Goal: Communication & Community: Answer question/provide support

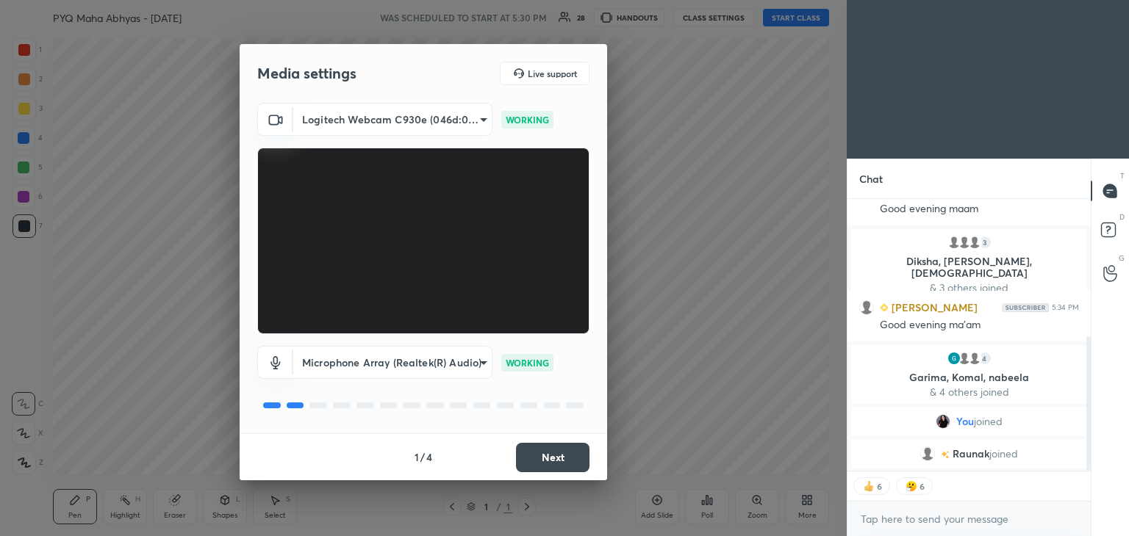
scroll to position [296, 0]
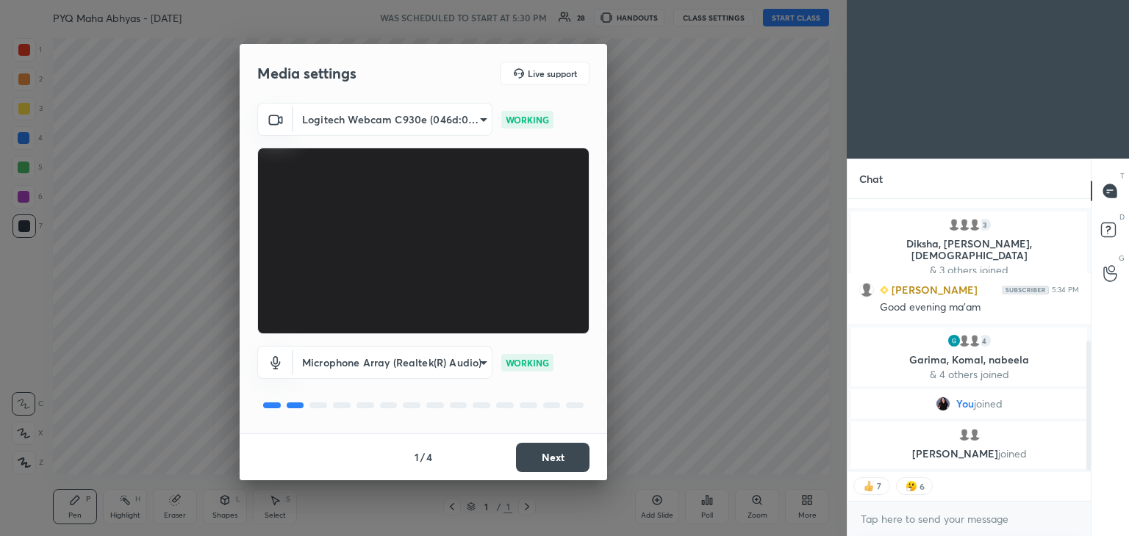
click at [561, 452] on button "Next" at bounding box center [552, 457] width 73 height 29
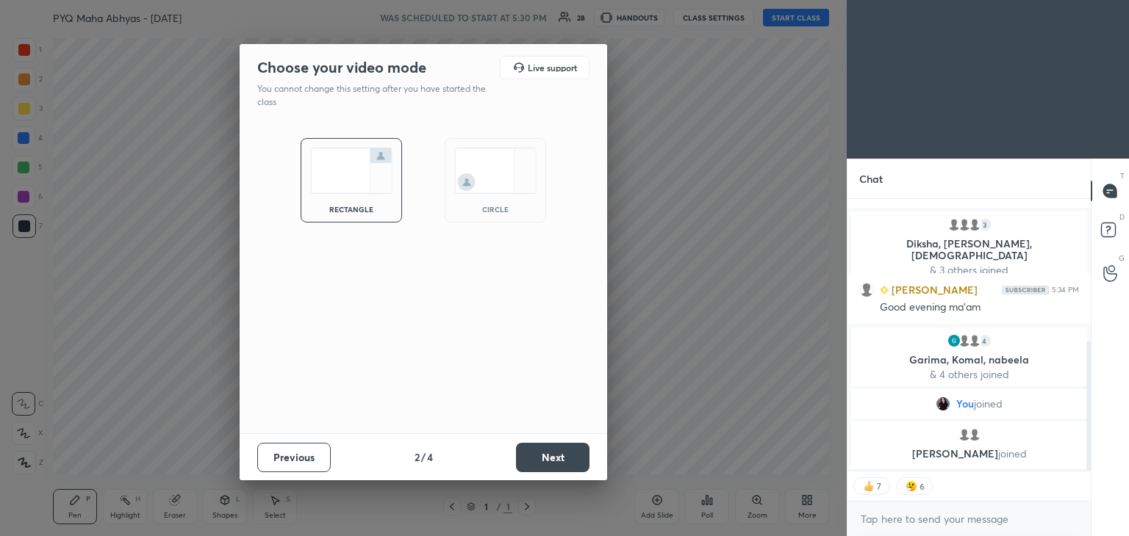
click at [503, 168] on img at bounding box center [495, 171] width 82 height 46
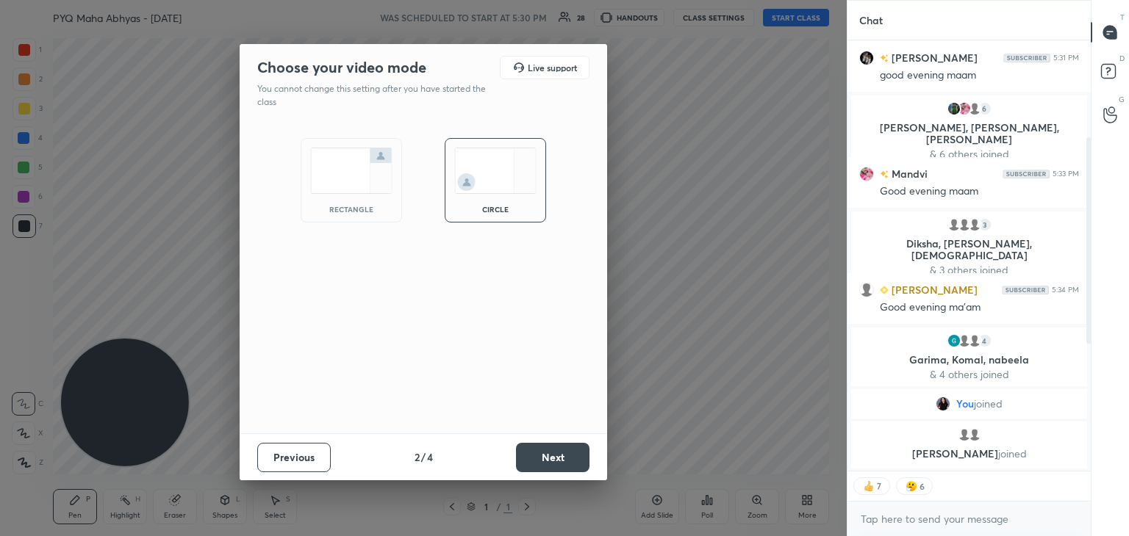
scroll to position [137, 0]
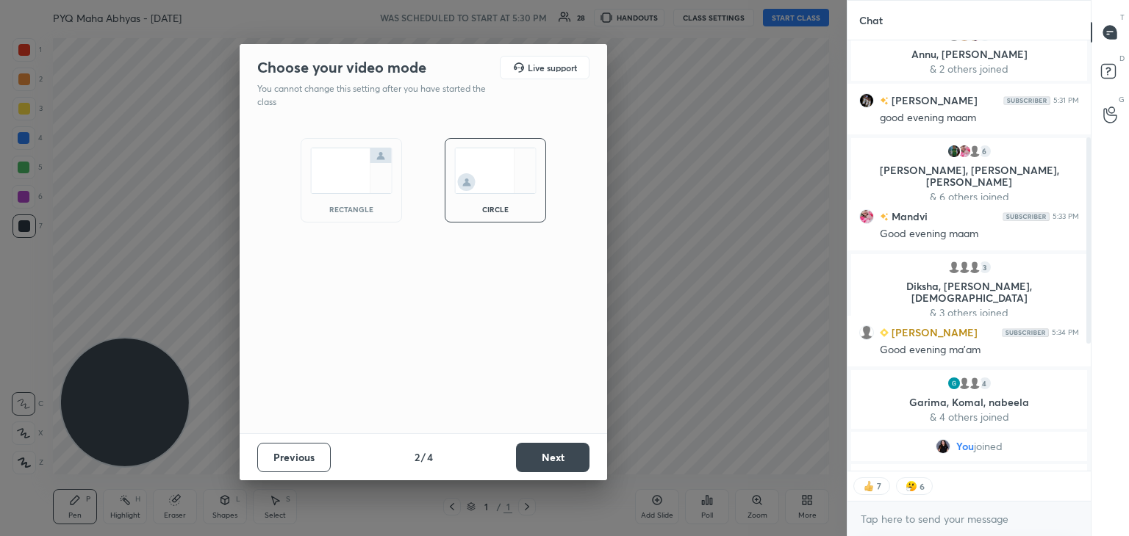
click at [576, 456] on button "Next" at bounding box center [552, 457] width 73 height 29
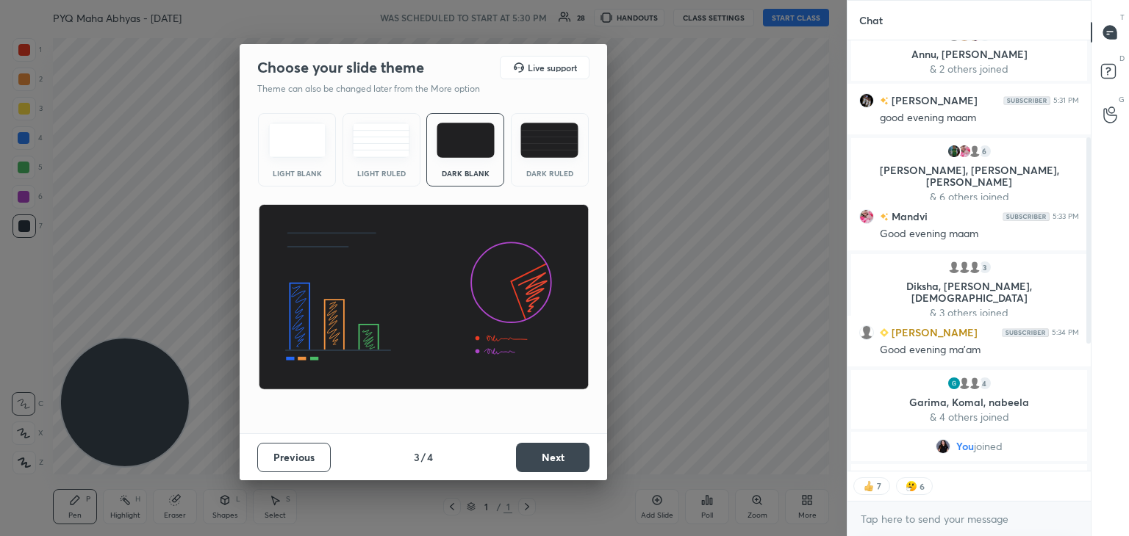
click at [576, 456] on button "Next" at bounding box center [552, 457] width 73 height 29
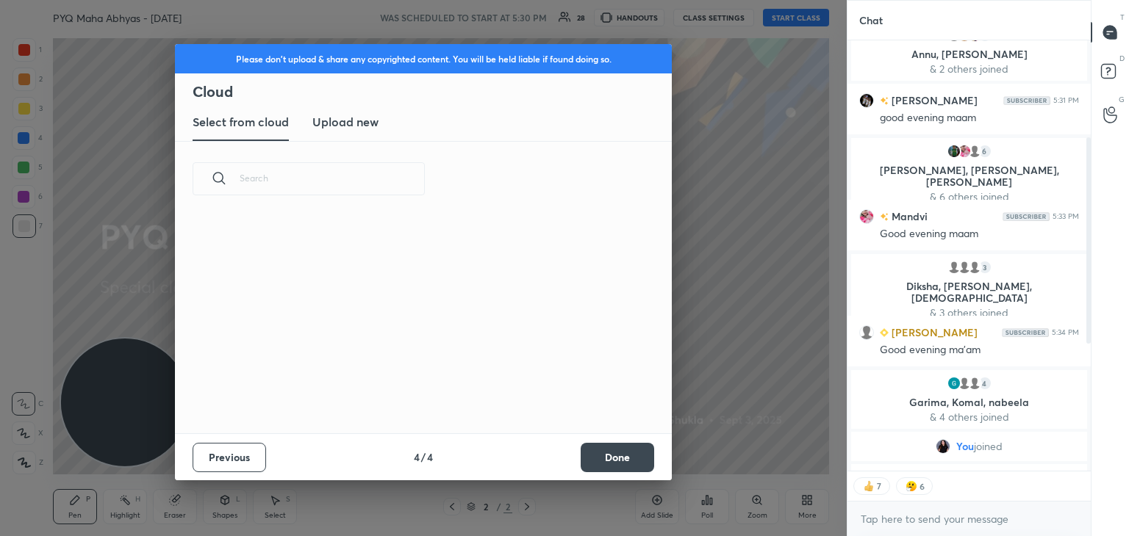
click at [601, 456] on button "Done" at bounding box center [617, 457] width 73 height 29
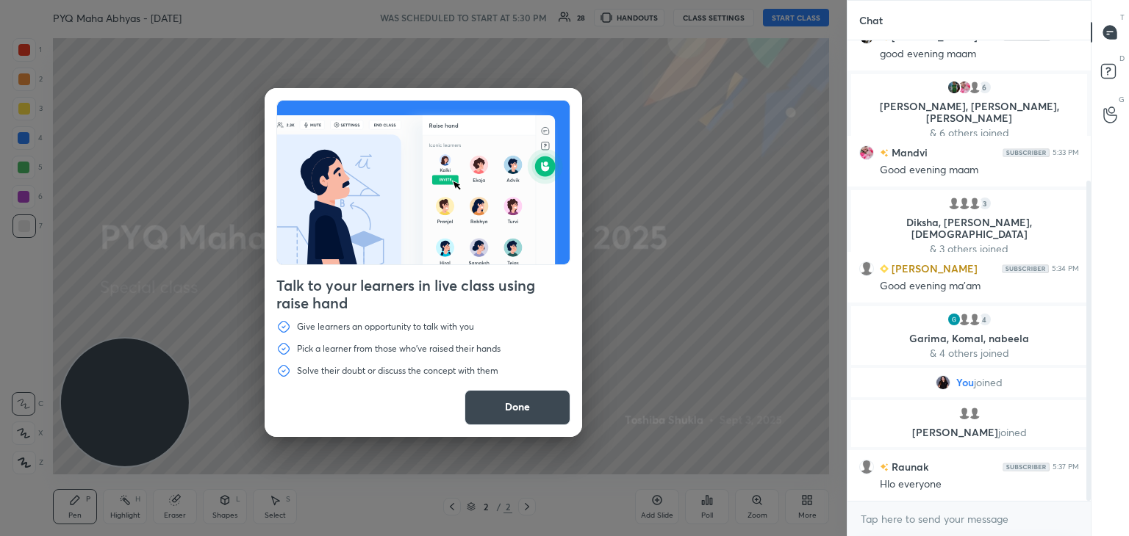
click at [490, 398] on button "Done" at bounding box center [517, 407] width 106 height 35
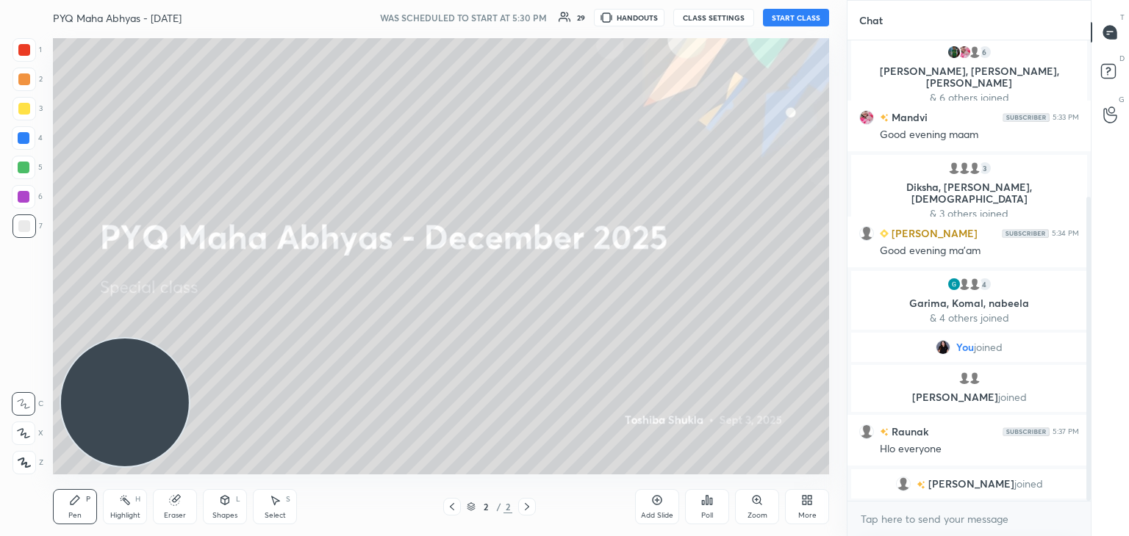
click at [798, 18] on button "START CLASS" at bounding box center [796, 18] width 66 height 18
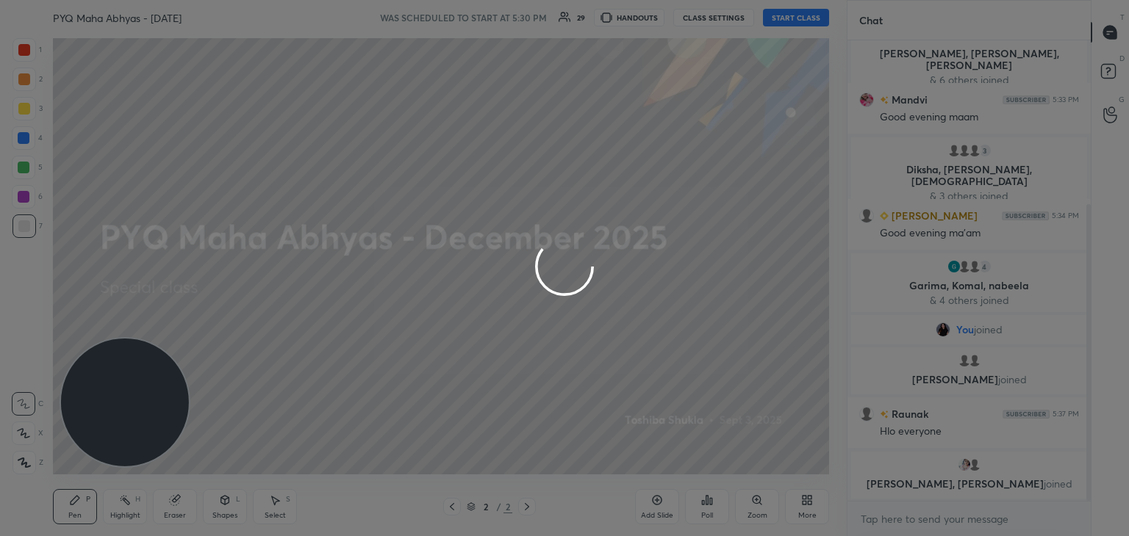
type textarea "x"
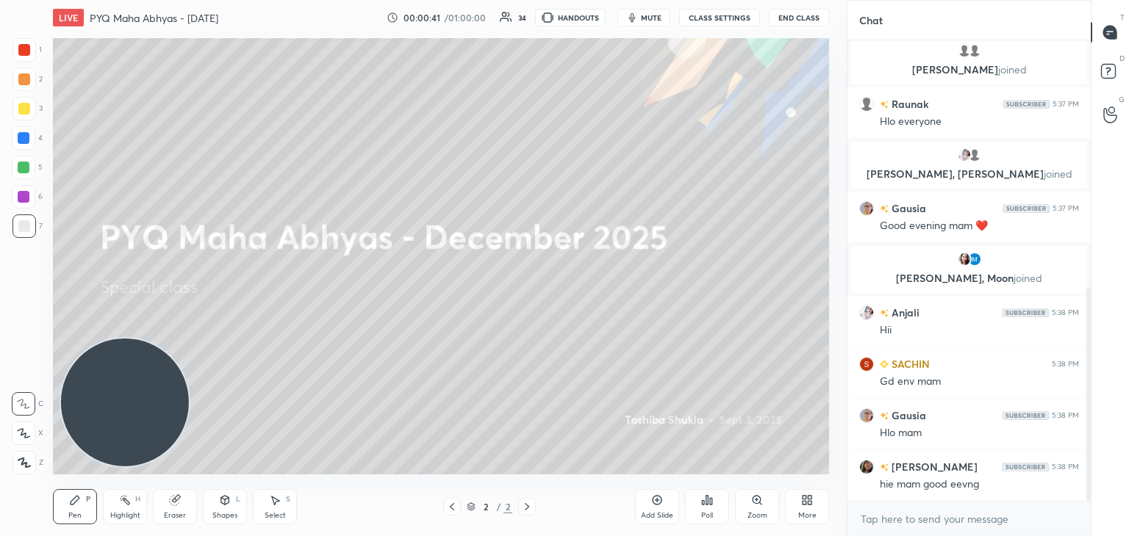
scroll to position [531, 0]
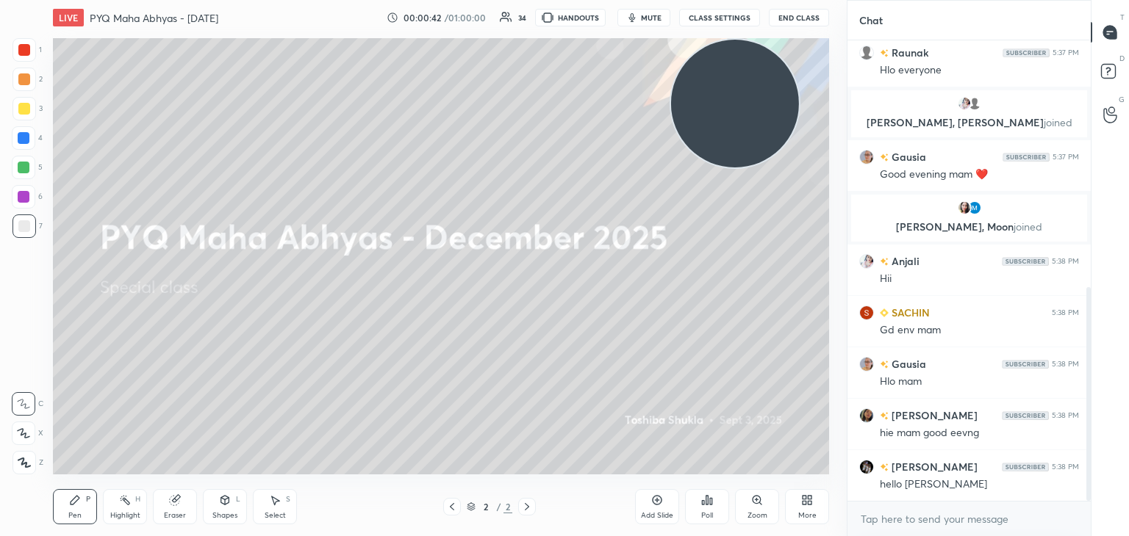
drag, startPoint x: 150, startPoint y: 414, endPoint x: 760, endPoint y: 54, distance: 708.2
click at [760, 54] on video at bounding box center [735, 104] width 128 height 128
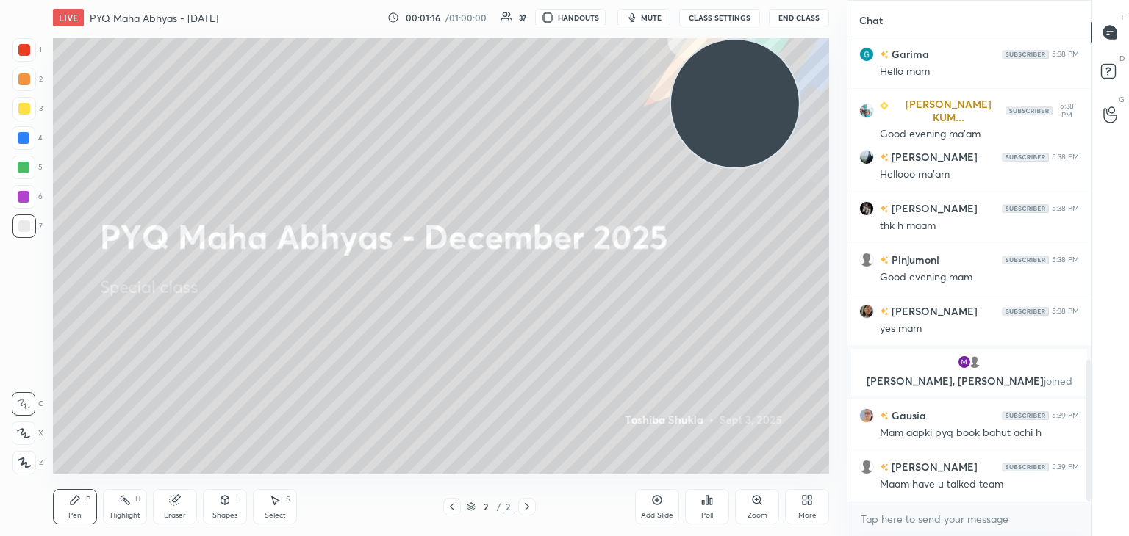
scroll to position [1099, 0]
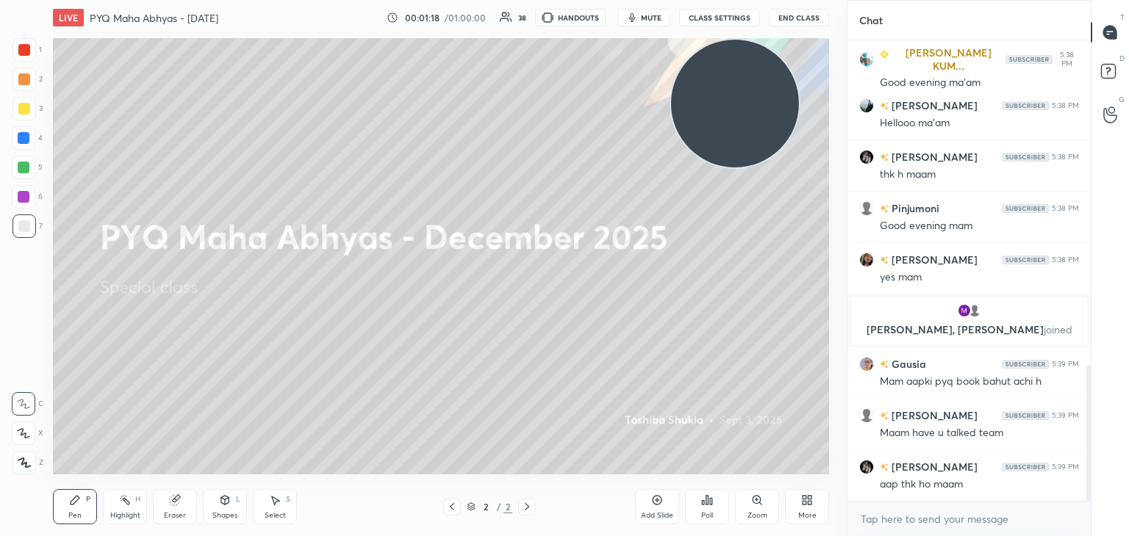
click at [808, 500] on icon at bounding box center [807, 501] width 12 height 12
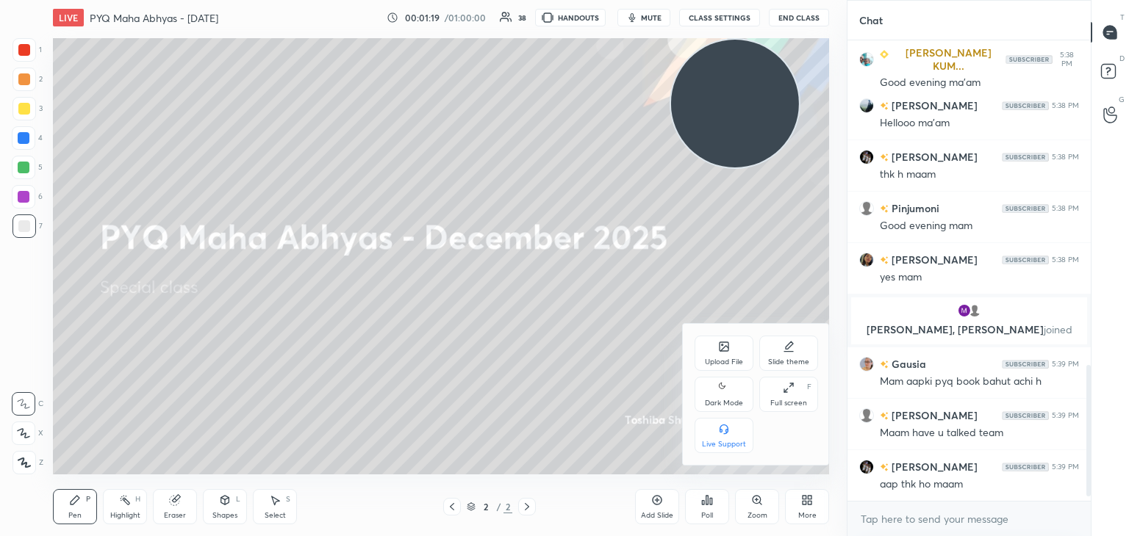
scroll to position [1151, 0]
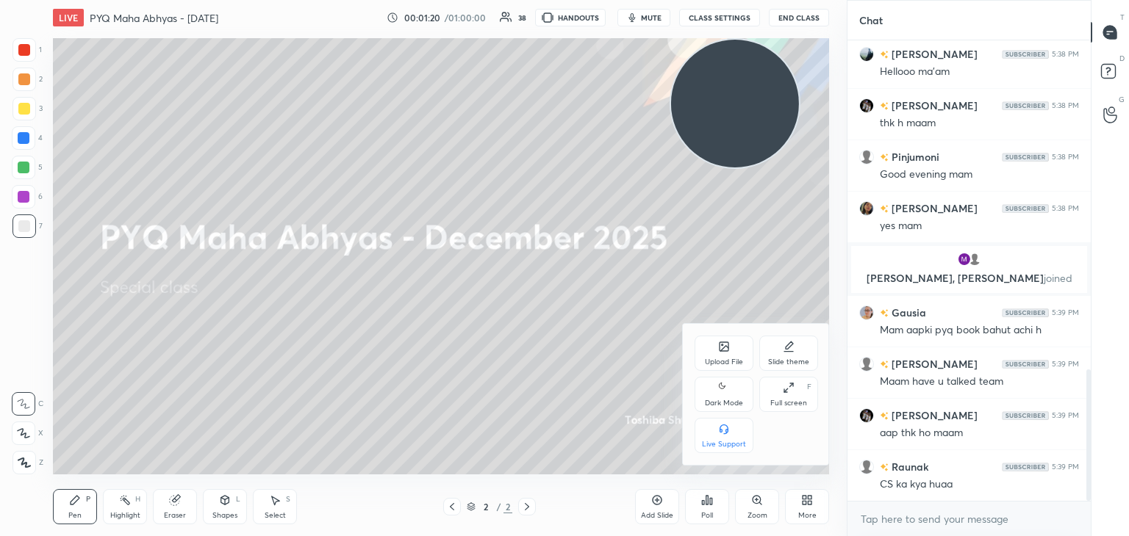
click at [700, 351] on div "Upload File" at bounding box center [723, 353] width 59 height 35
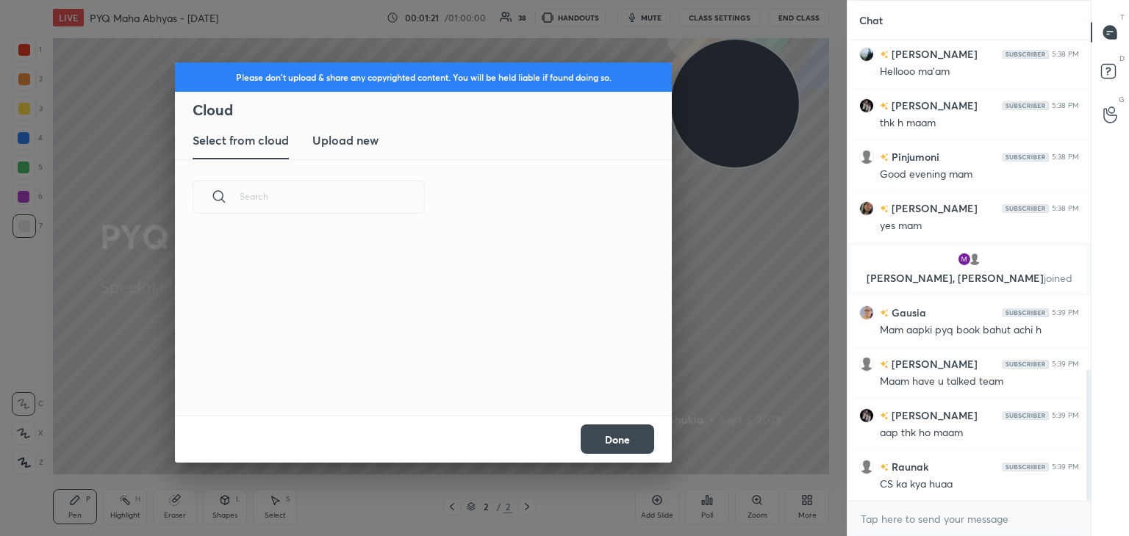
scroll to position [181, 472]
click at [356, 137] on h3 "Upload new" at bounding box center [345, 141] width 66 height 18
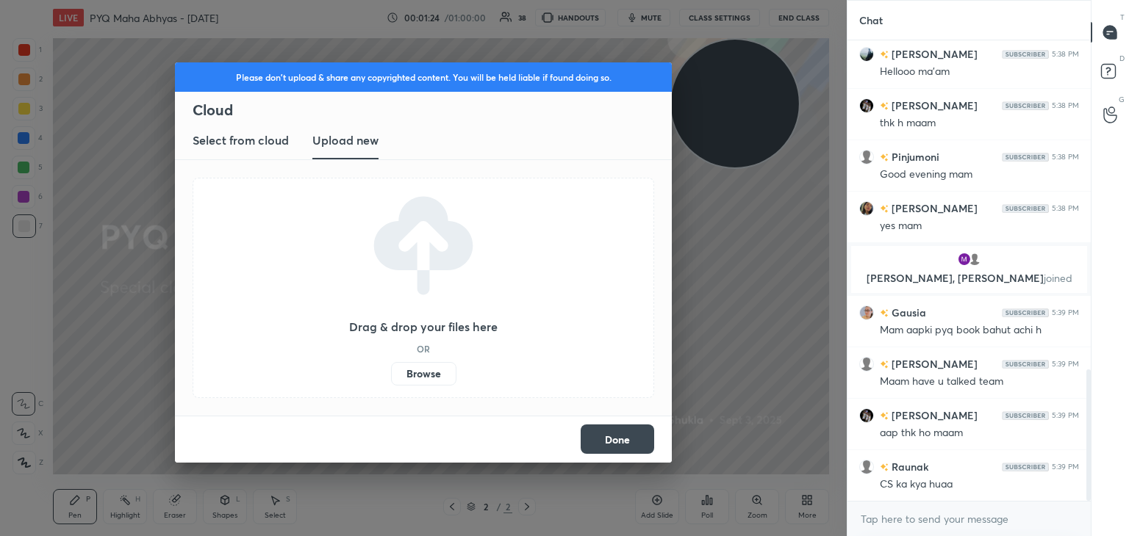
click at [418, 365] on label "Browse" at bounding box center [423, 374] width 65 height 24
click at [391, 365] on input "Browse" at bounding box center [391, 374] width 0 height 24
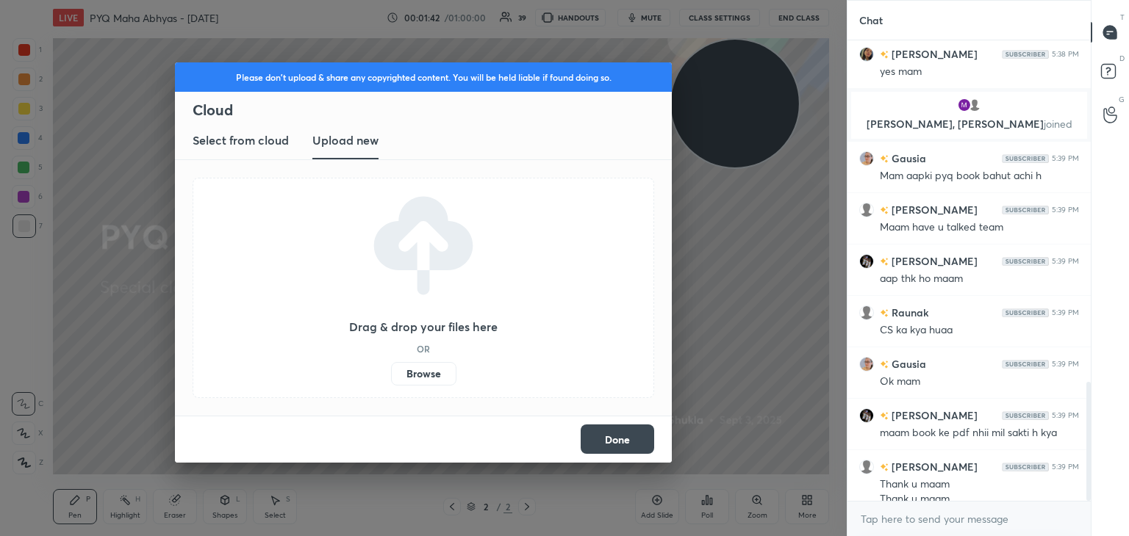
scroll to position [1320, 0]
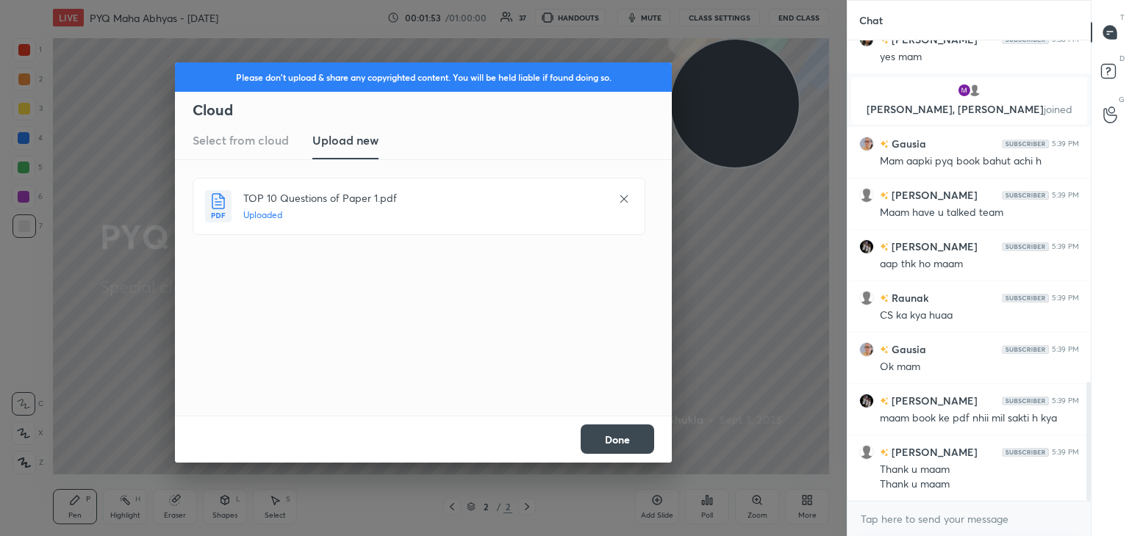
click at [623, 434] on button "Done" at bounding box center [617, 439] width 73 height 29
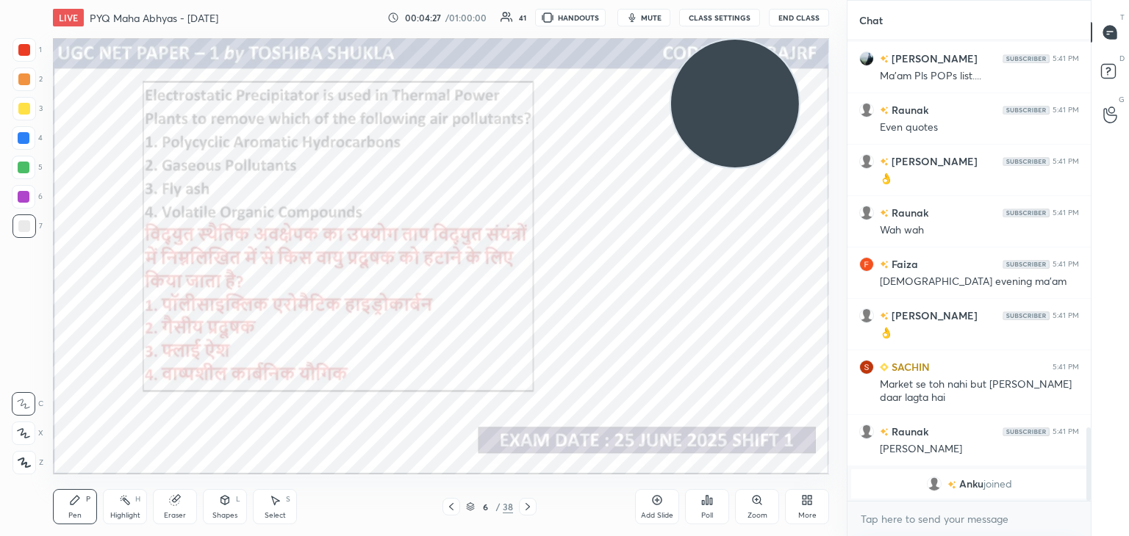
scroll to position [427, 239]
click at [707, 503] on icon at bounding box center [707, 500] width 2 height 9
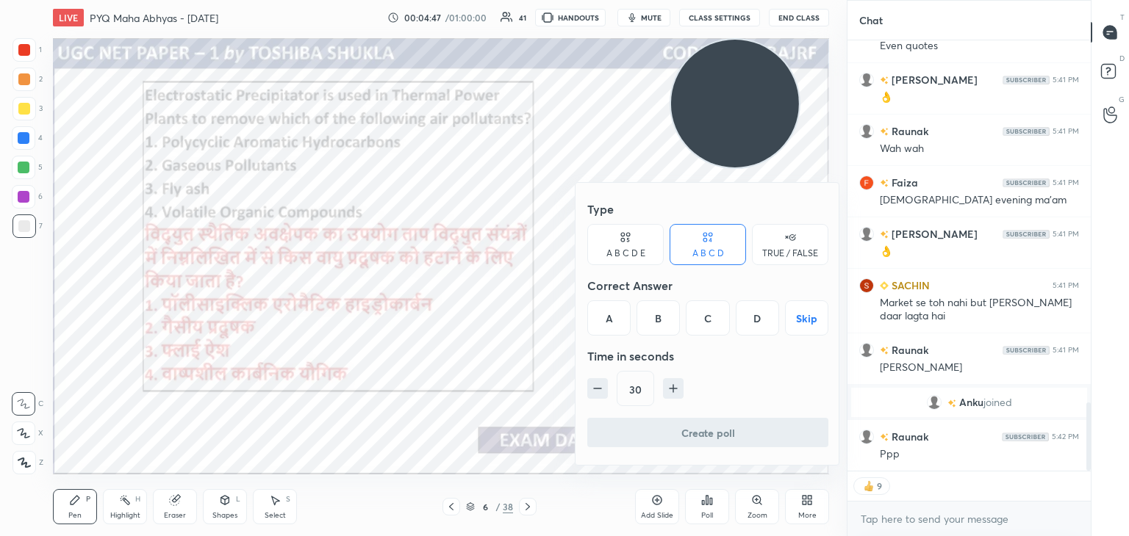
scroll to position [2298, 0]
click at [697, 319] on div "C" at bounding box center [707, 318] width 43 height 35
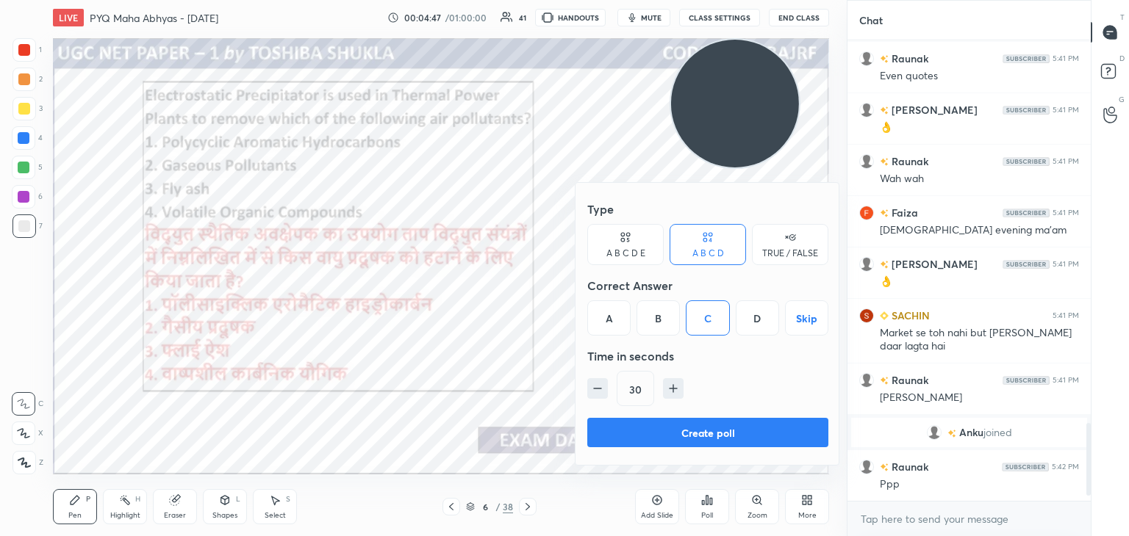
scroll to position [2268, 0]
click at [711, 430] on button "Create poll" at bounding box center [707, 432] width 241 height 29
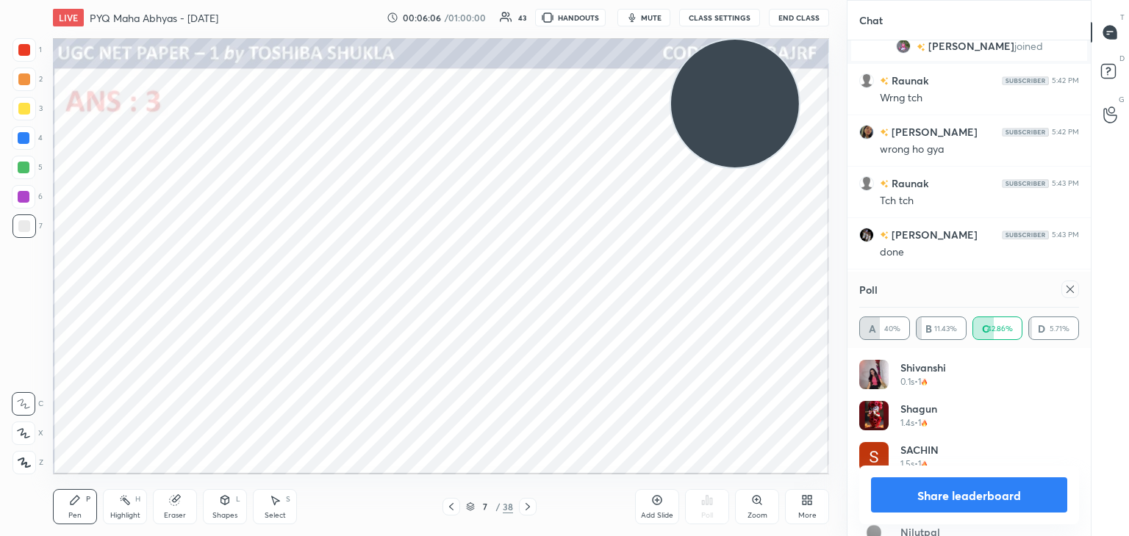
scroll to position [2757, 0]
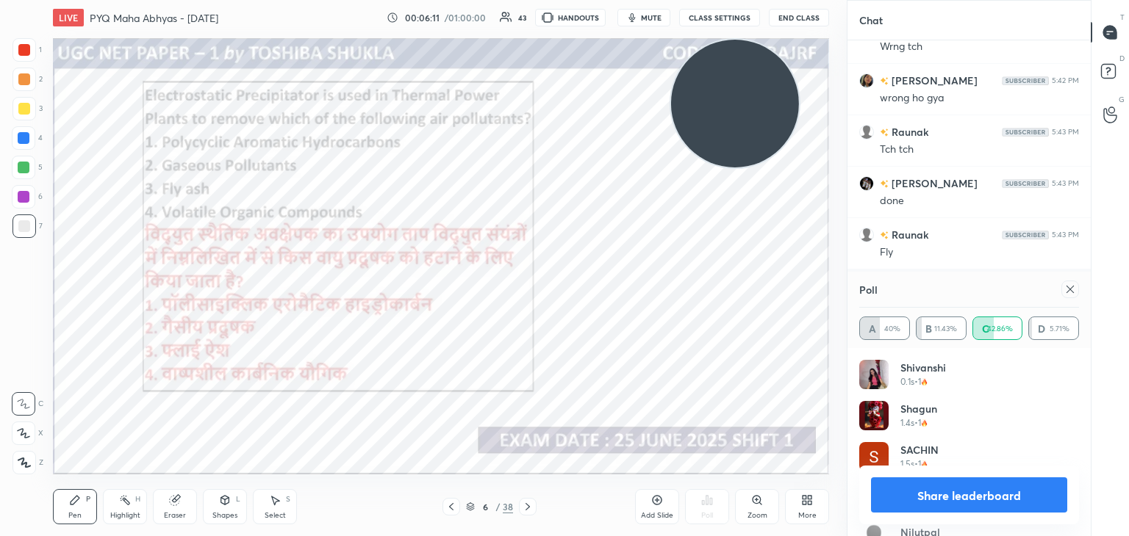
click at [21, 52] on div at bounding box center [24, 50] width 12 height 12
click at [24, 467] on icon at bounding box center [24, 463] width 12 height 9
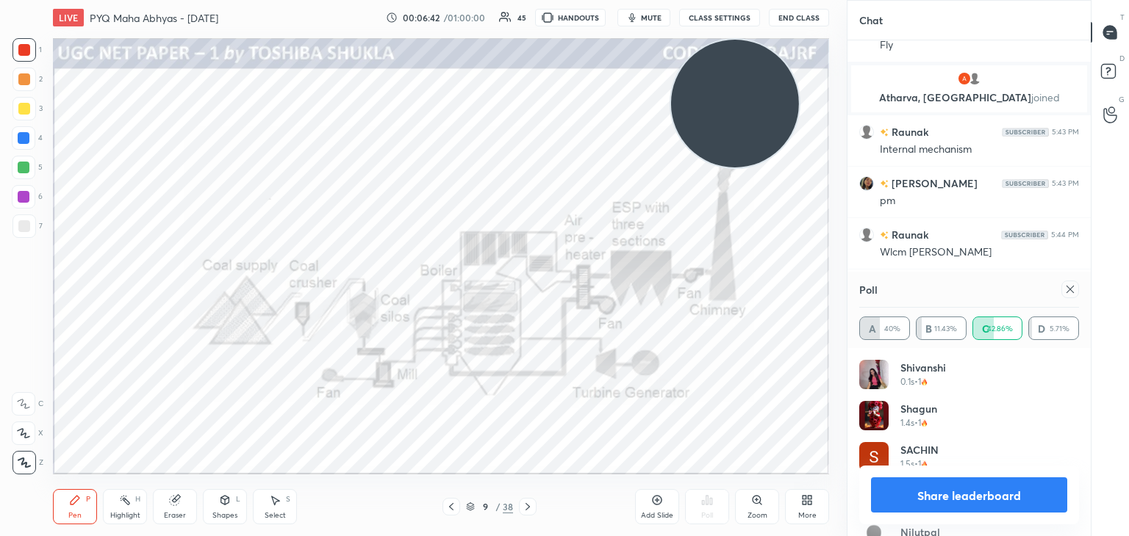
scroll to position [2861, 0]
click at [1069, 287] on icon at bounding box center [1070, 290] width 12 height 12
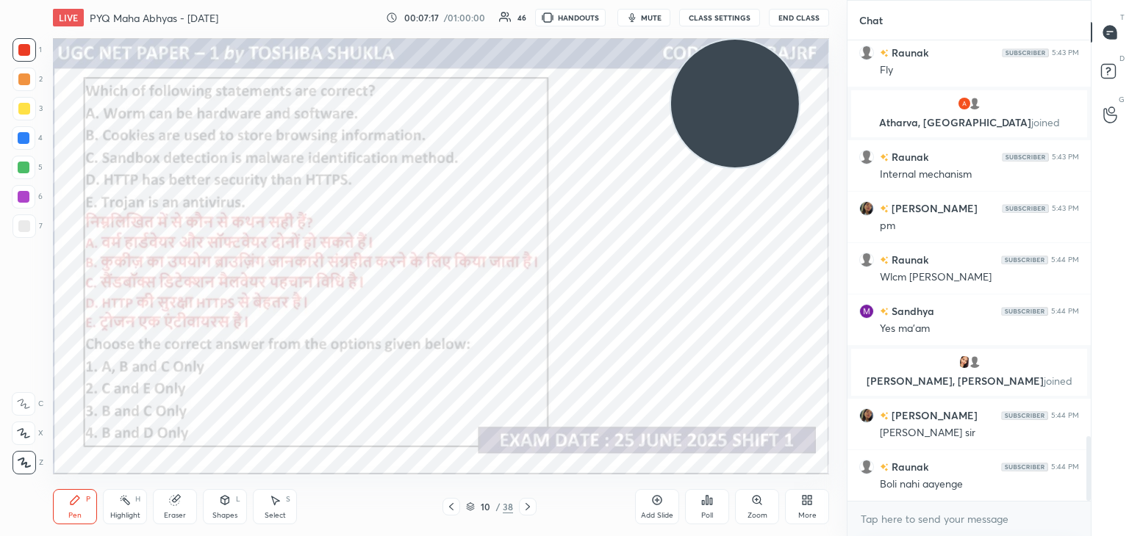
scroll to position [2888, 0]
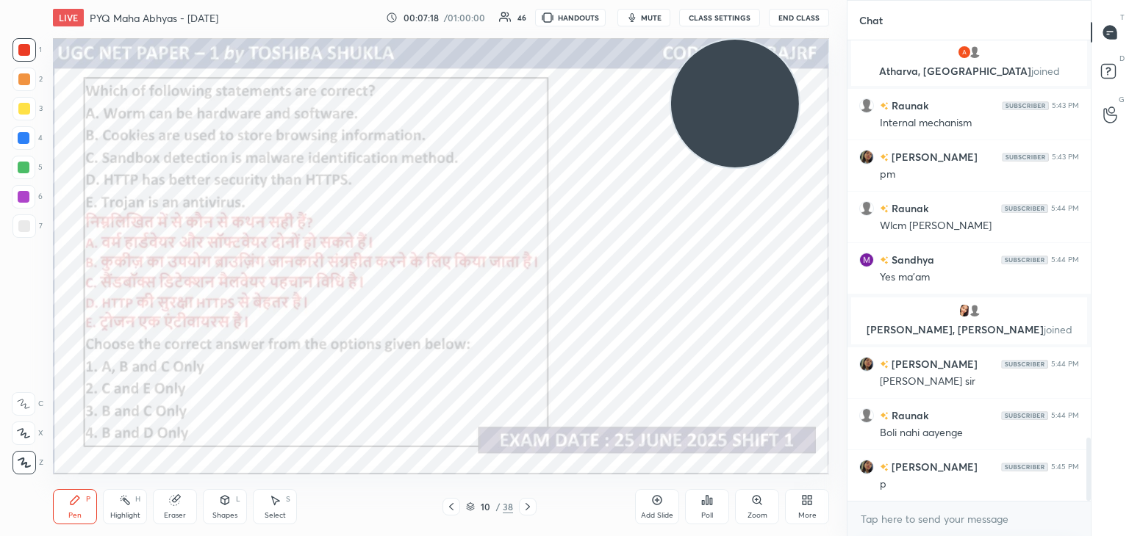
click at [709, 495] on icon at bounding box center [707, 501] width 12 height 12
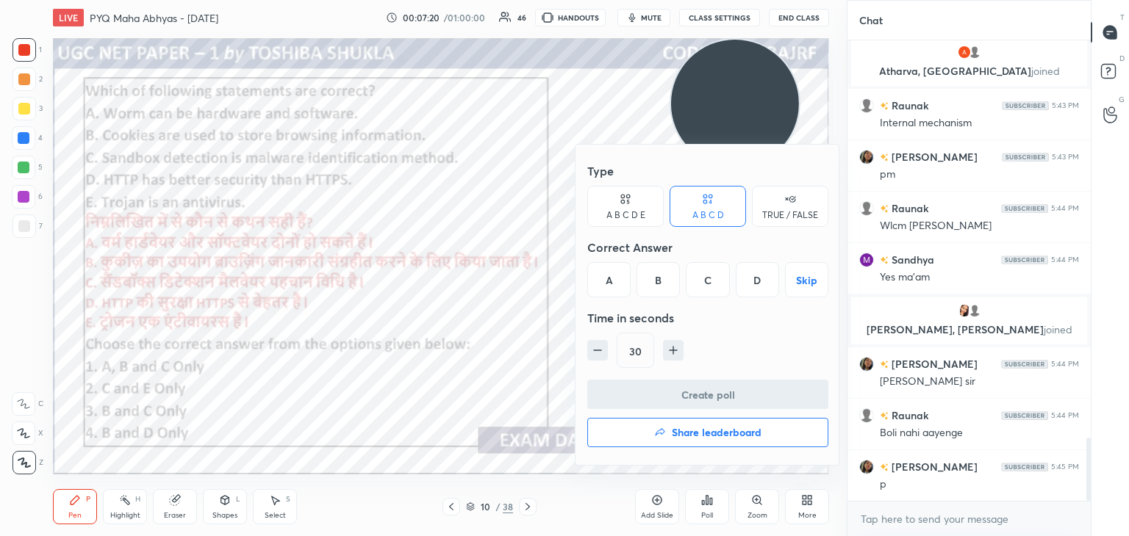
click at [710, 287] on div "C" at bounding box center [707, 279] width 43 height 35
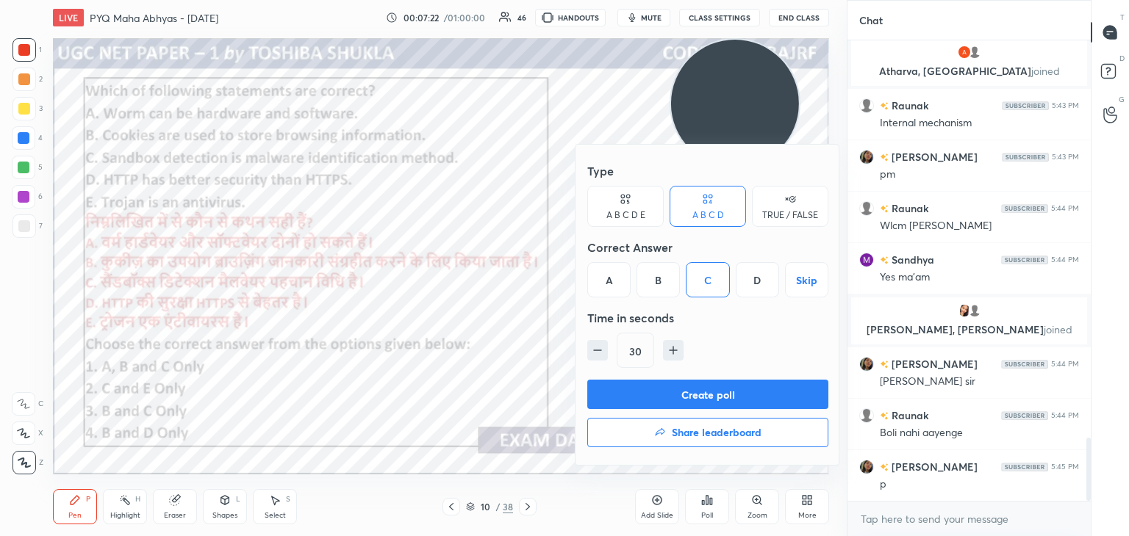
click at [691, 394] on button "Create poll" at bounding box center [707, 394] width 241 height 29
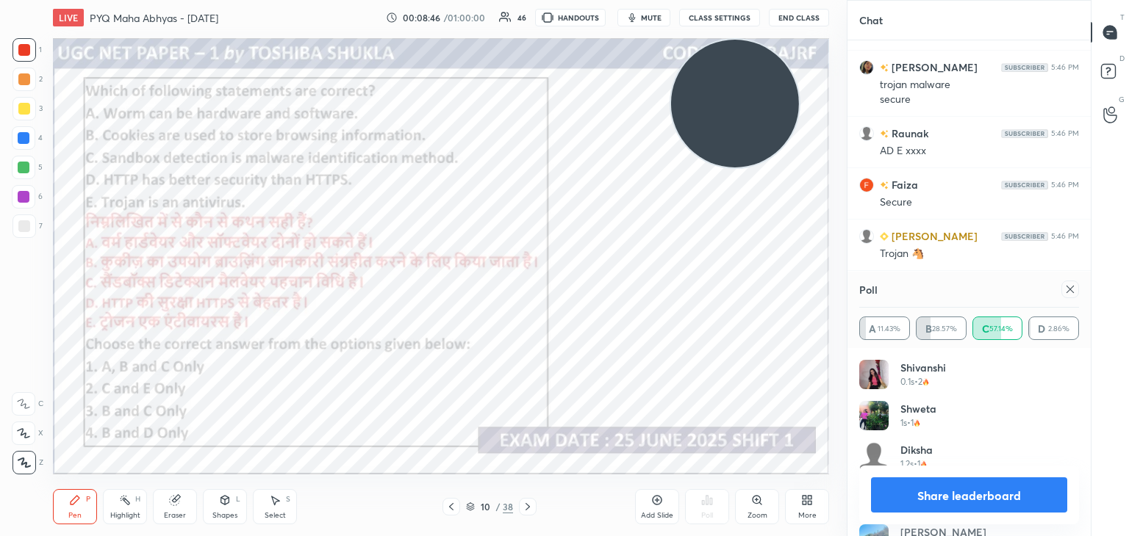
scroll to position [3728, 0]
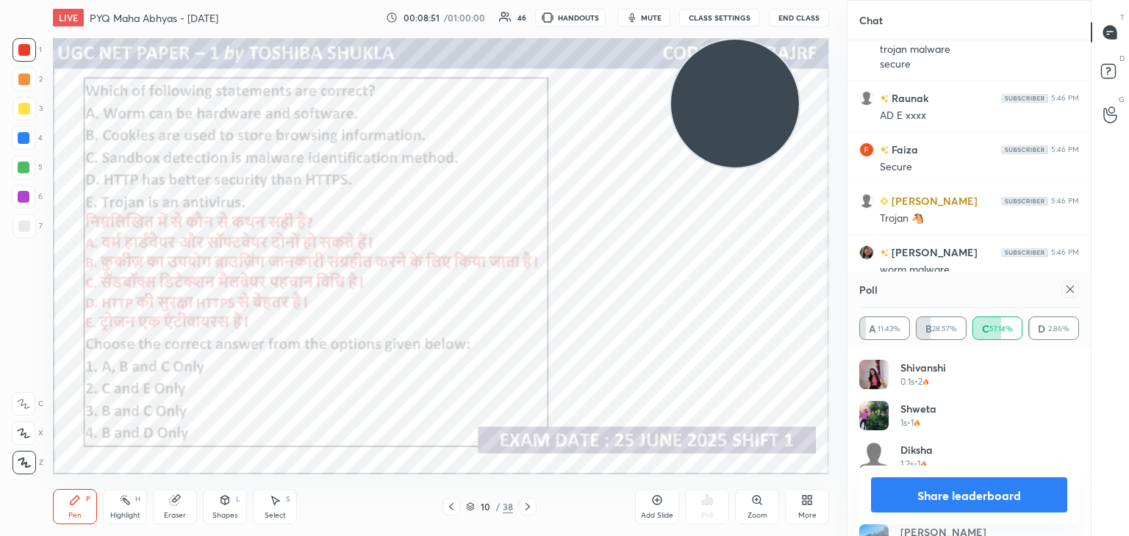
click at [1070, 289] on icon at bounding box center [1069, 289] width 7 height 7
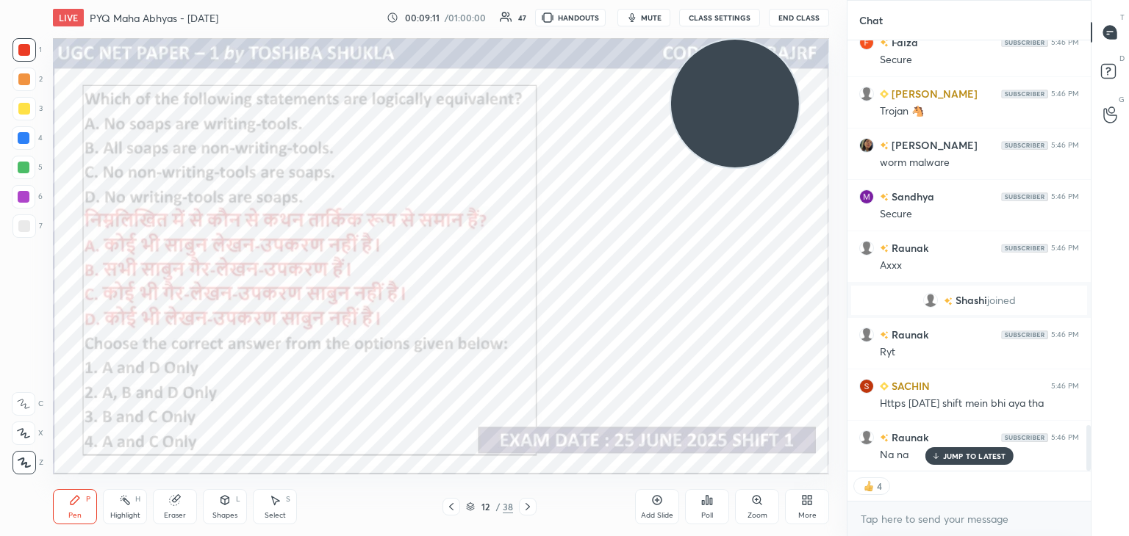
scroll to position [3642, 0]
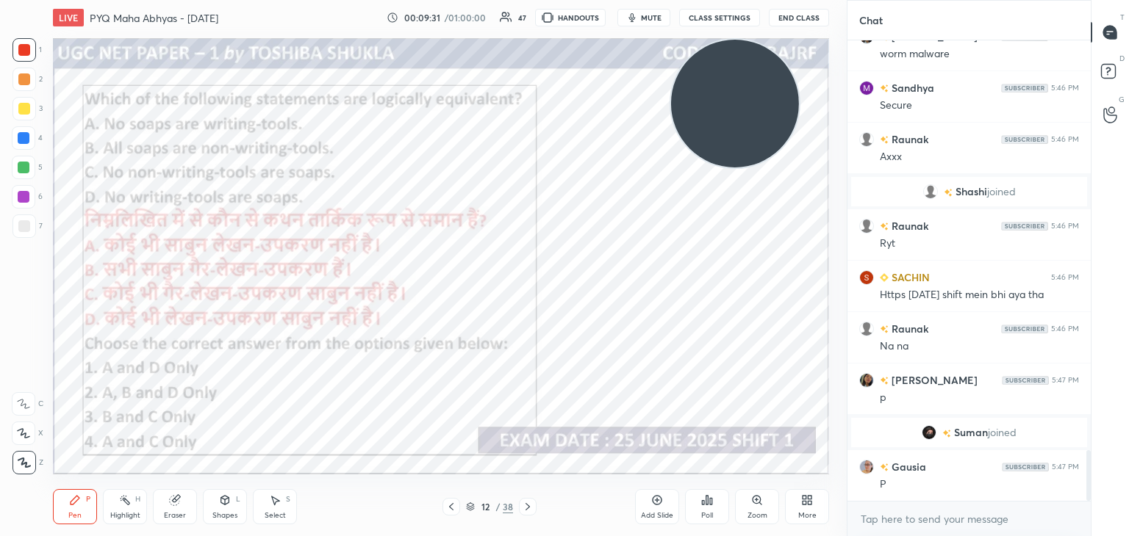
click at [704, 502] on icon at bounding box center [703, 503] width 2 height 4
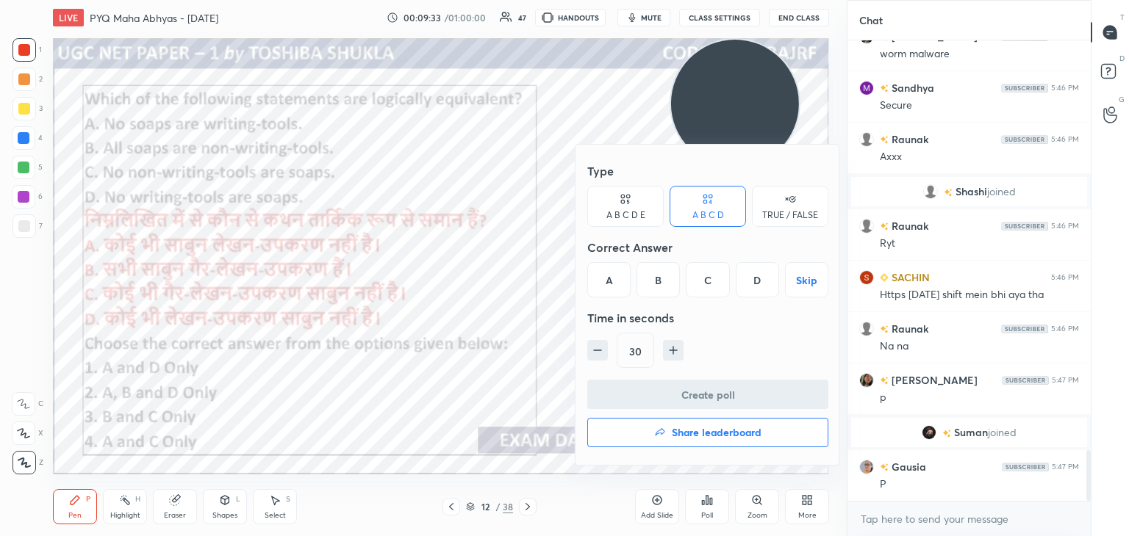
click at [650, 272] on div "B" at bounding box center [657, 279] width 43 height 35
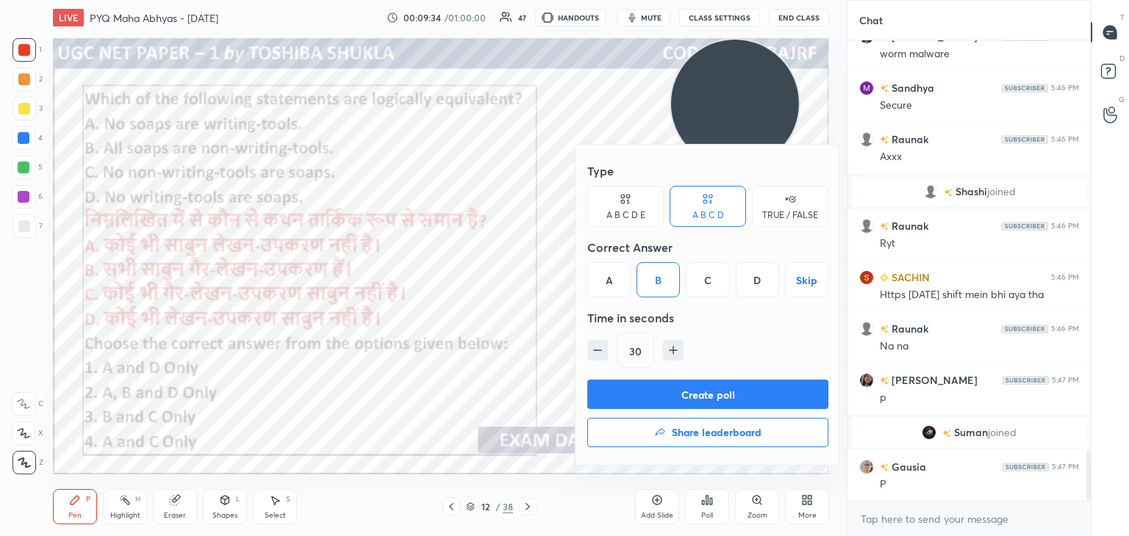
click at [657, 398] on button "Create poll" at bounding box center [707, 394] width 241 height 29
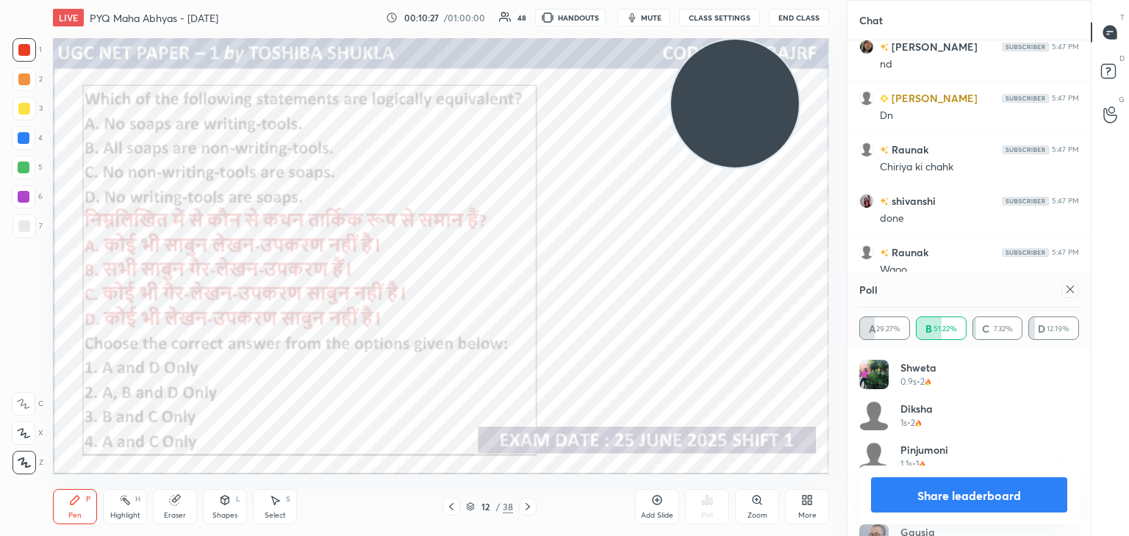
scroll to position [4130, 0]
click at [664, 497] on div "Add Slide" at bounding box center [657, 506] width 44 height 35
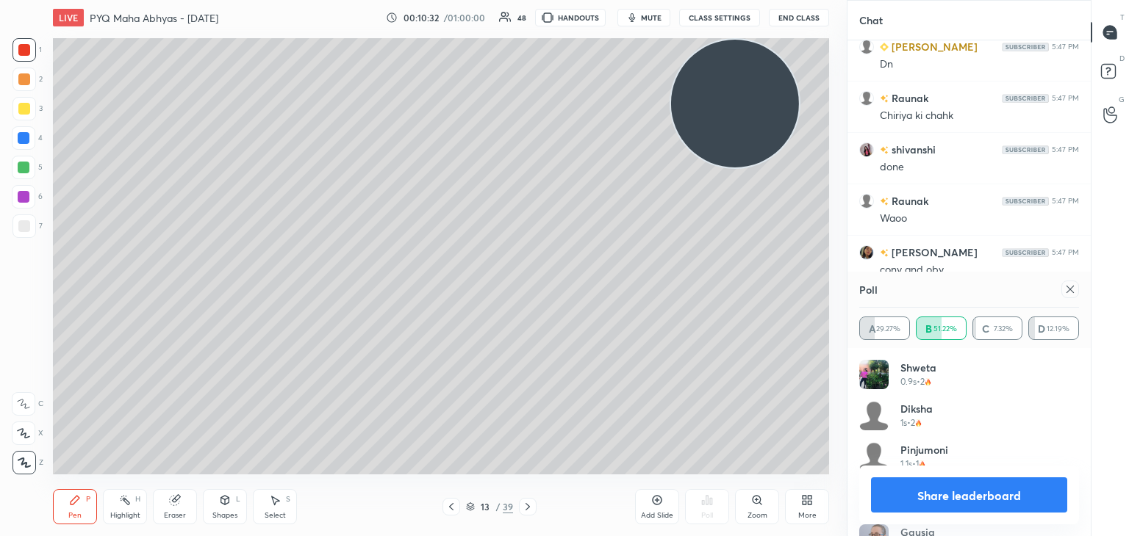
click at [1065, 284] on icon at bounding box center [1070, 290] width 12 height 12
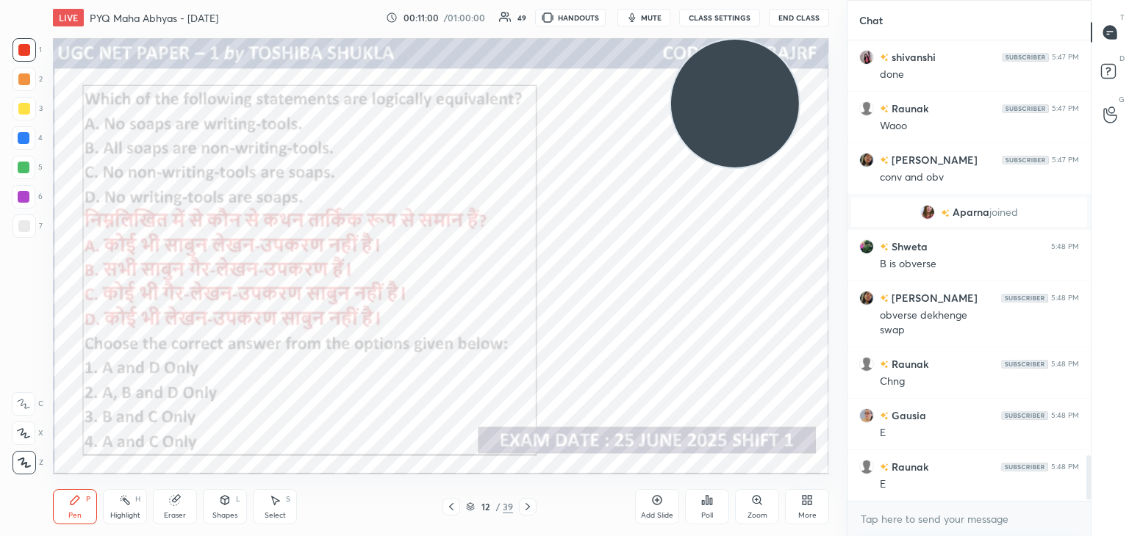
scroll to position [4274, 0]
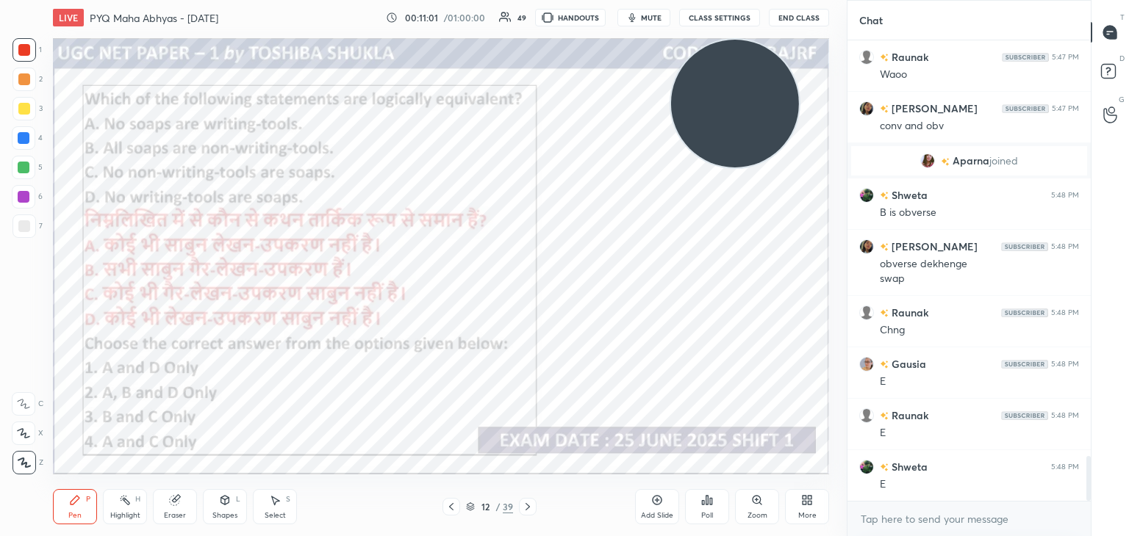
click at [655, 503] on icon at bounding box center [657, 501] width 12 height 12
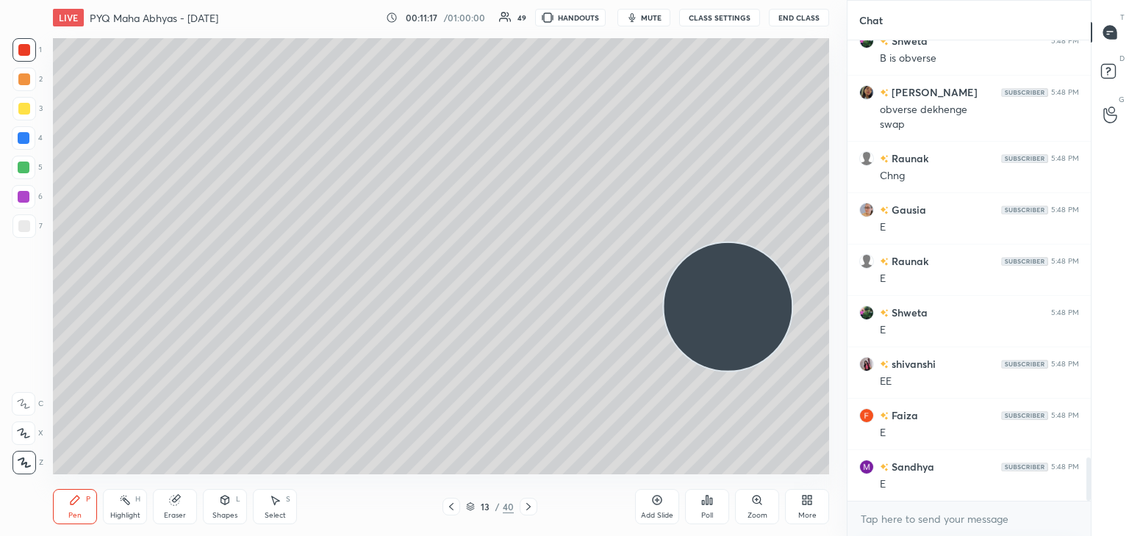
scroll to position [4479, 0]
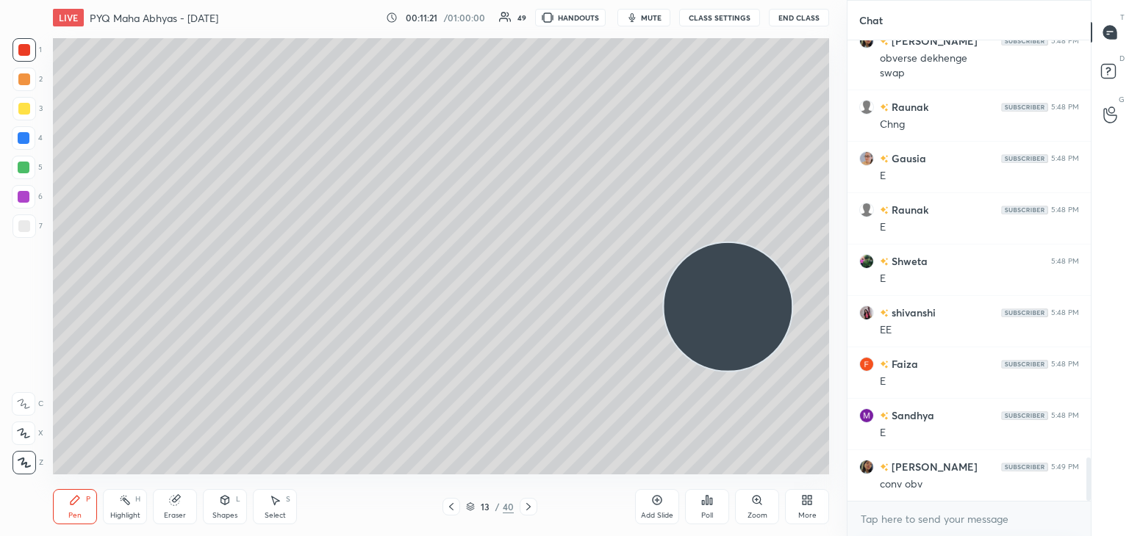
click at [22, 234] on div at bounding box center [24, 227] width 24 height 24
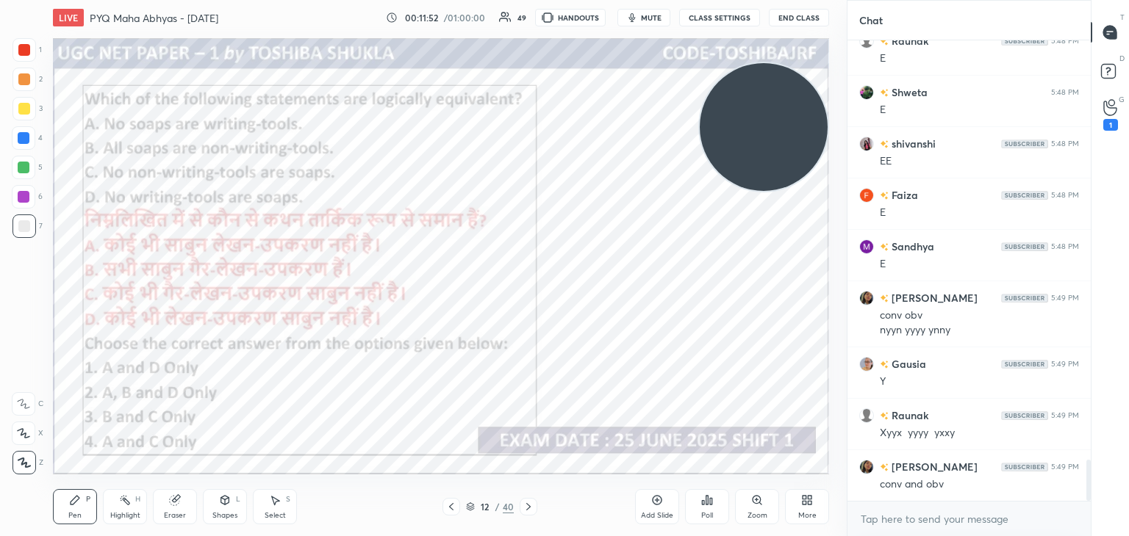
scroll to position [4700, 0]
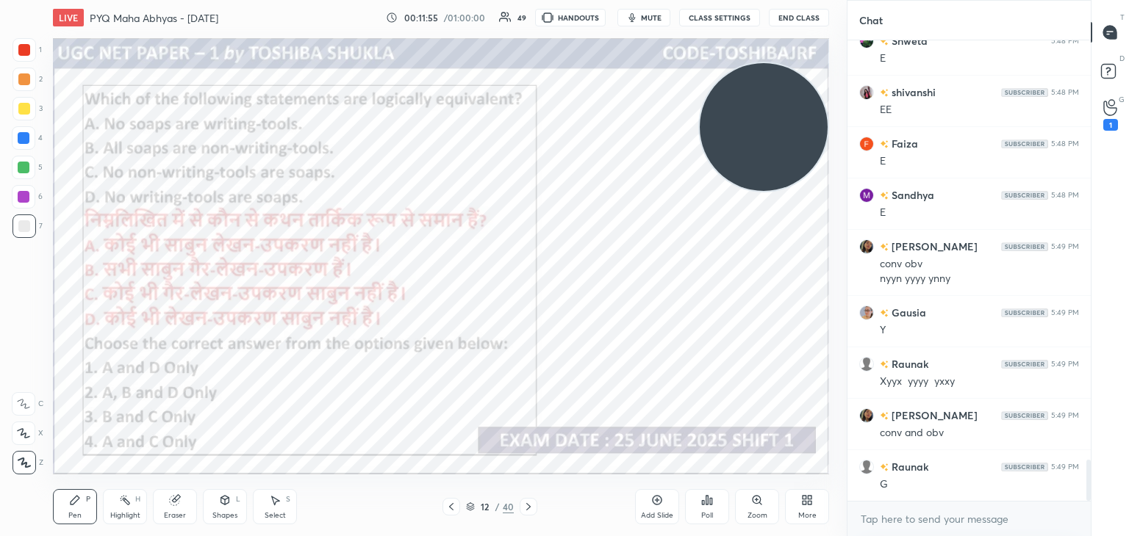
click at [26, 138] on div at bounding box center [24, 138] width 12 height 12
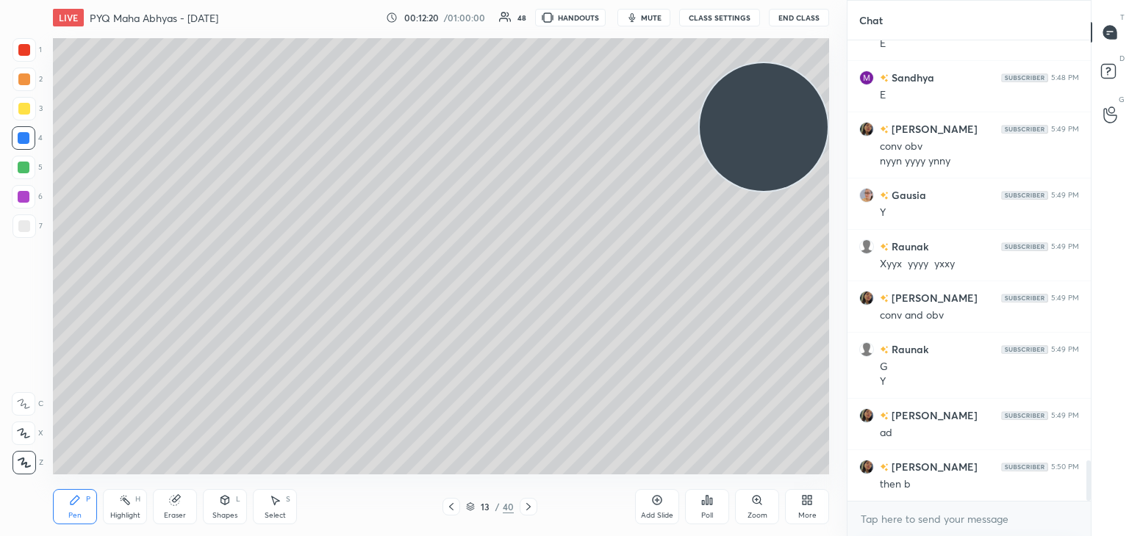
scroll to position [4869, 0]
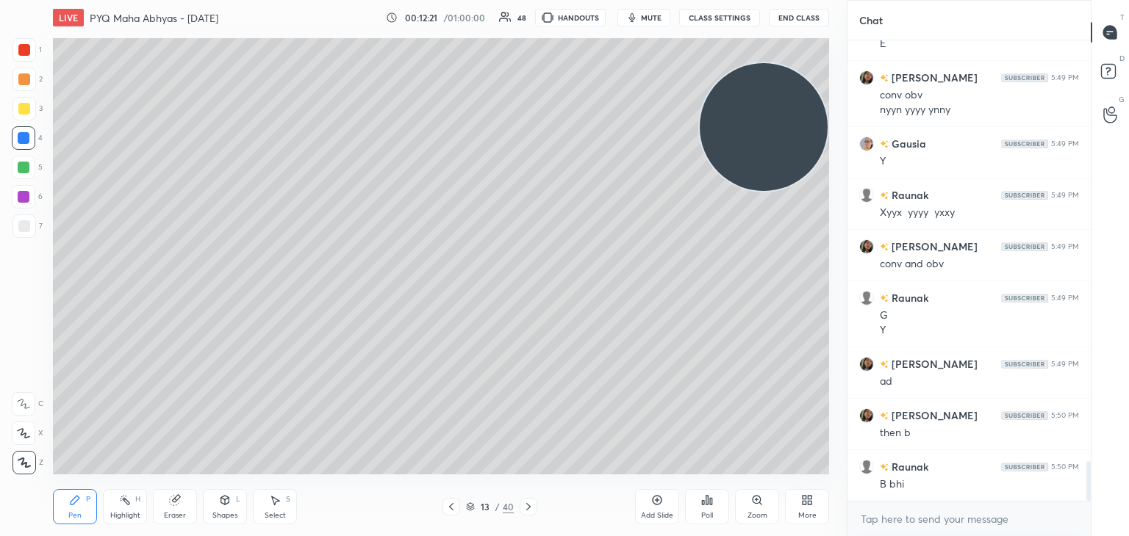
click at [712, 113] on video at bounding box center [764, 127] width 128 height 128
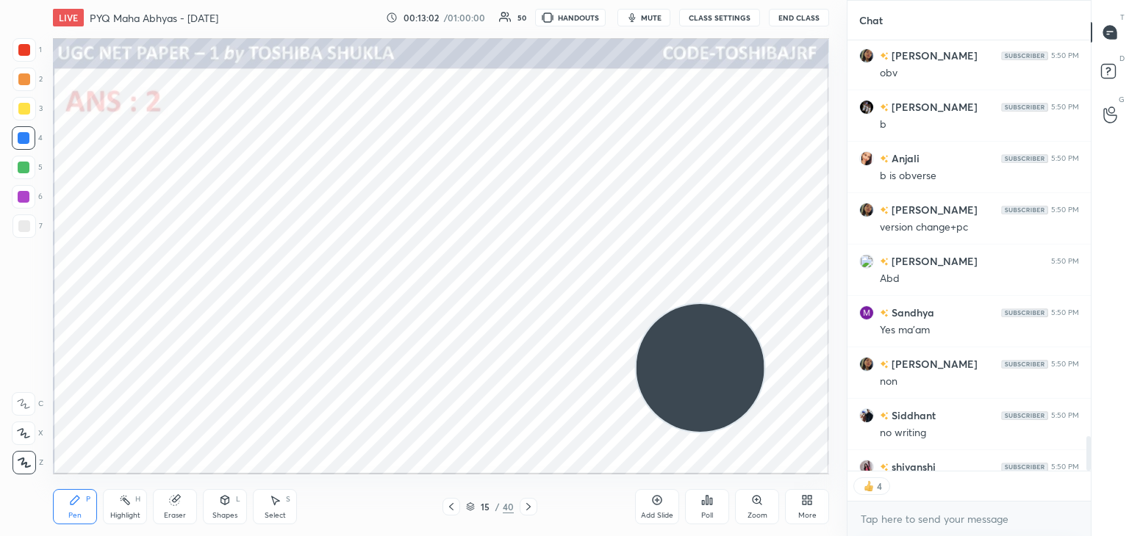
scroll to position [5376, 0]
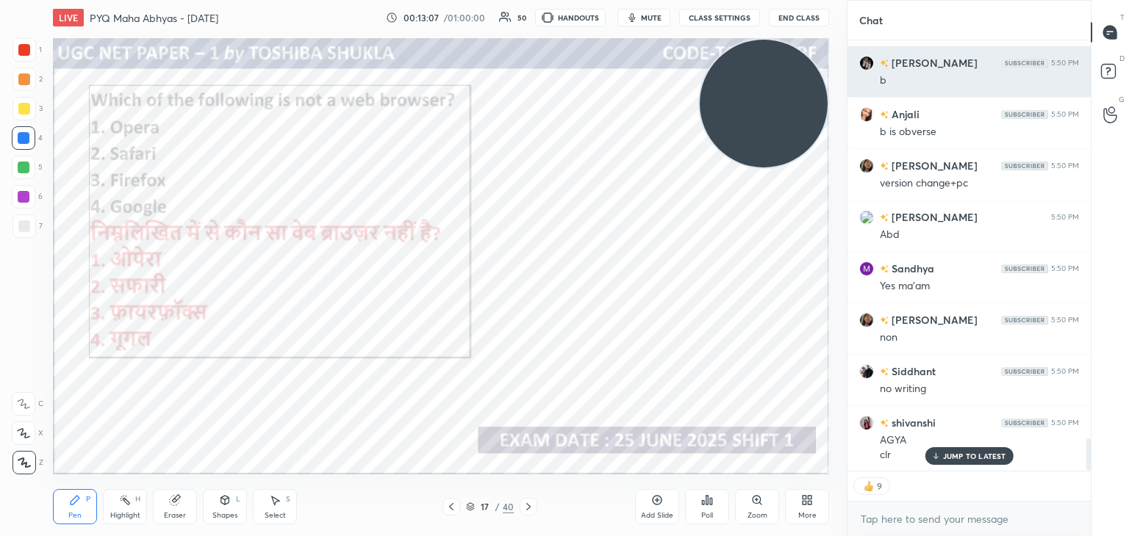
drag, startPoint x: 732, startPoint y: 371, endPoint x: 847, endPoint y: 86, distance: 307.3
click at [847, 86] on div "1 2 3 4 5 6 7 C X Z C X Z E E Erase all H H LIVE PYQ Maha Abhyas - [DATE] 00:13…" at bounding box center [564, 268] width 1129 height 536
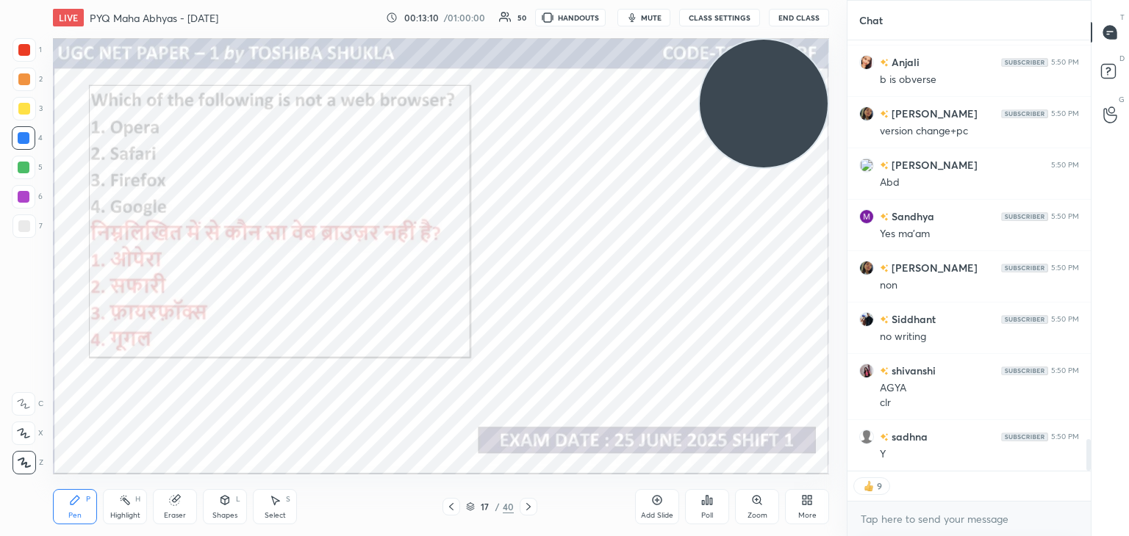
scroll to position [5479, 0]
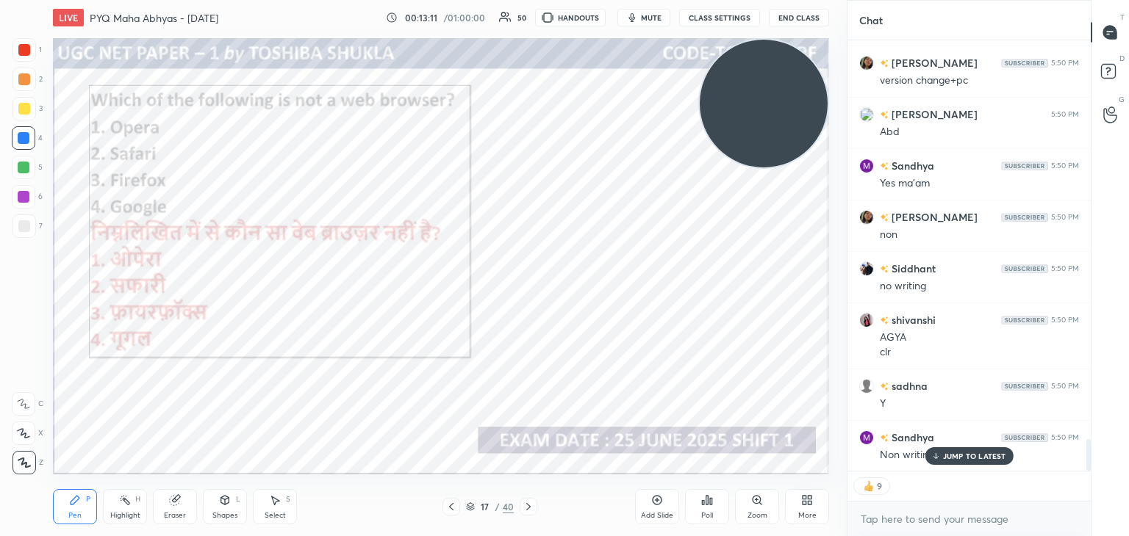
click at [689, 509] on div "Poll" at bounding box center [707, 506] width 44 height 35
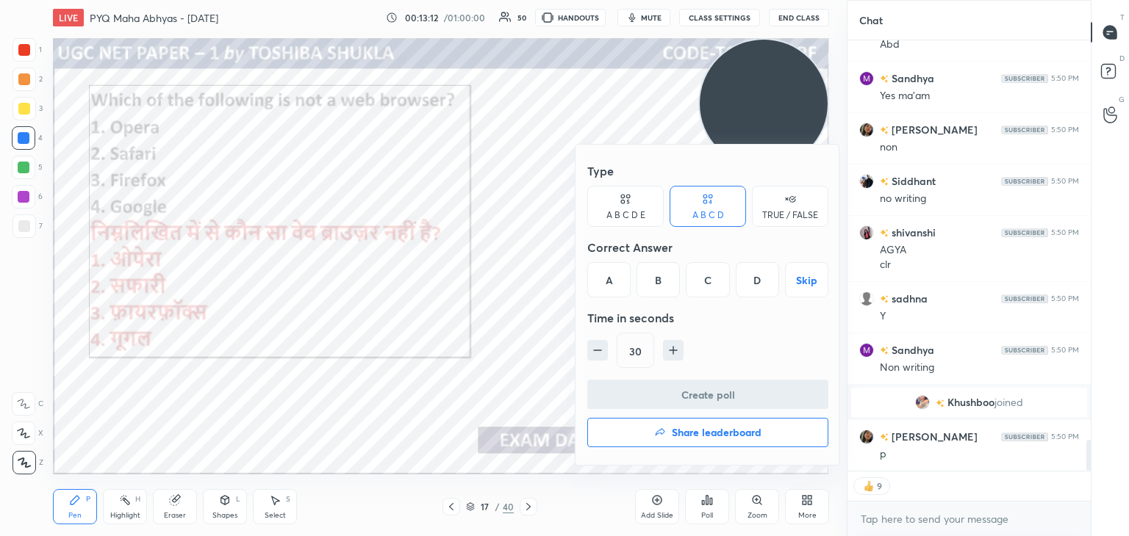
scroll to position [5617, 0]
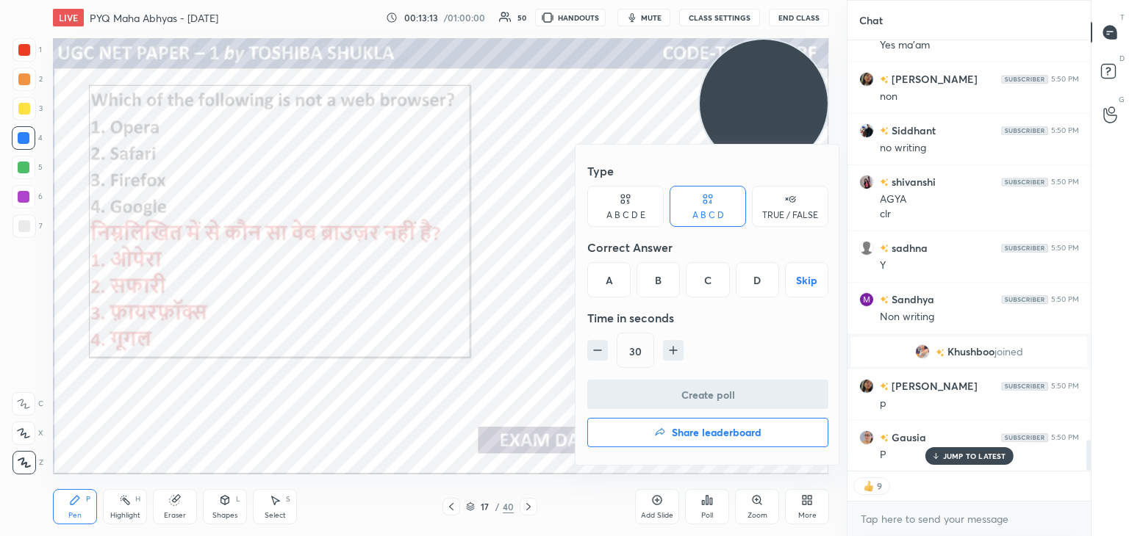
click at [763, 284] on div "D" at bounding box center [757, 279] width 43 height 35
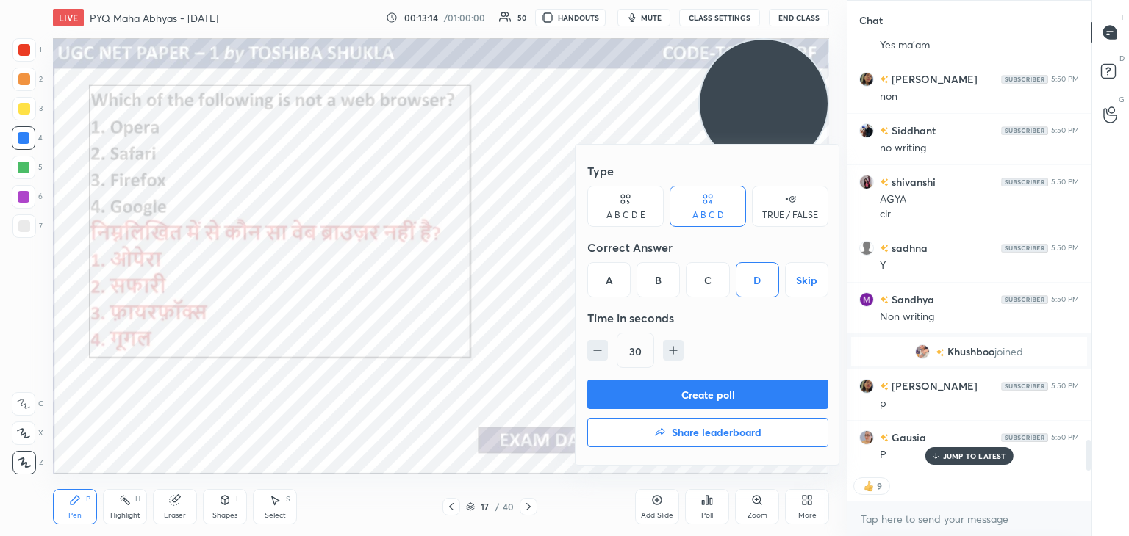
click at [690, 390] on button "Create poll" at bounding box center [707, 394] width 241 height 29
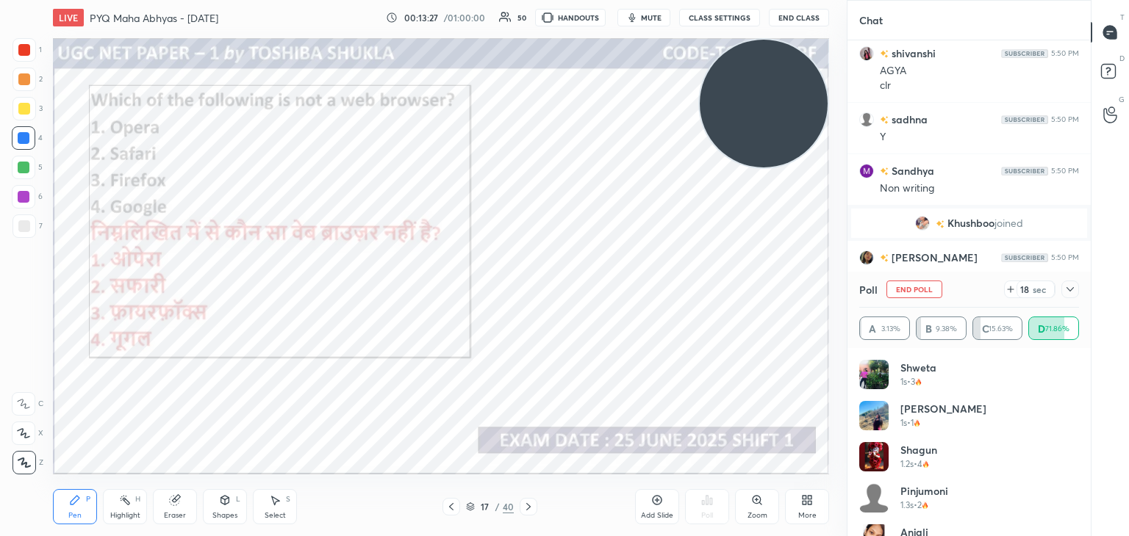
scroll to position [5796, 0]
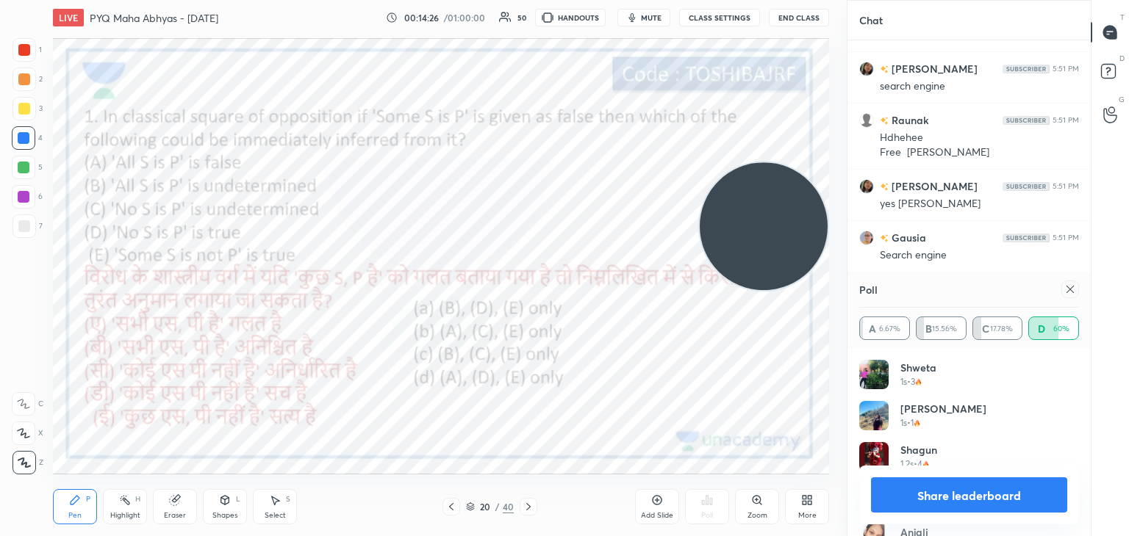
click at [1064, 290] on icon at bounding box center [1070, 290] width 12 height 12
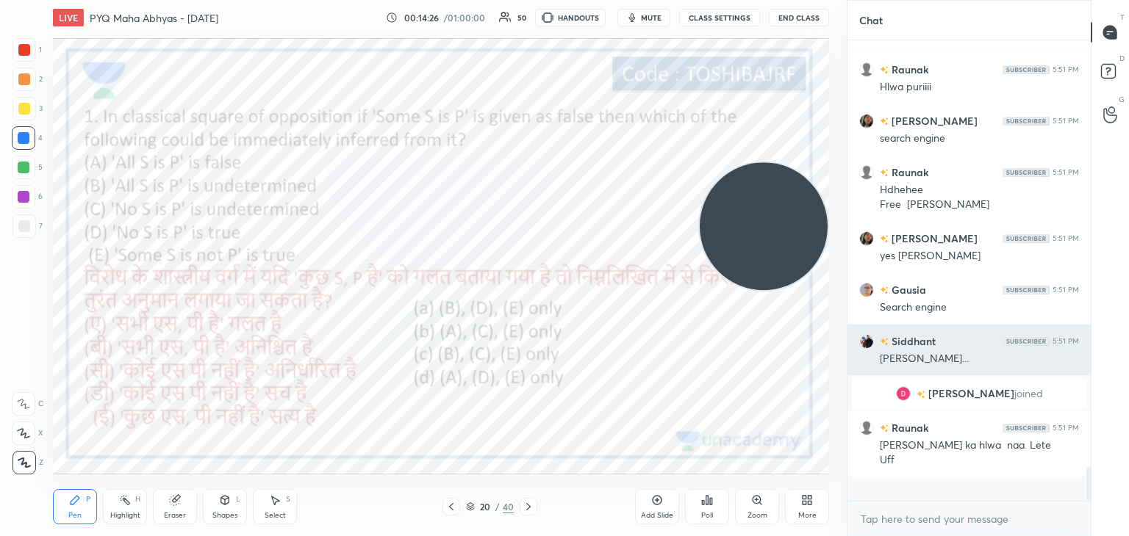
scroll to position [335, 239]
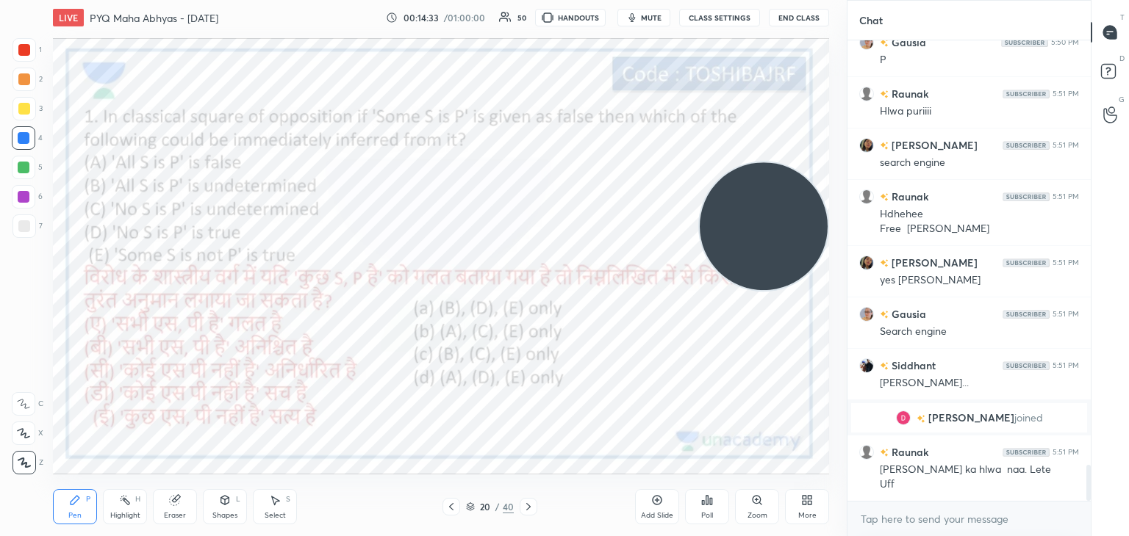
click at [715, 509] on div "Poll" at bounding box center [707, 506] width 44 height 35
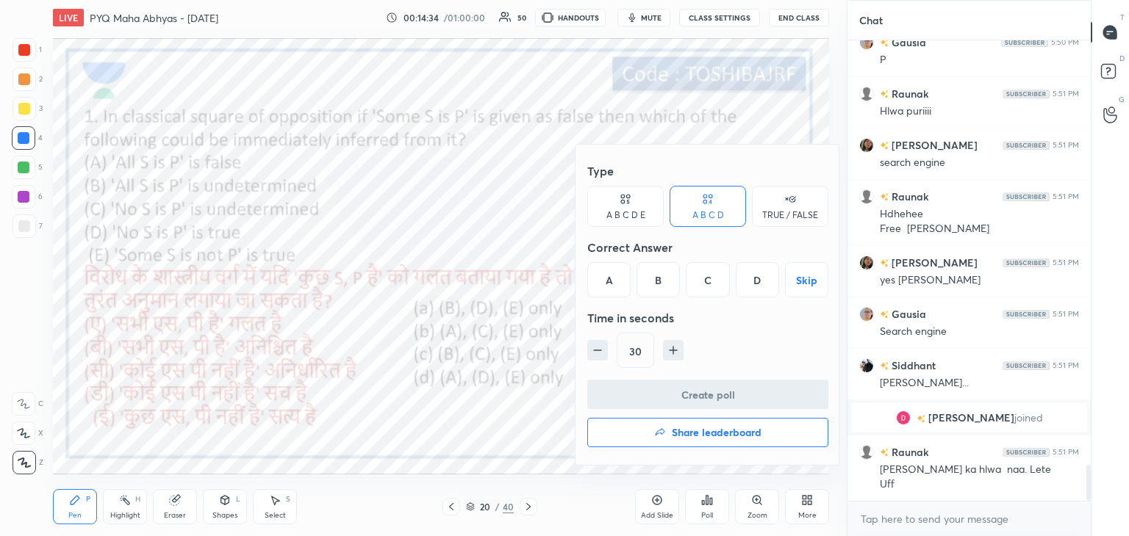
scroll to position [5466, 0]
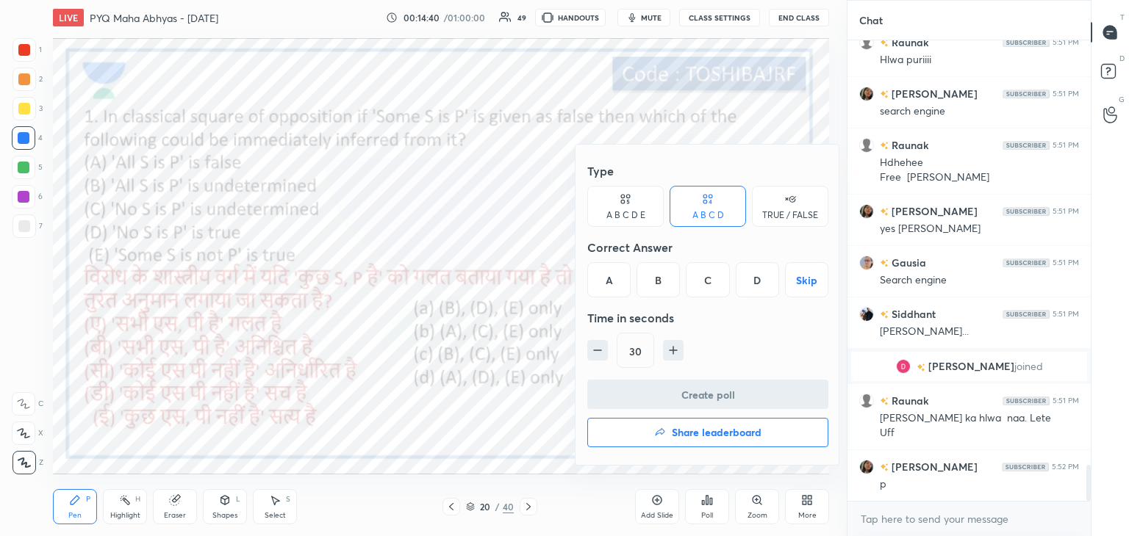
click at [770, 274] on div "D" at bounding box center [757, 279] width 43 height 35
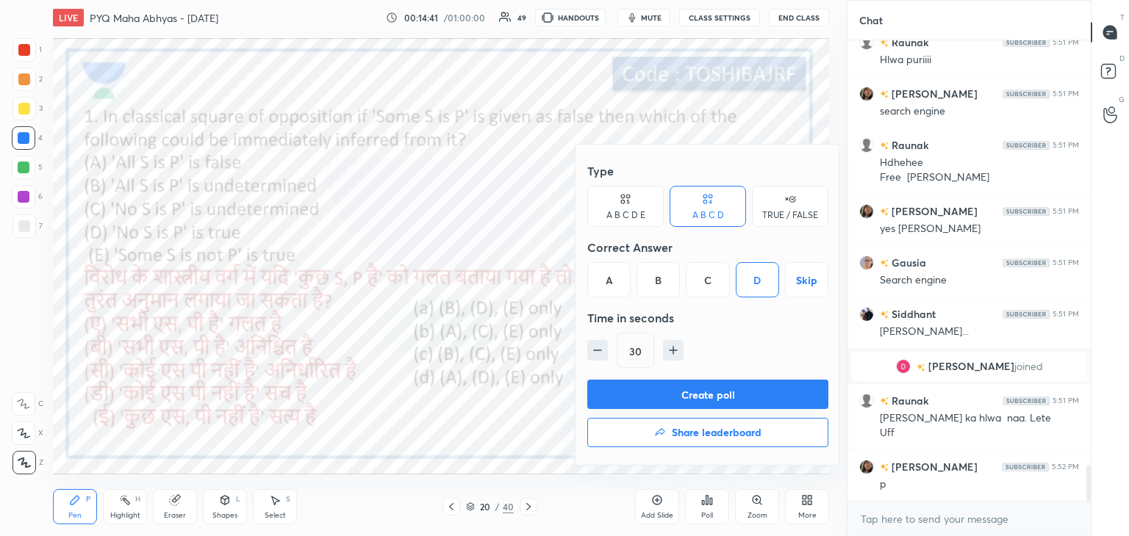
scroll to position [5517, 0]
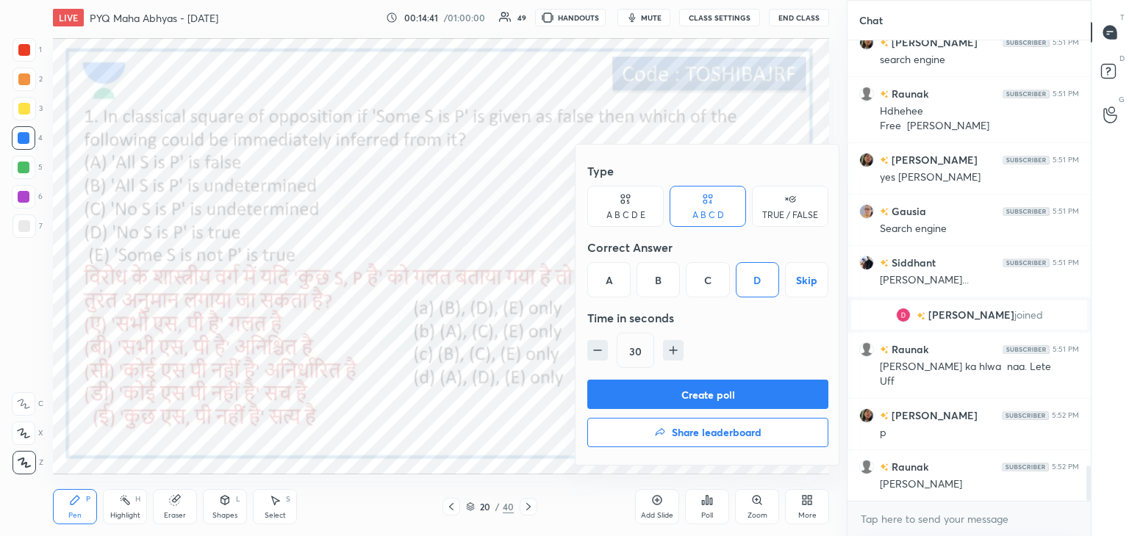
click at [725, 377] on div "Type A B C D E A B C D TRUE / FALSE Correct Answer A B C D Skip Time in seconds…" at bounding box center [707, 268] width 241 height 223
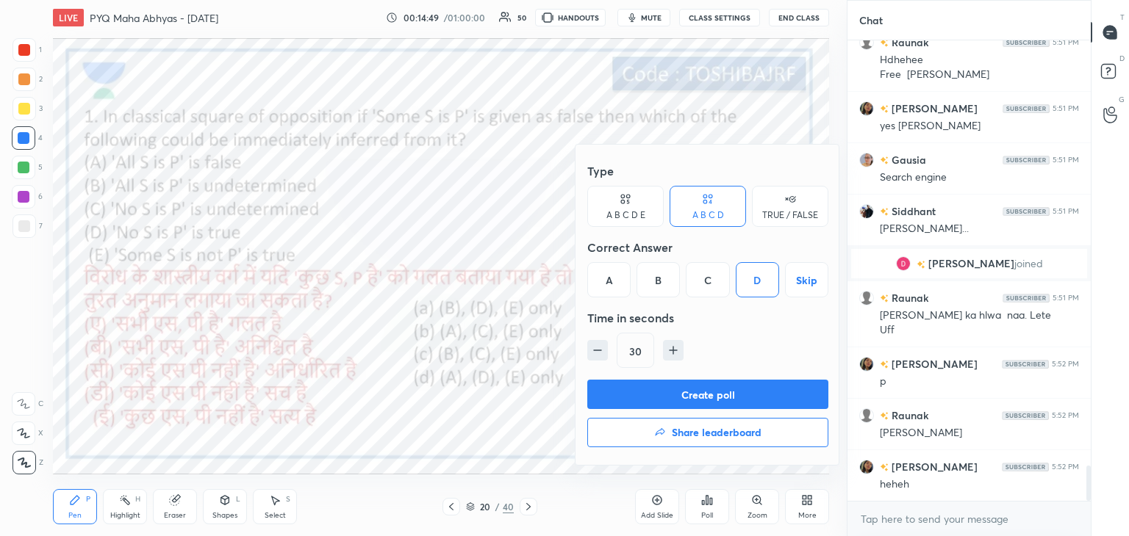
click at [719, 395] on button "Create poll" at bounding box center [707, 394] width 241 height 29
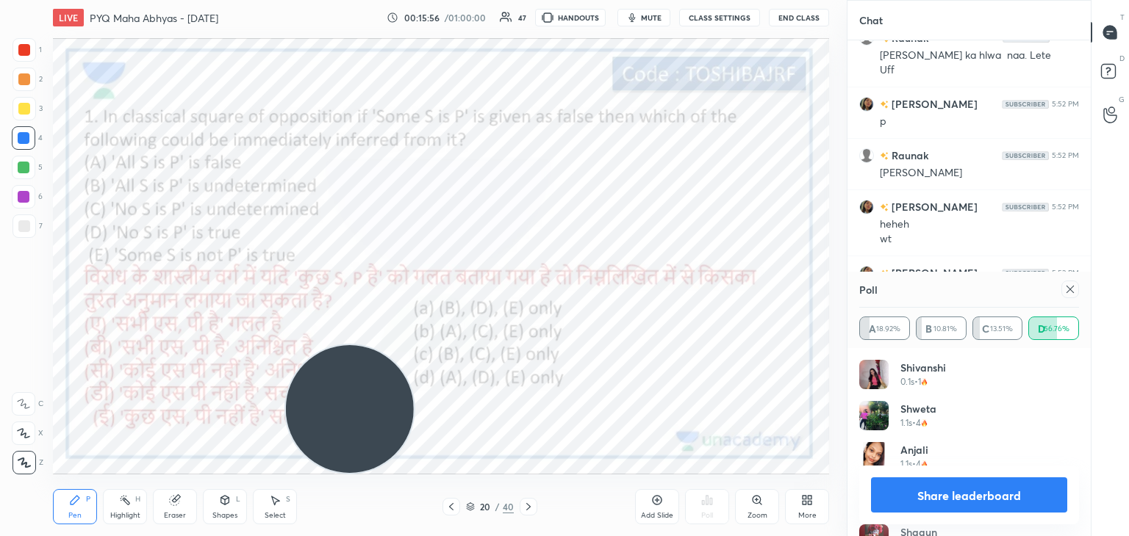
scroll to position [5880, 0]
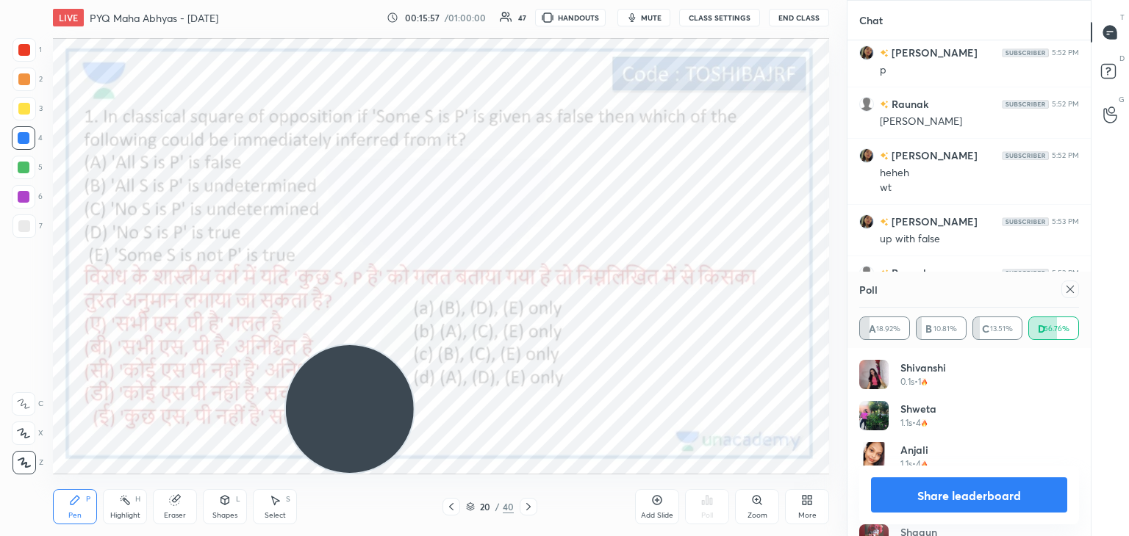
click at [1064, 287] on icon at bounding box center [1070, 290] width 12 height 12
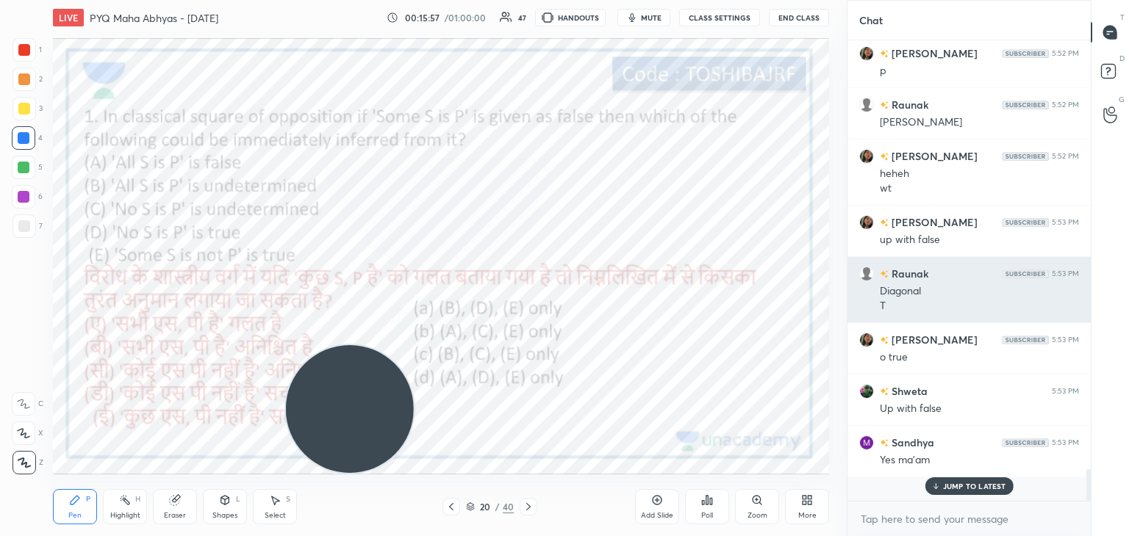
scroll to position [450, 239]
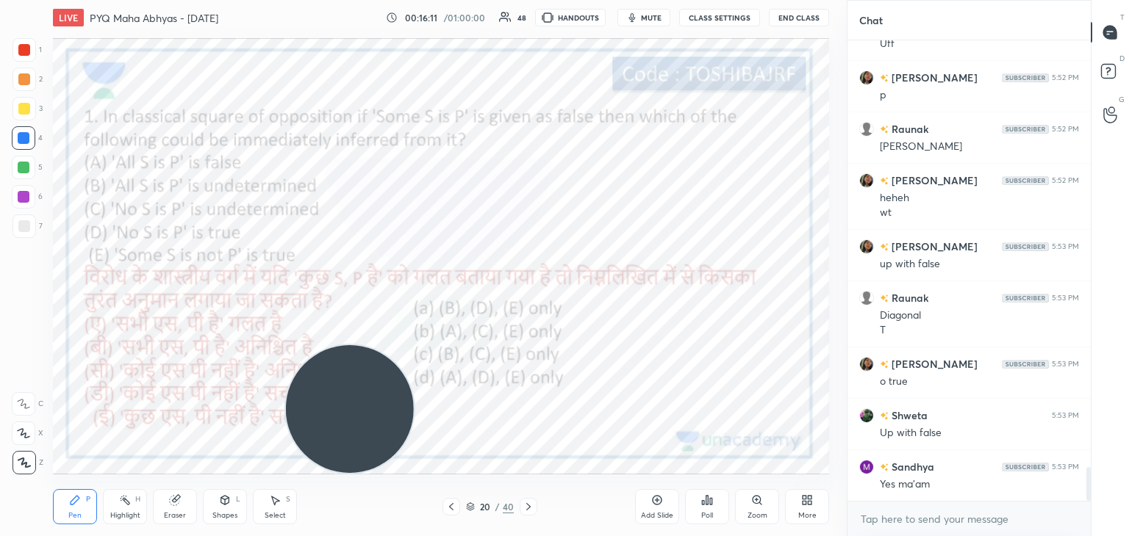
click at [657, 497] on icon at bounding box center [657, 501] width 12 height 12
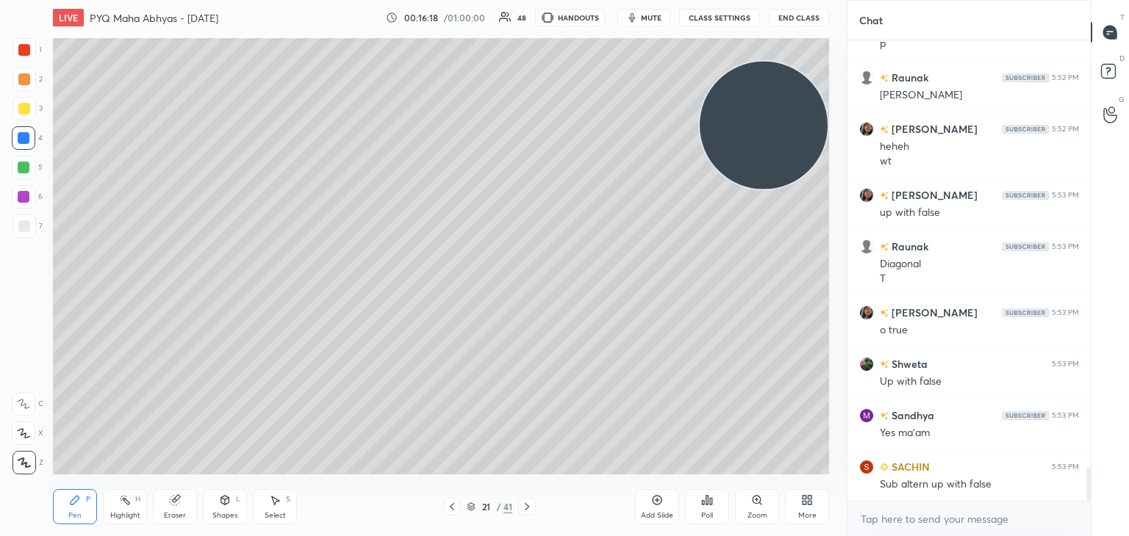
scroll to position [5958, 0]
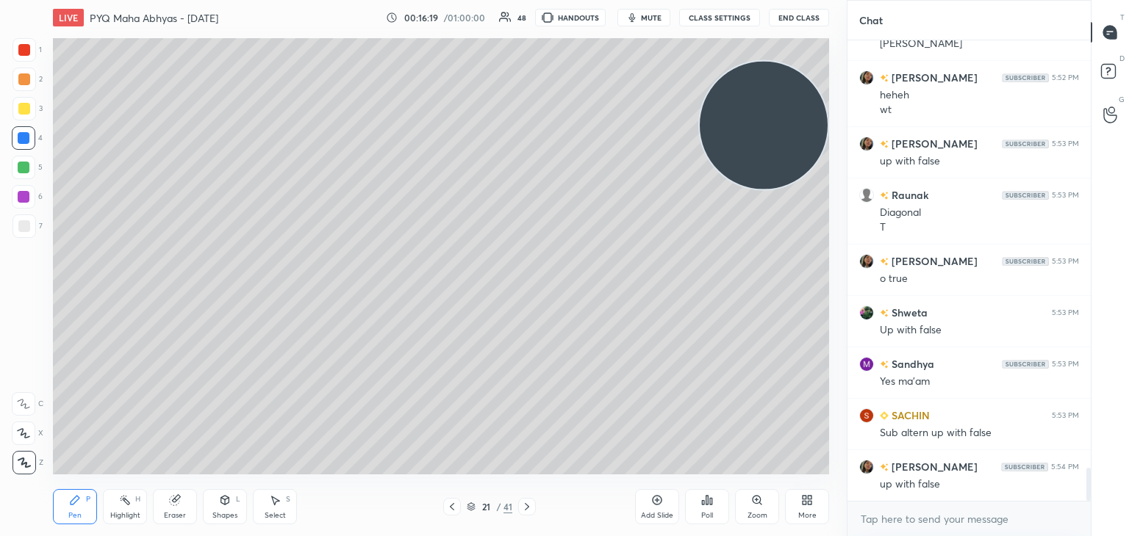
click at [26, 55] on div at bounding box center [24, 50] width 12 height 12
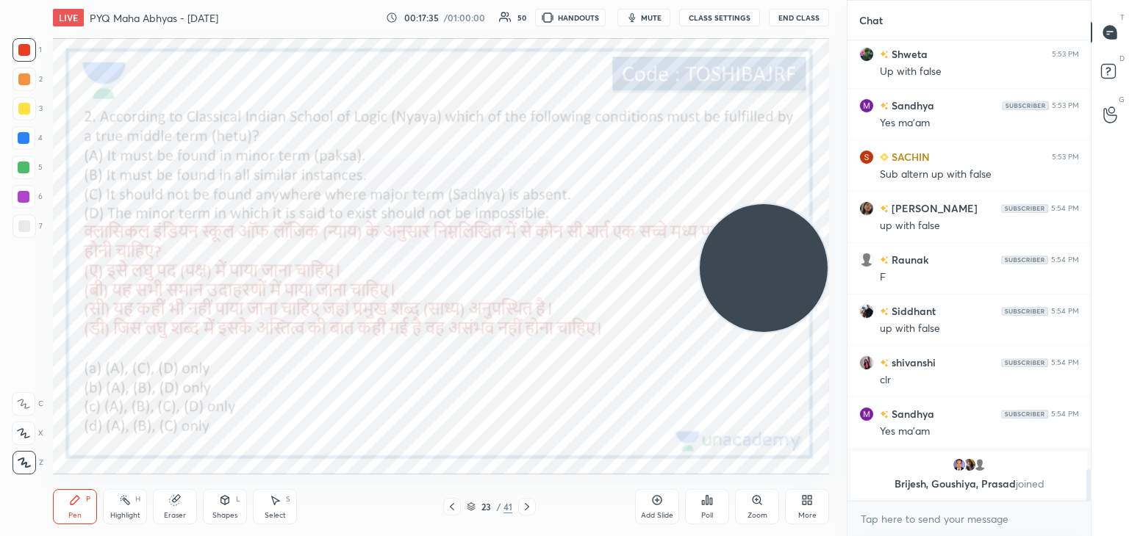
scroll to position [5, 4]
click at [705, 502] on icon at bounding box center [707, 501] width 12 height 12
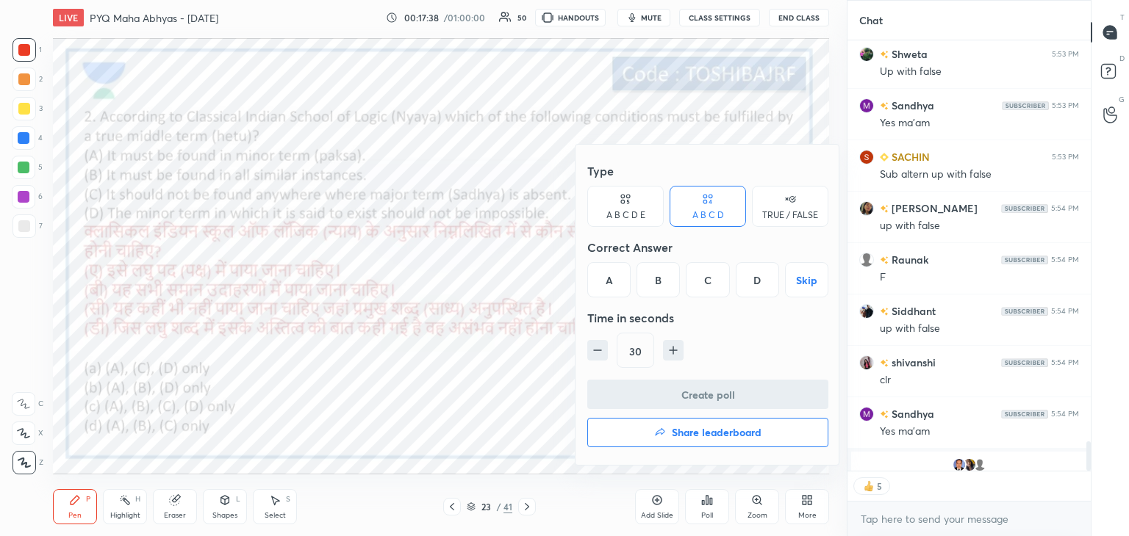
click at [692, 274] on div "C" at bounding box center [707, 279] width 43 height 35
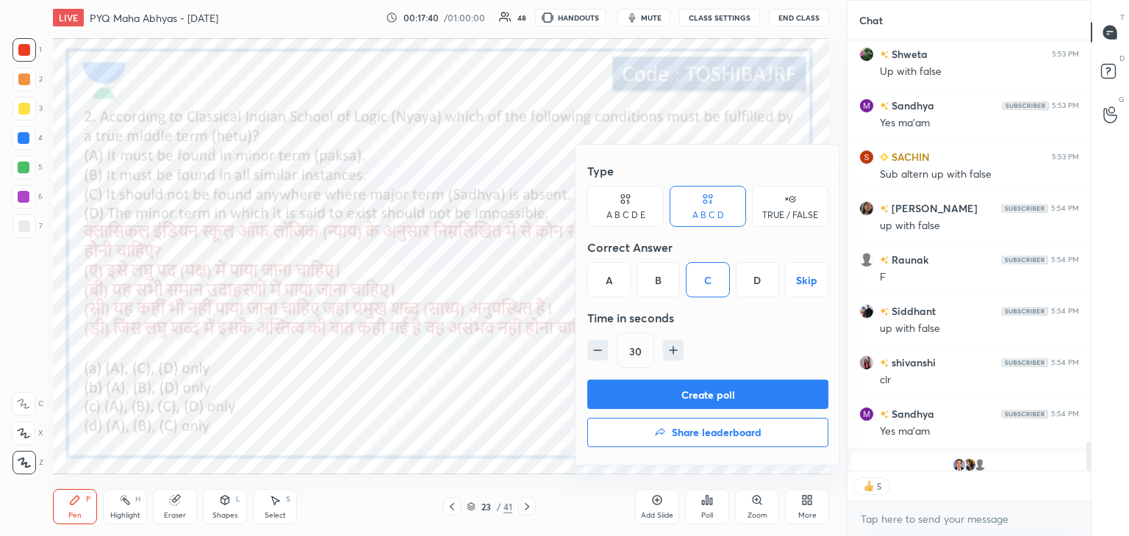
click at [661, 381] on button "Create poll" at bounding box center [707, 394] width 241 height 29
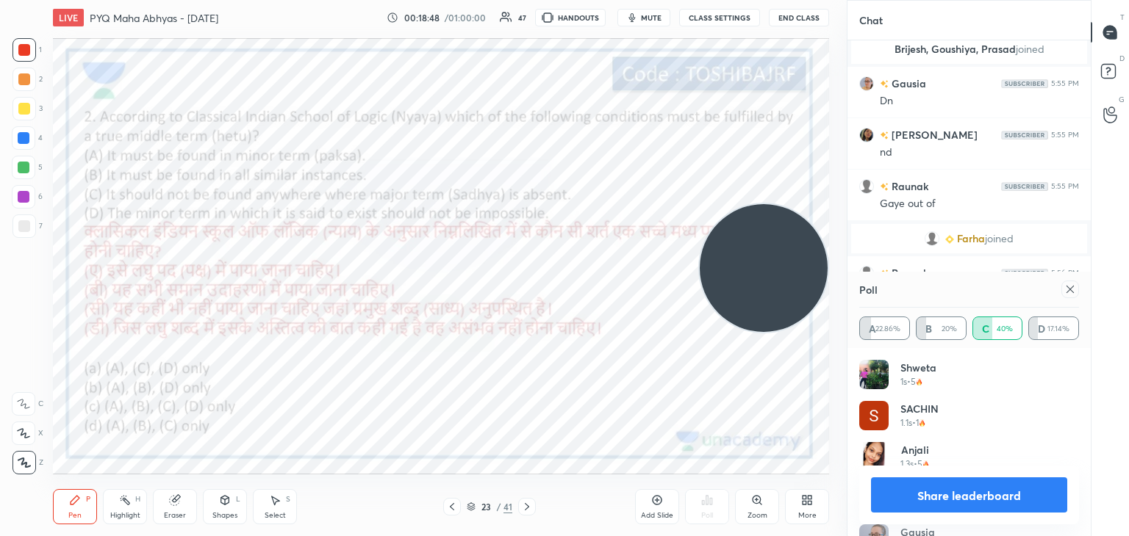
scroll to position [6455, 0]
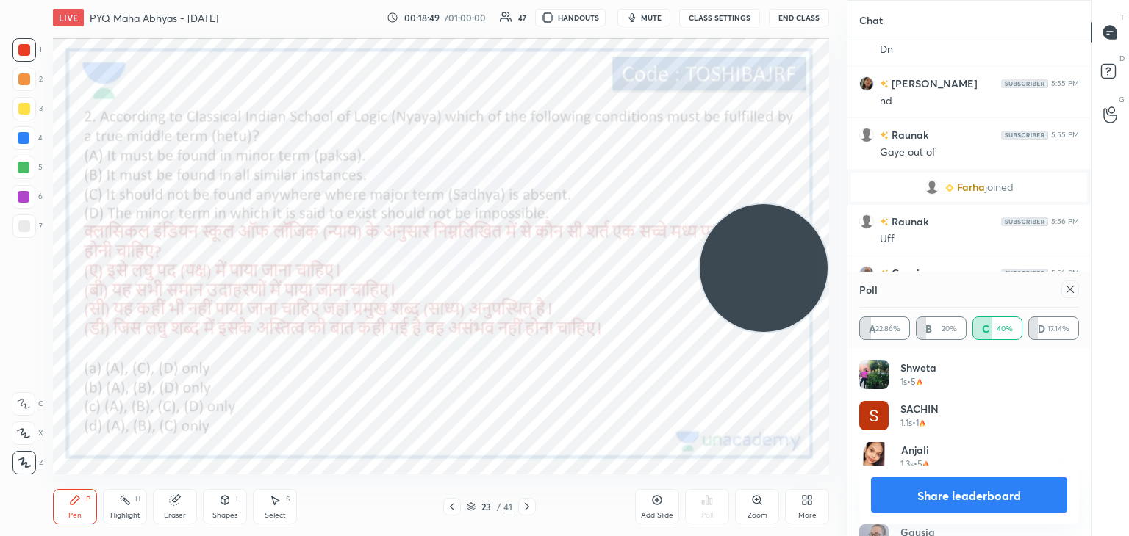
click at [654, 509] on div "Add Slide" at bounding box center [657, 506] width 44 height 35
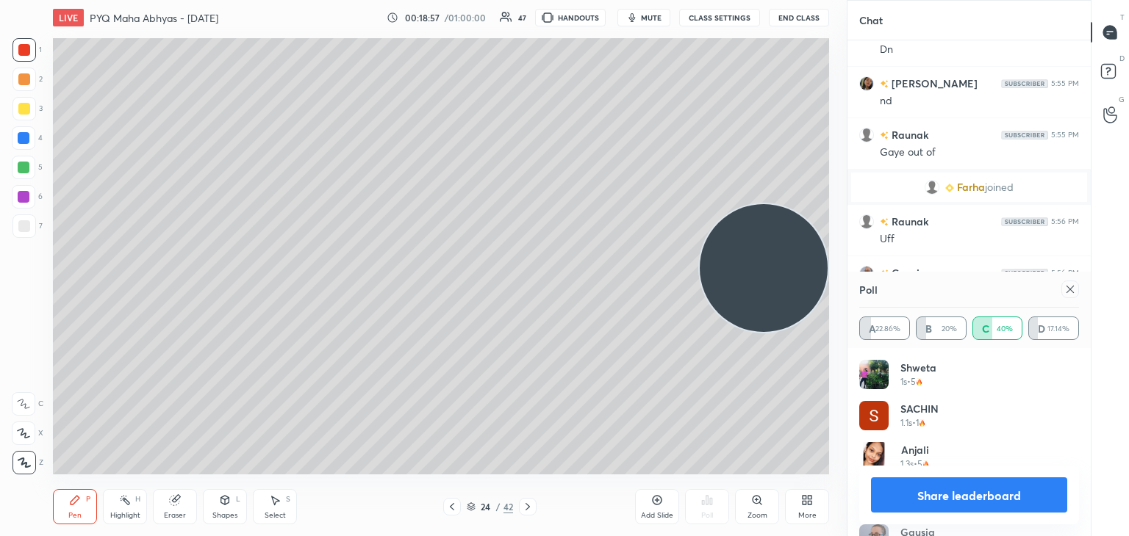
scroll to position [6490, 0]
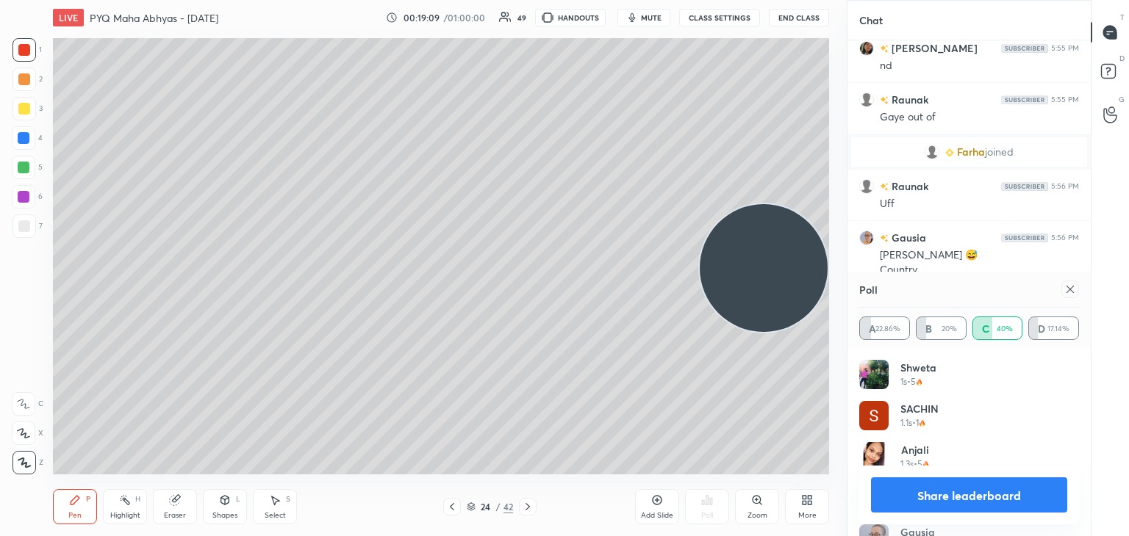
click at [26, 224] on div at bounding box center [24, 226] width 12 height 12
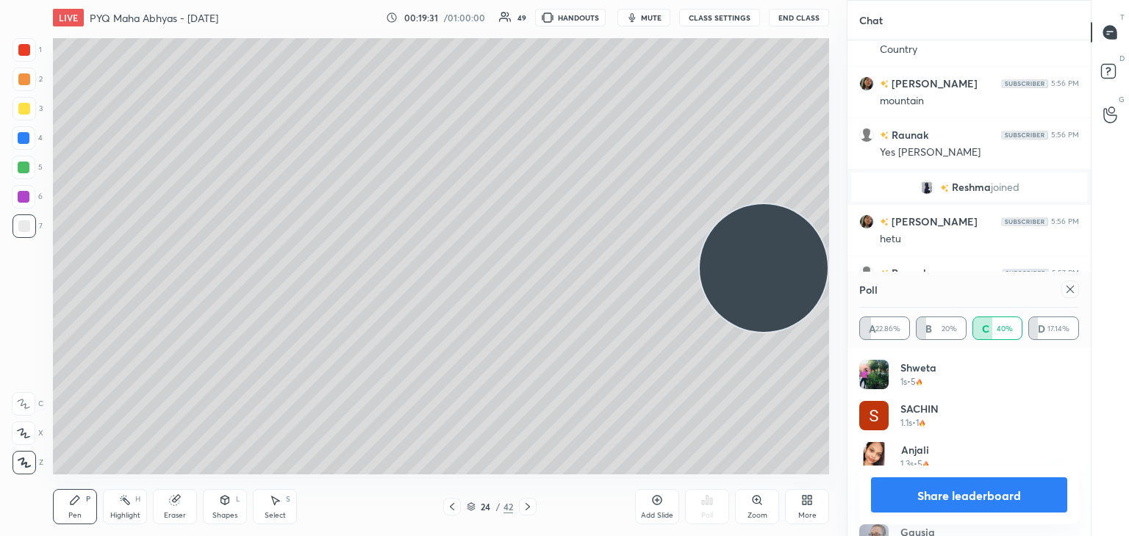
scroll to position [6646, 0]
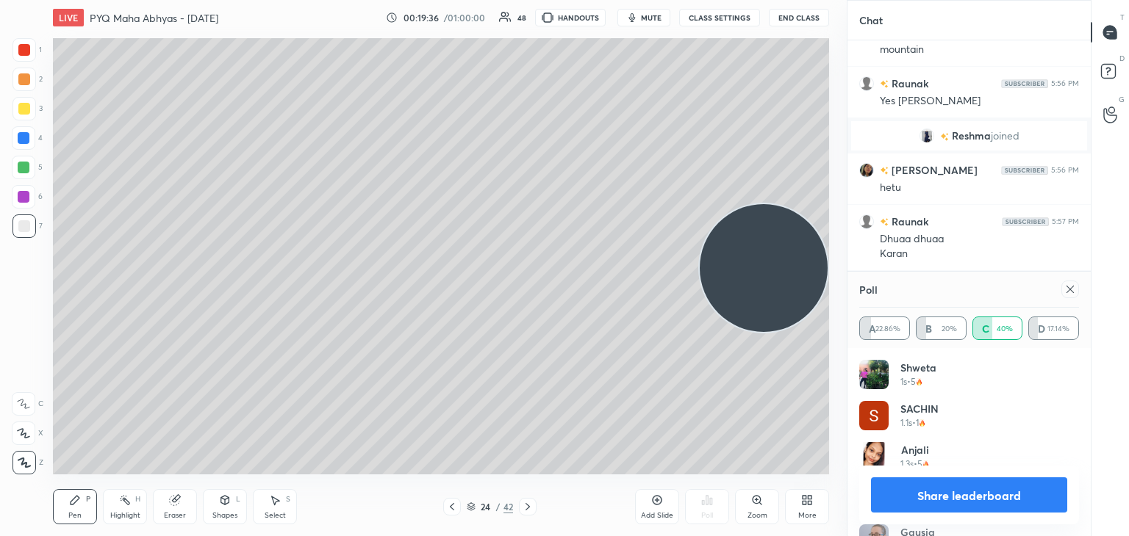
click at [1071, 295] on icon at bounding box center [1070, 290] width 12 height 12
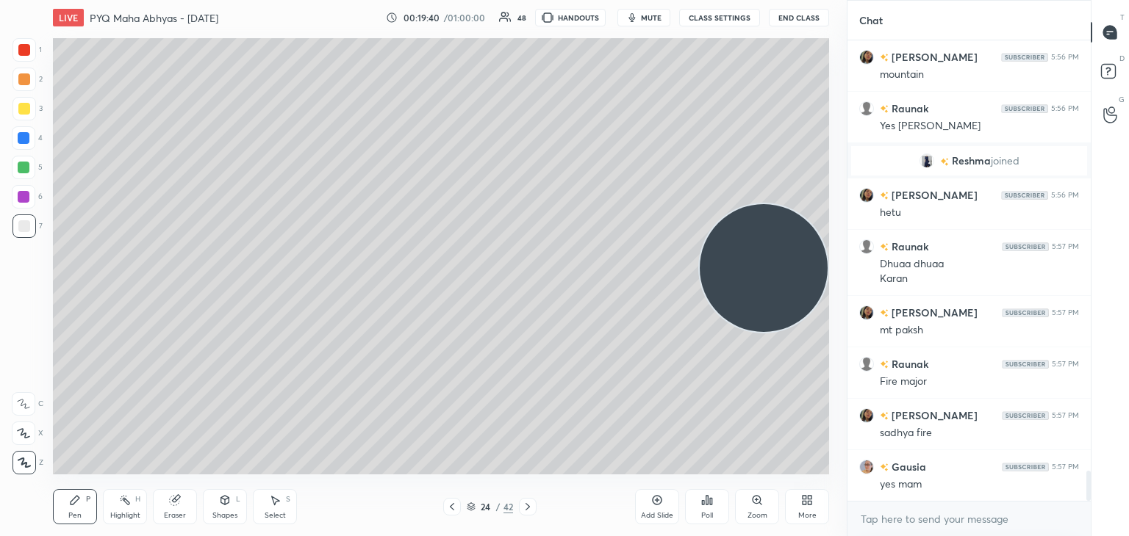
scroll to position [6672, 0]
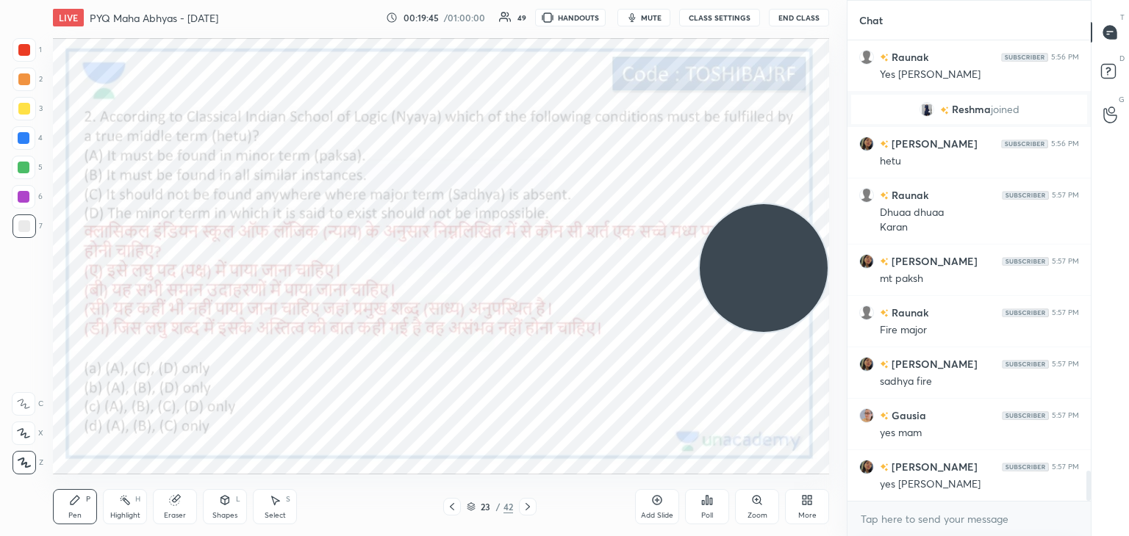
click at [24, 55] on div at bounding box center [24, 50] width 12 height 12
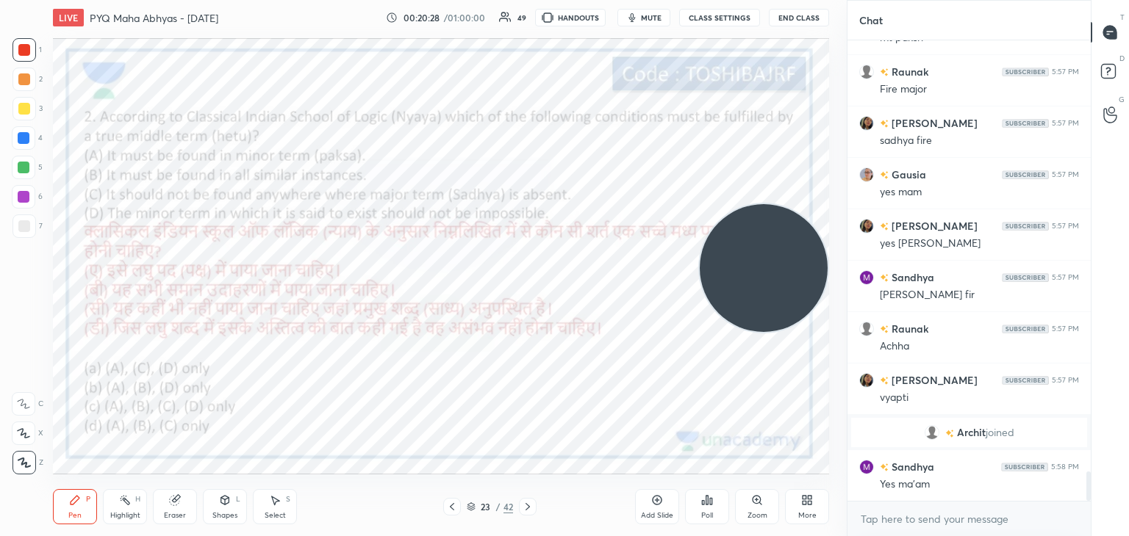
scroll to position [6803, 0]
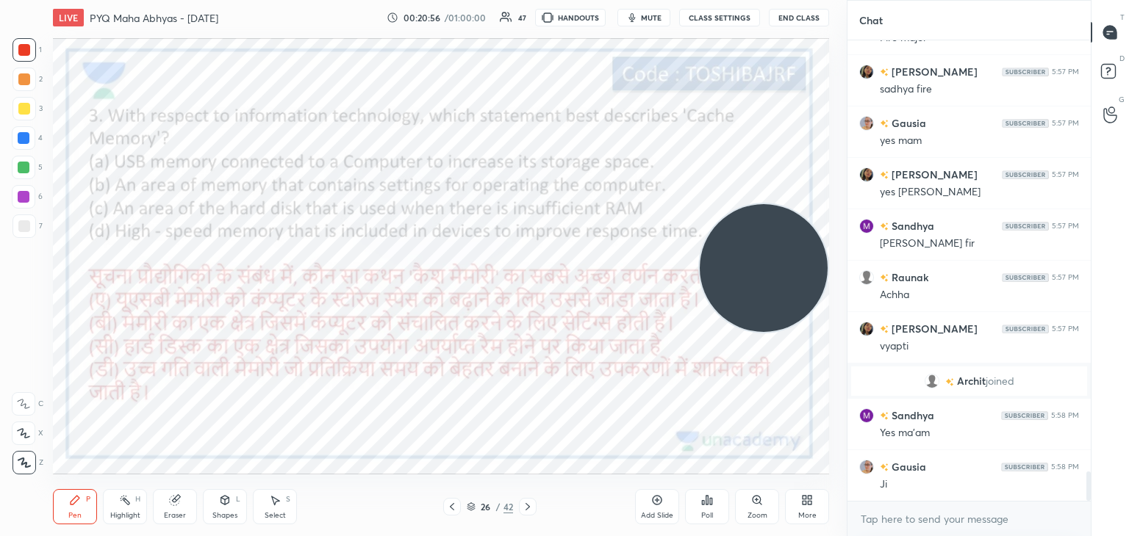
click at [702, 506] on icon at bounding box center [707, 501] width 12 height 12
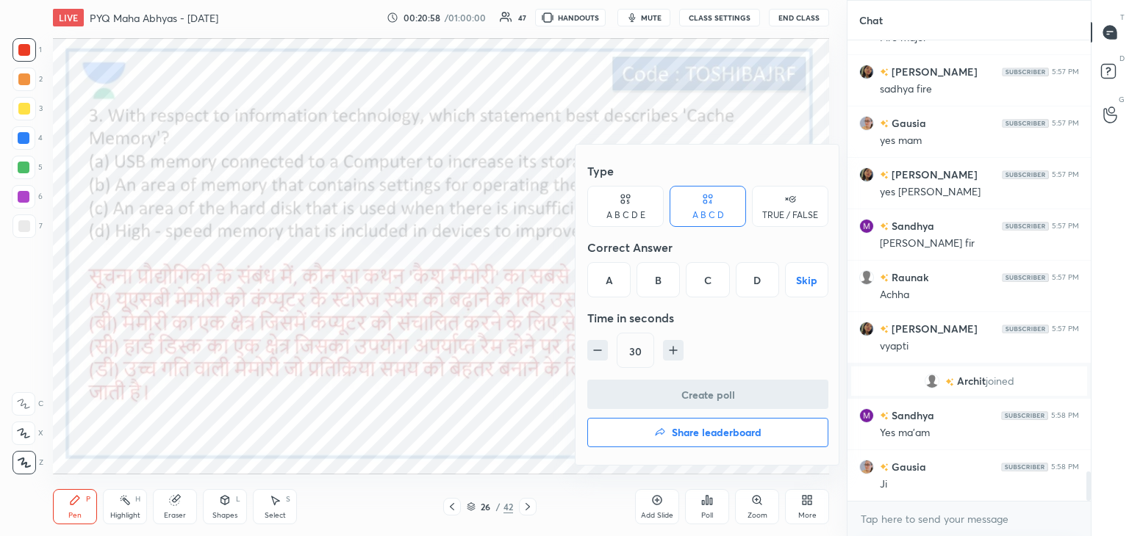
click at [747, 276] on div "D" at bounding box center [757, 279] width 43 height 35
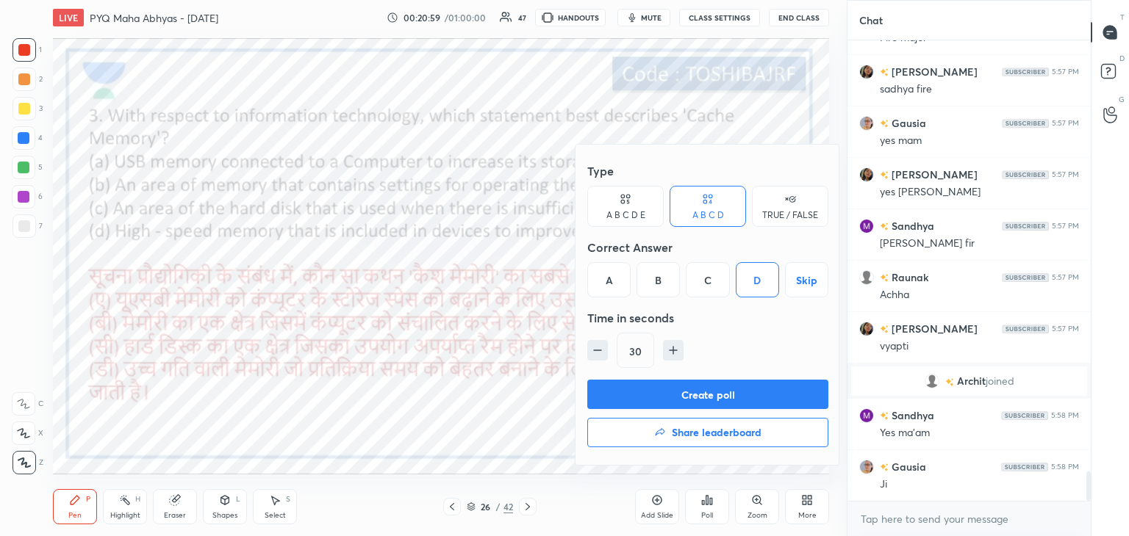
click at [665, 394] on button "Create poll" at bounding box center [707, 394] width 241 height 29
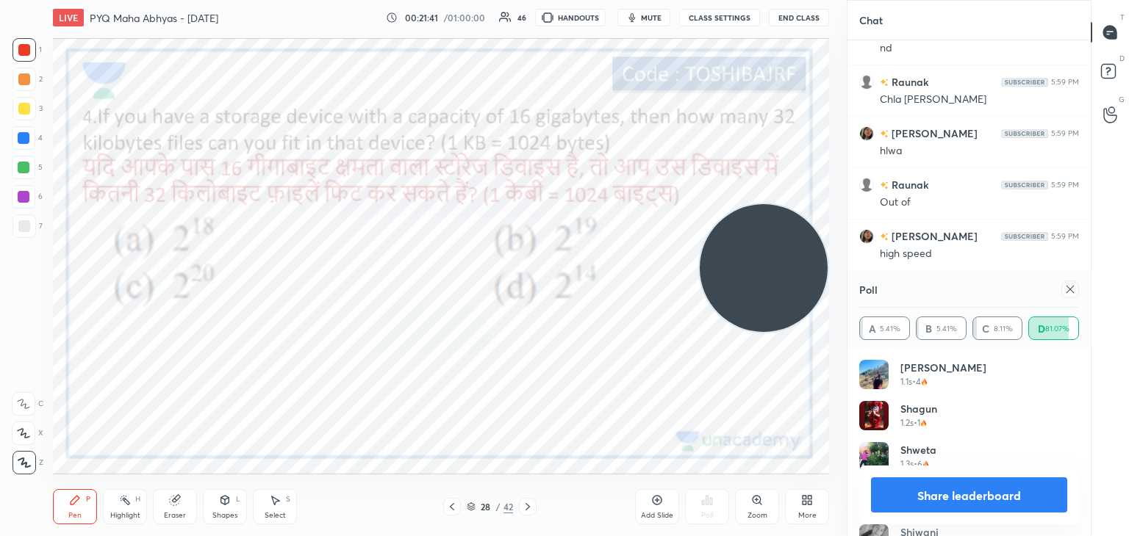
scroll to position [7445, 0]
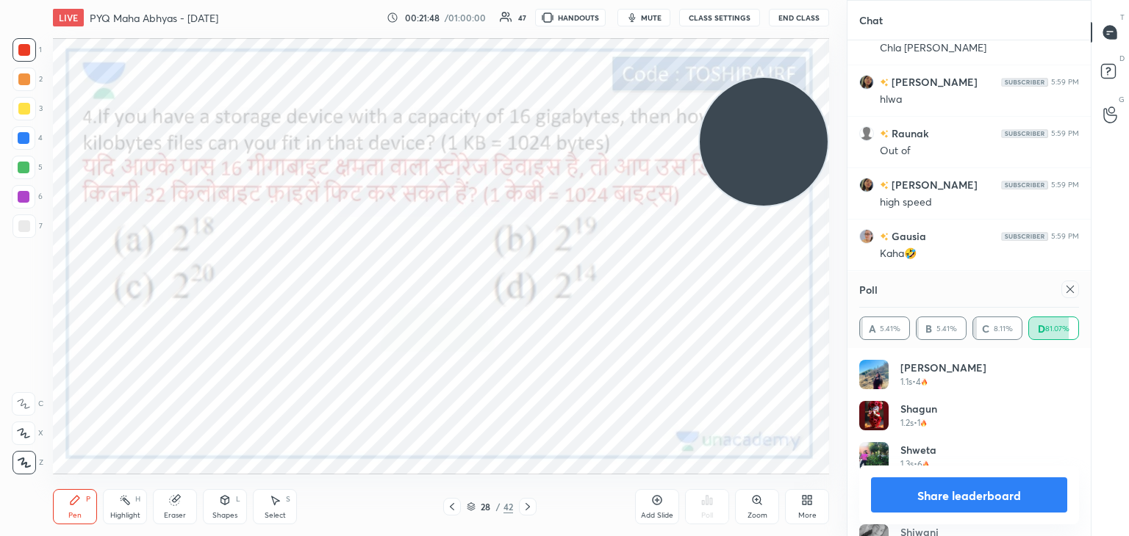
click at [1063, 288] on div at bounding box center [1070, 290] width 18 height 18
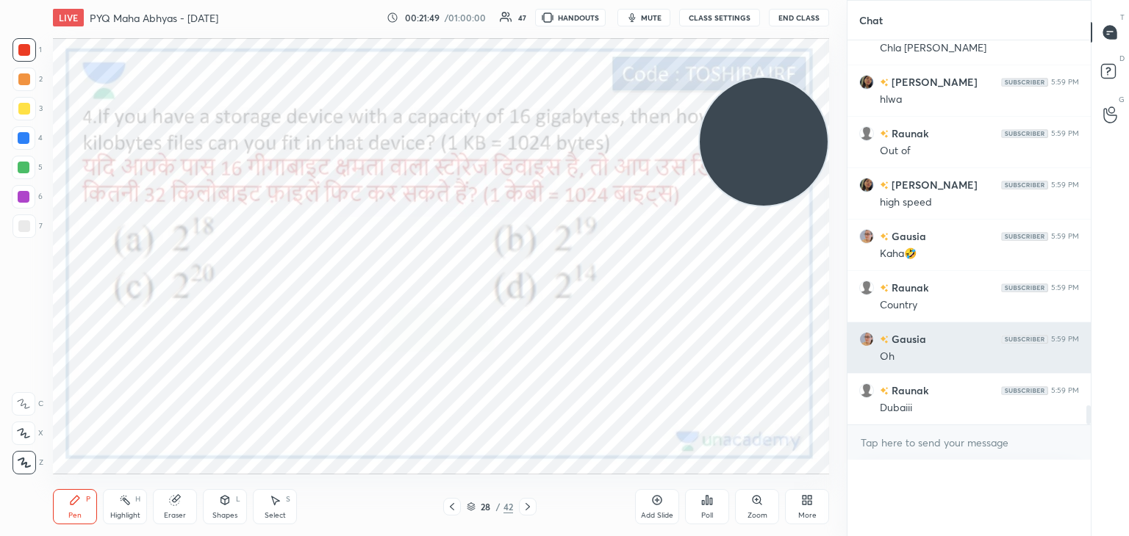
scroll to position [4, 4]
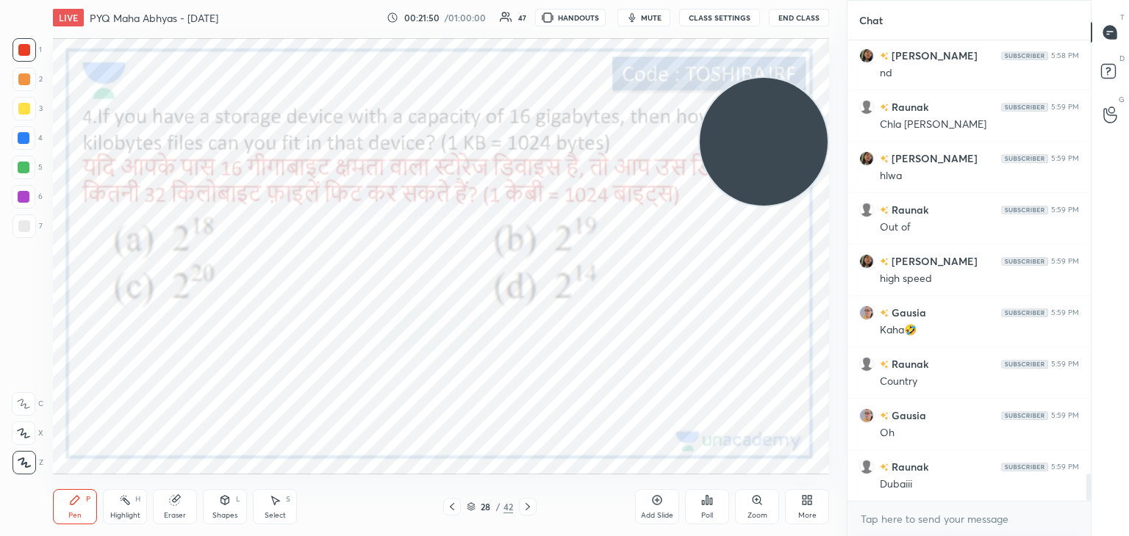
click at [714, 503] on div "Poll" at bounding box center [707, 506] width 44 height 35
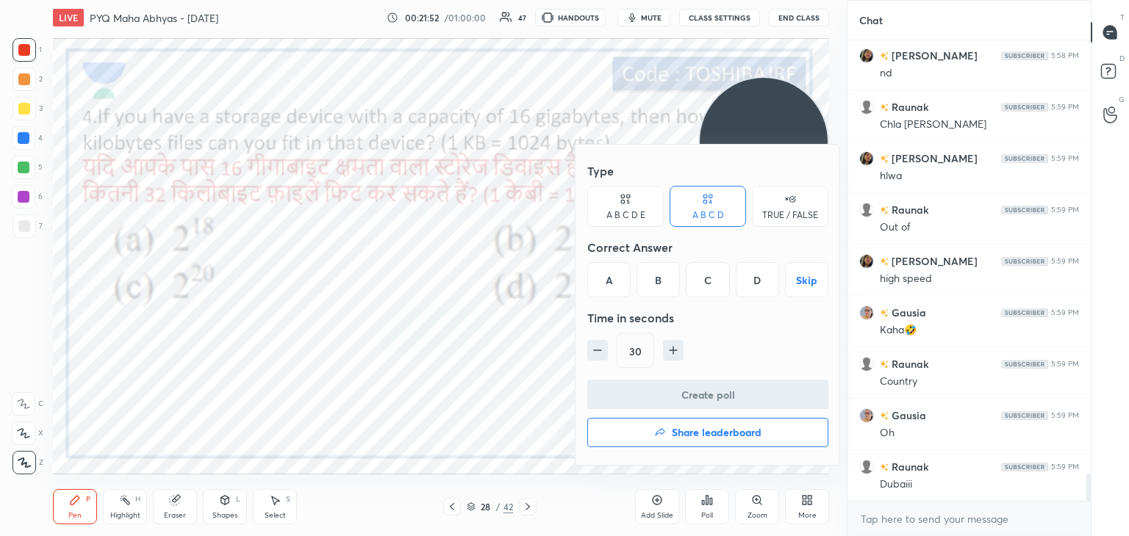
click at [553, 363] on div at bounding box center [564, 268] width 1129 height 536
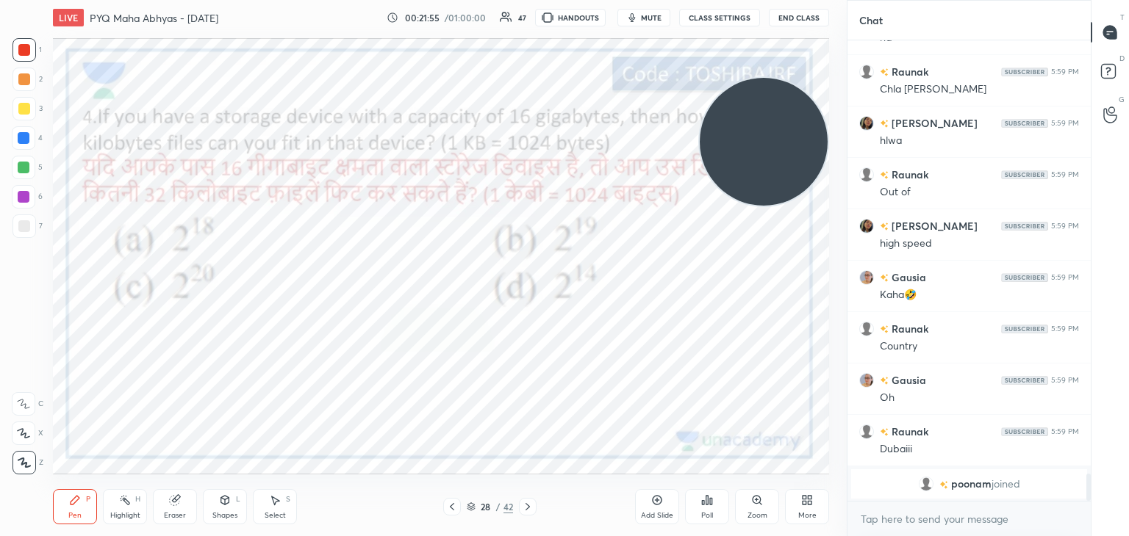
click at [711, 503] on icon at bounding box center [711, 501] width 2 height 7
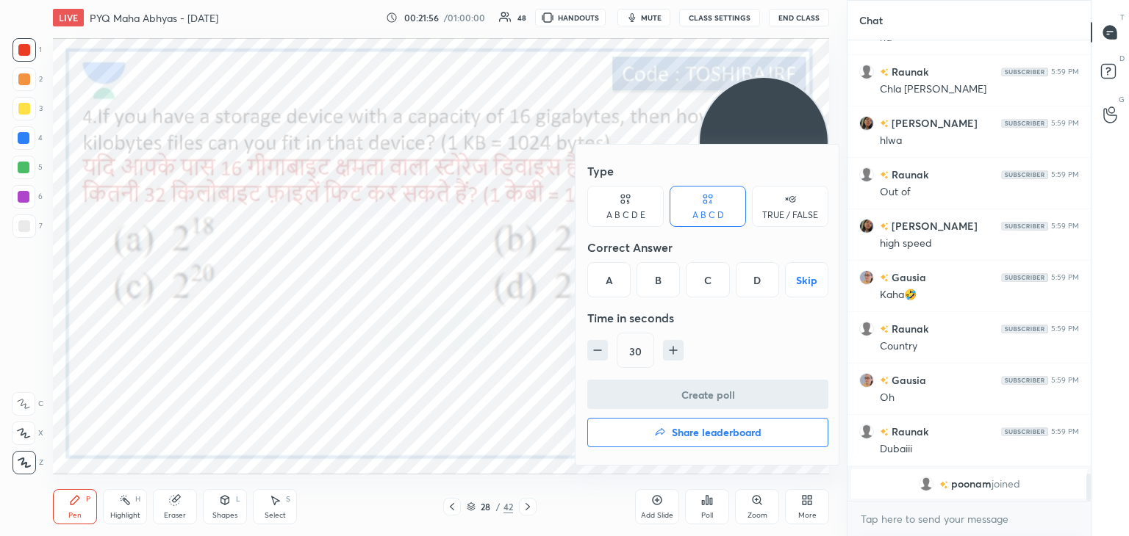
click at [654, 283] on div "B" at bounding box center [657, 279] width 43 height 35
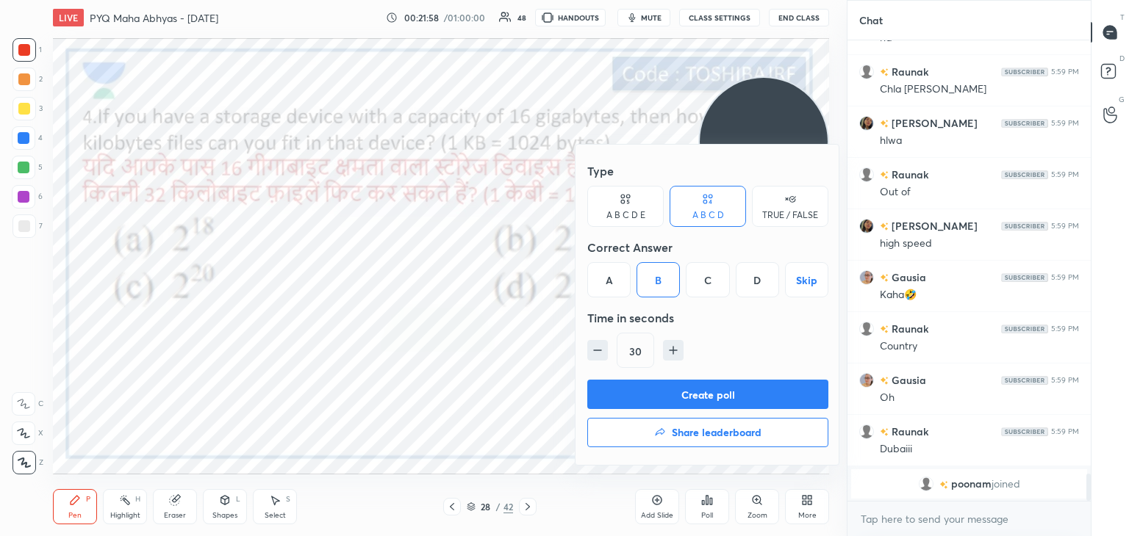
click at [652, 393] on button "Create poll" at bounding box center [707, 394] width 241 height 29
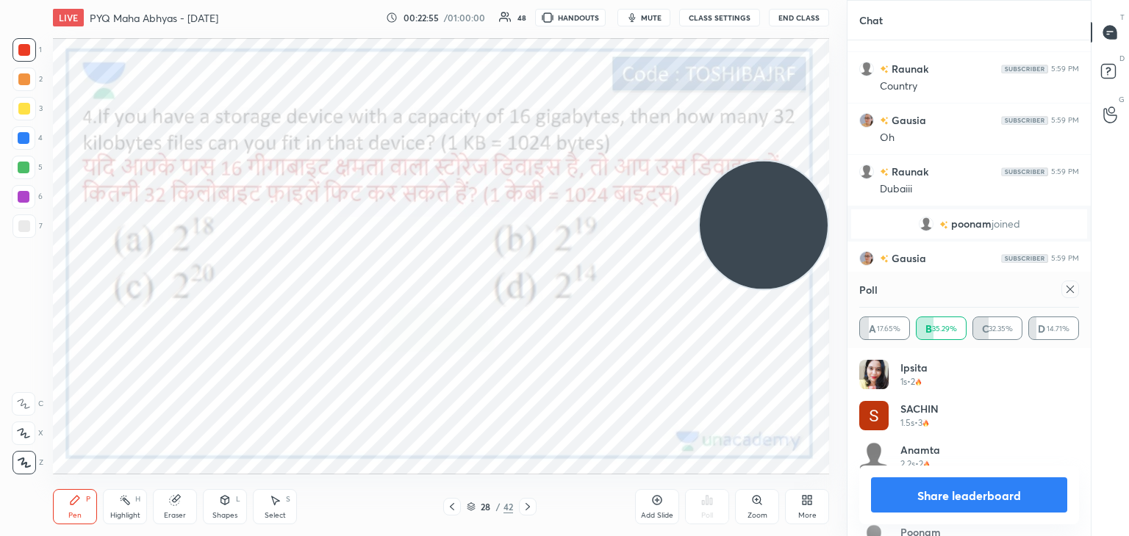
scroll to position [7480, 0]
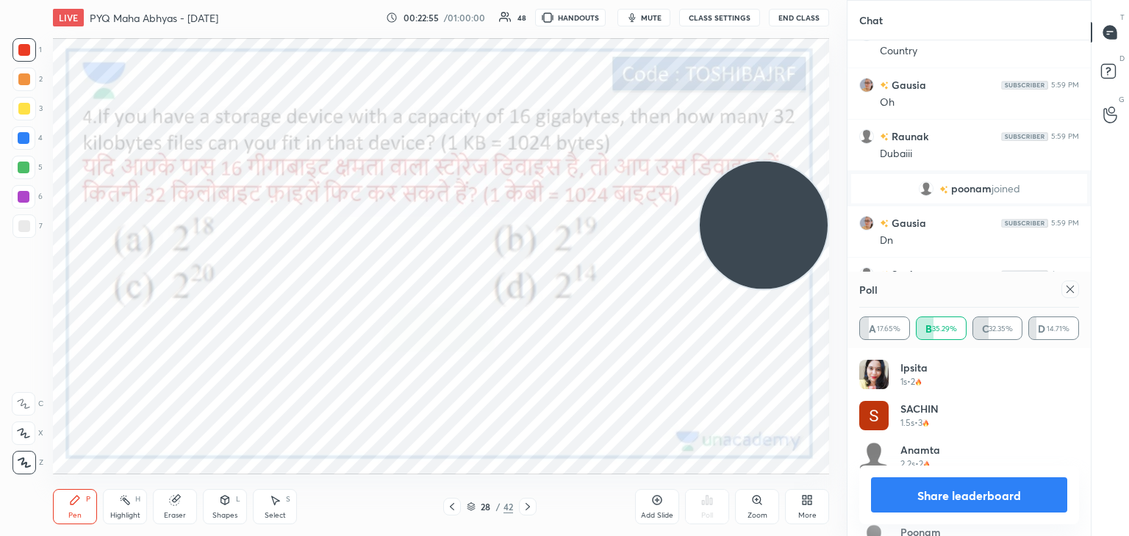
click at [1074, 288] on icon at bounding box center [1070, 290] width 12 height 12
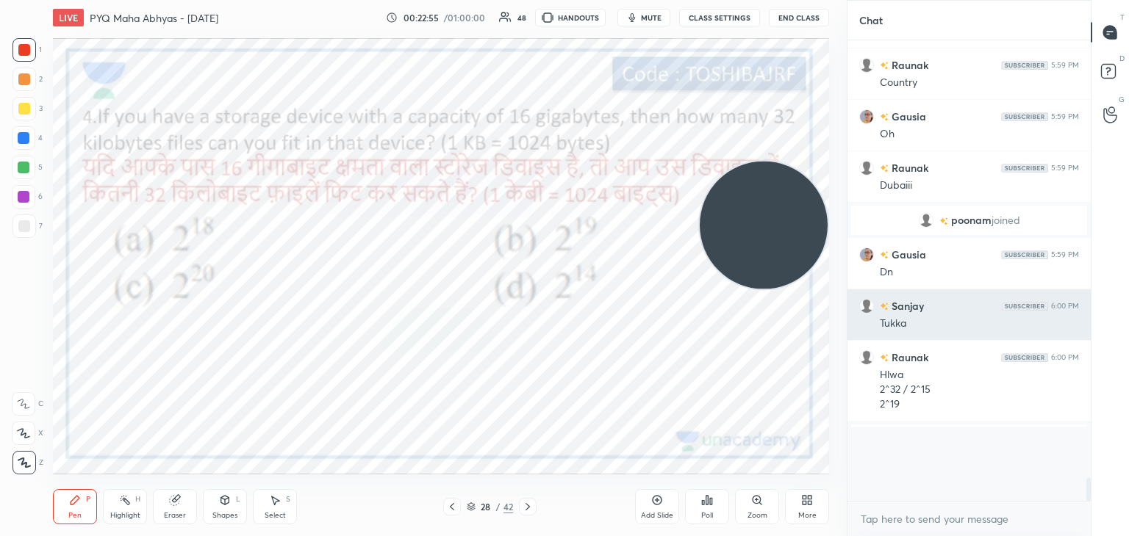
scroll to position [330, 239]
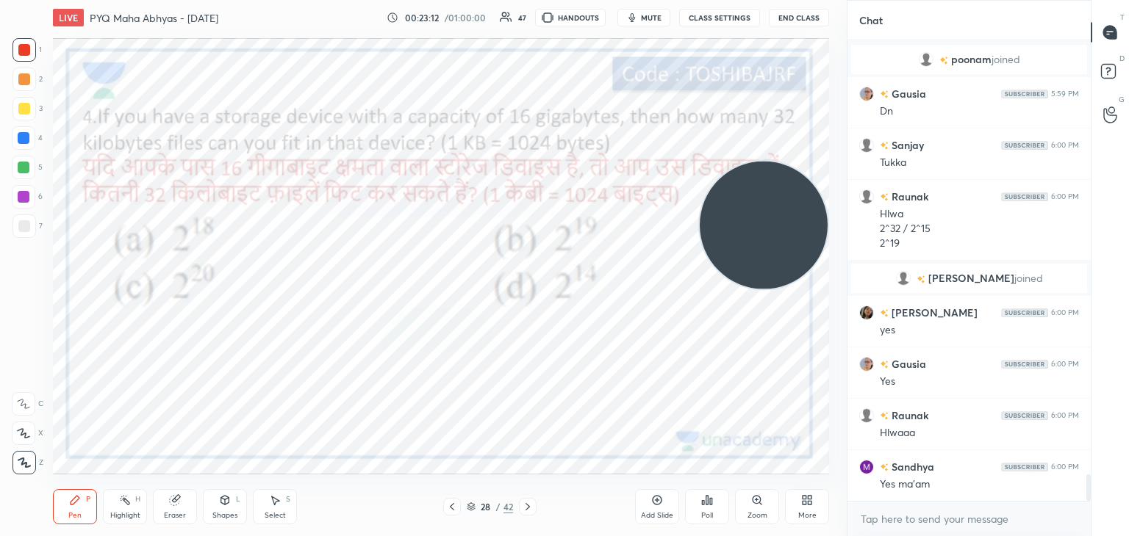
click at [657, 497] on icon at bounding box center [657, 501] width 12 height 12
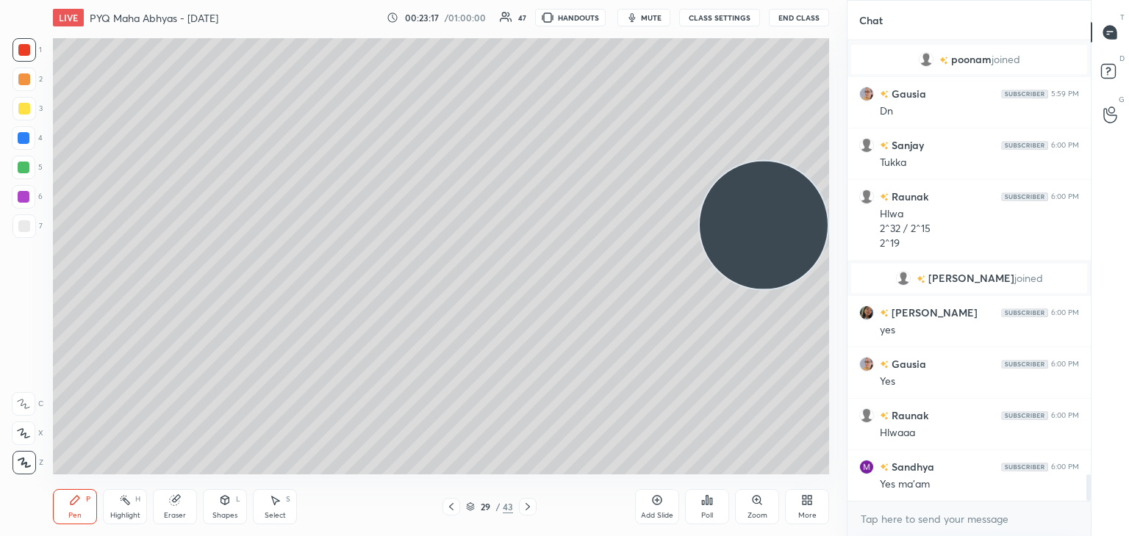
click at [27, 223] on div at bounding box center [24, 226] width 12 height 12
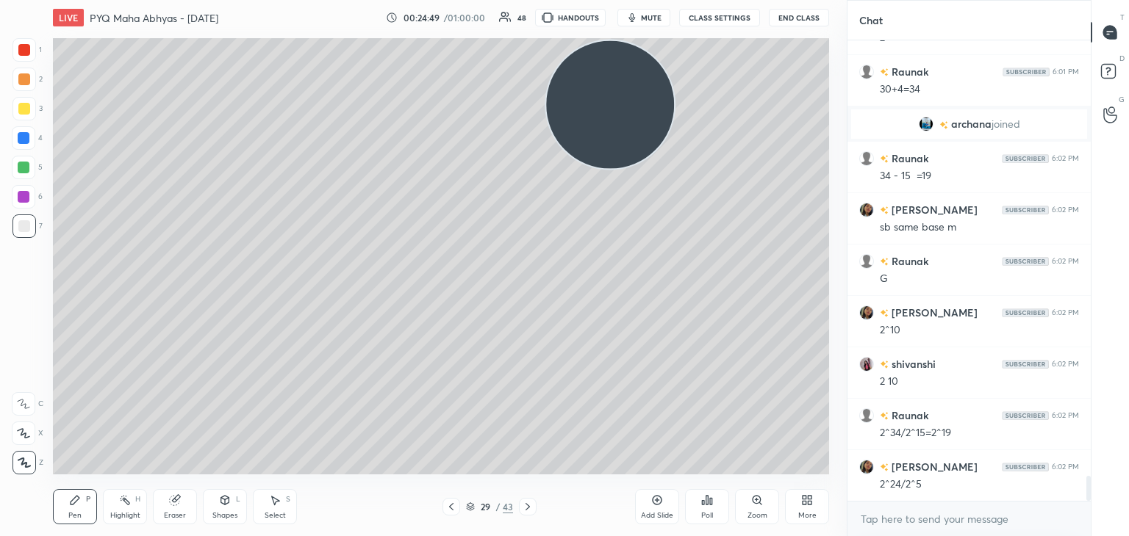
scroll to position [8167, 0]
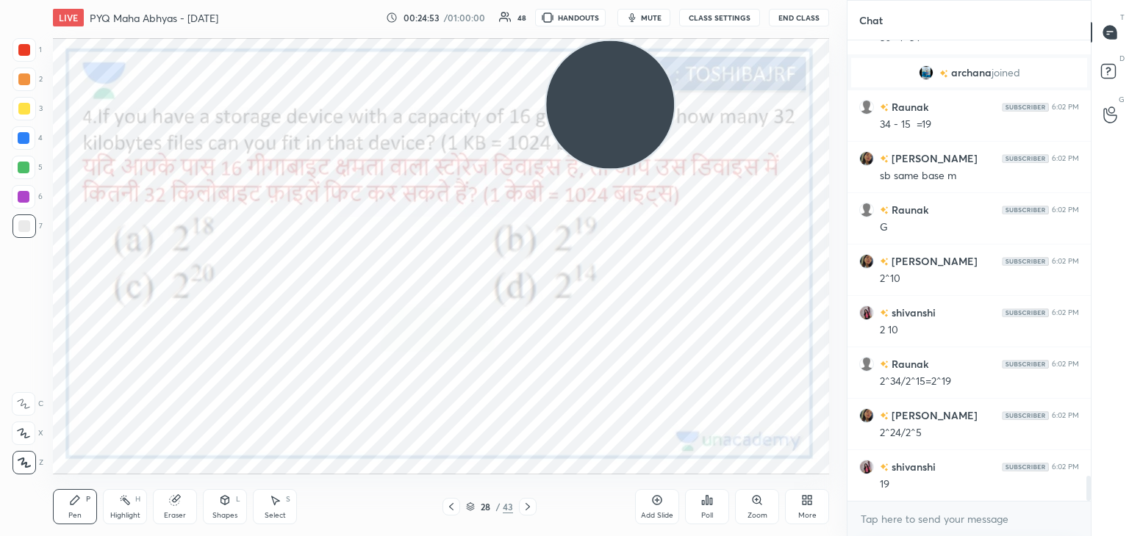
click at [21, 45] on div at bounding box center [24, 50] width 12 height 12
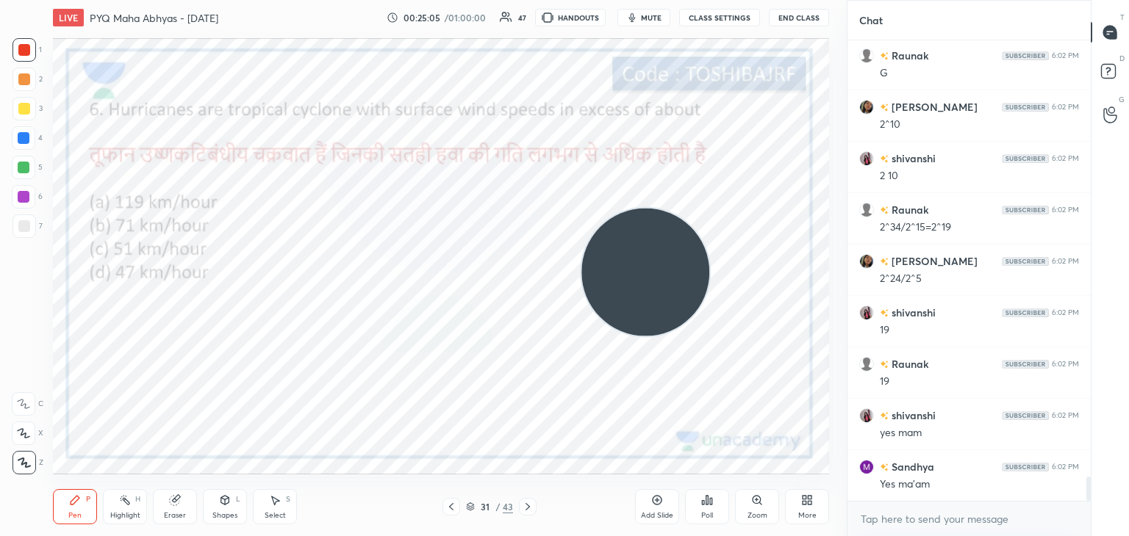
scroll to position [8372, 0]
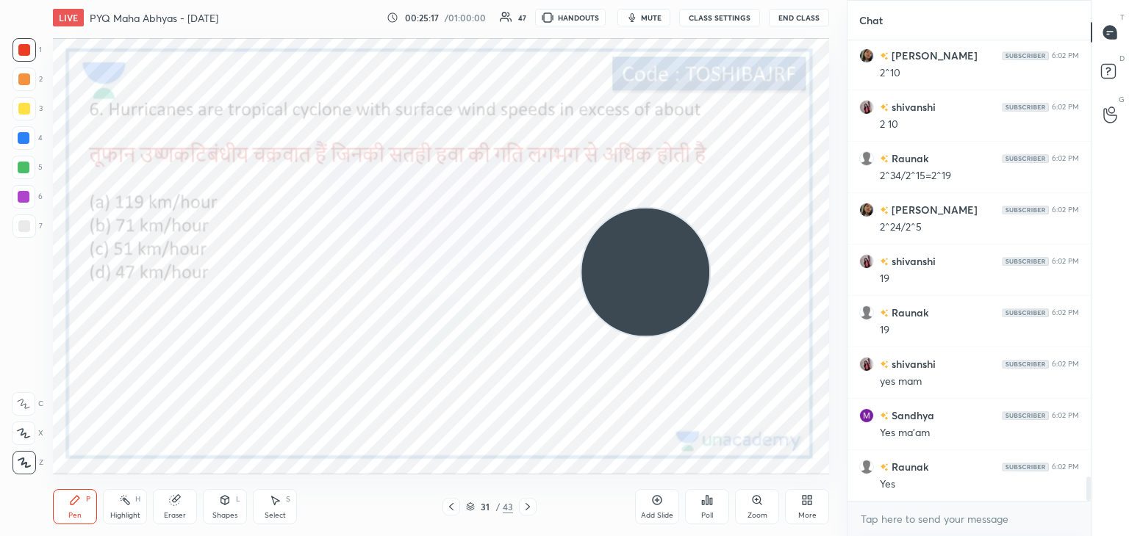
click at [702, 498] on icon at bounding box center [707, 501] width 12 height 12
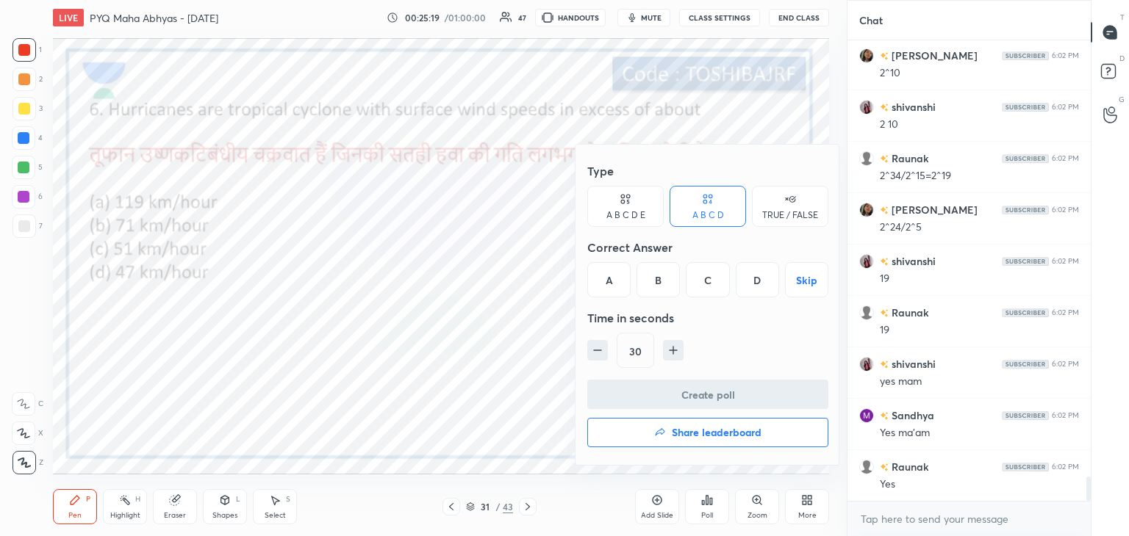
click at [615, 284] on div "A" at bounding box center [608, 279] width 43 height 35
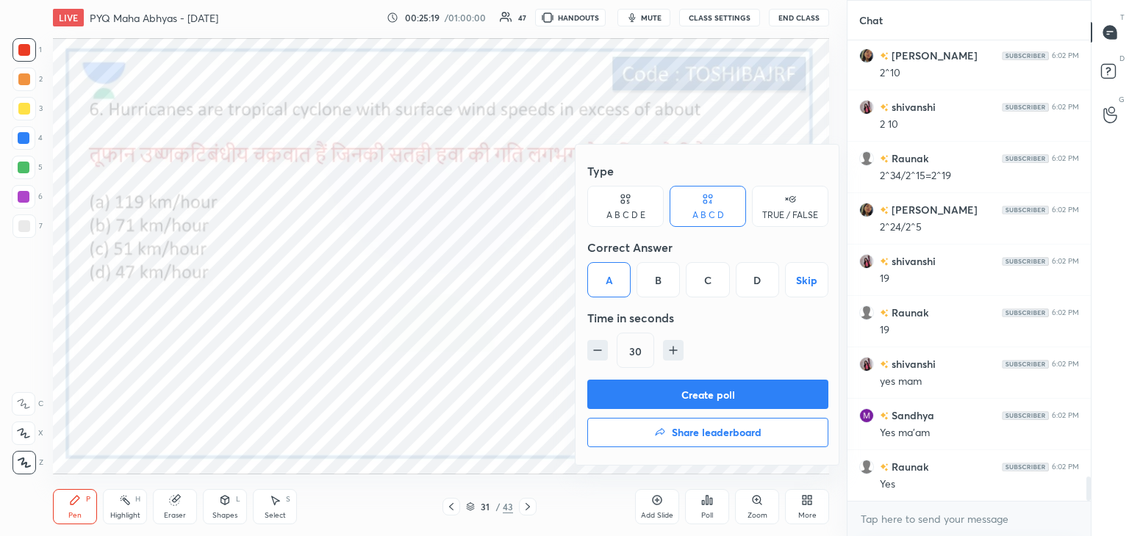
scroll to position [8408, 0]
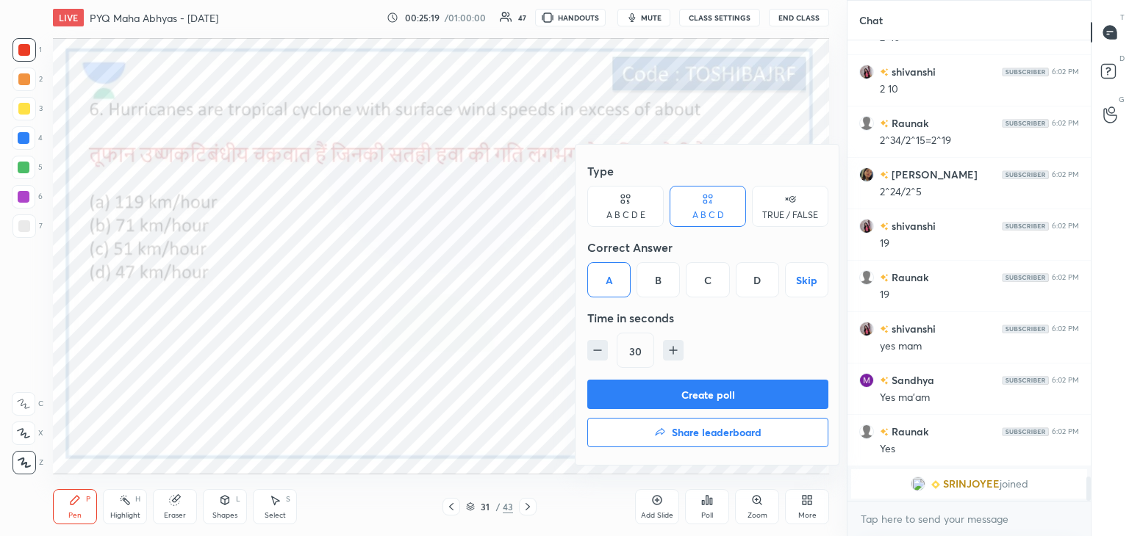
click at [635, 394] on button "Create poll" at bounding box center [707, 394] width 241 height 29
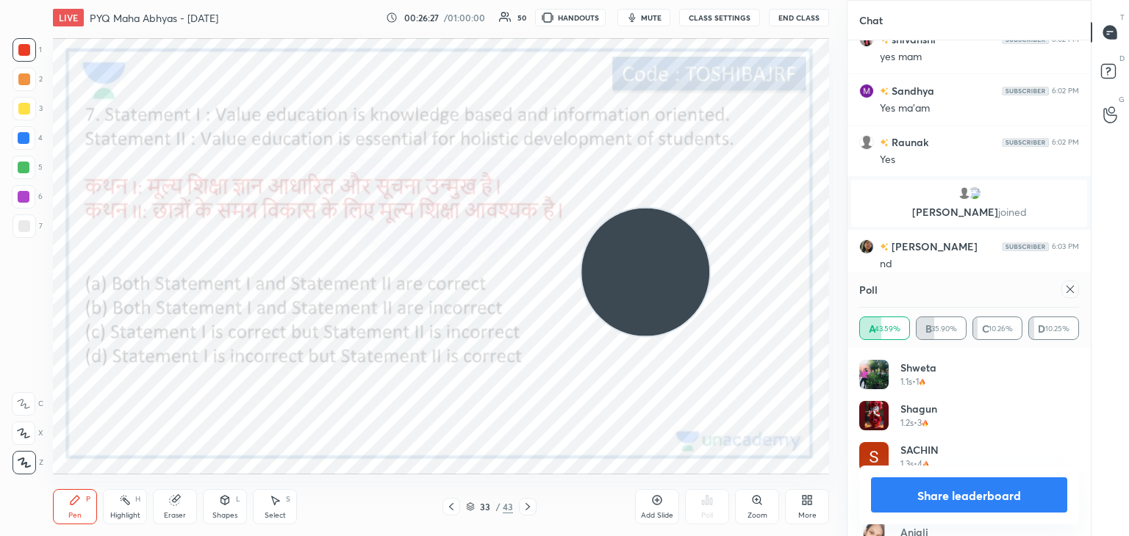
scroll to position [8417, 0]
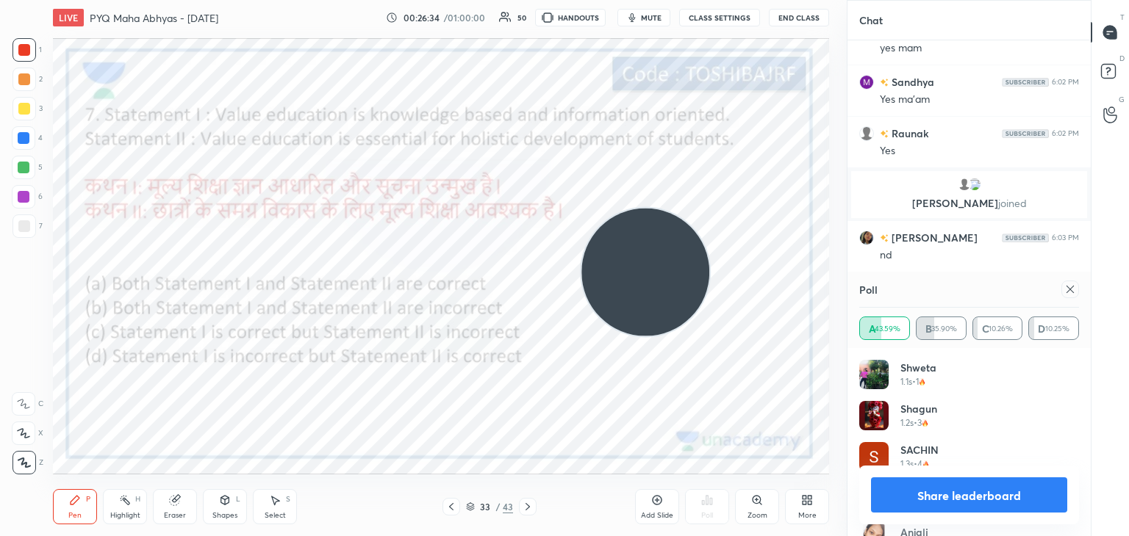
click at [1070, 284] on icon at bounding box center [1070, 290] width 12 height 12
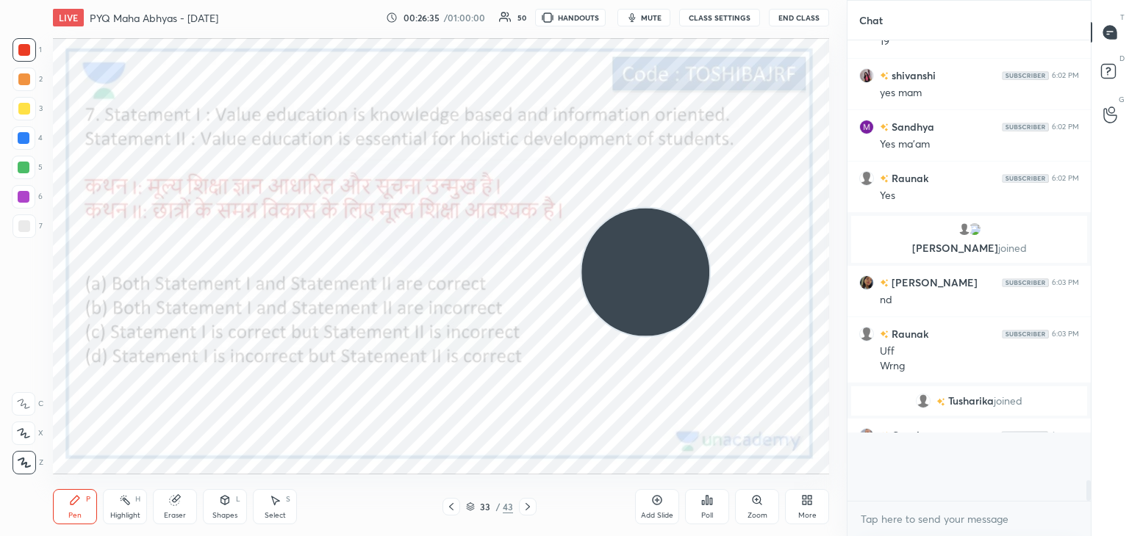
scroll to position [456, 239]
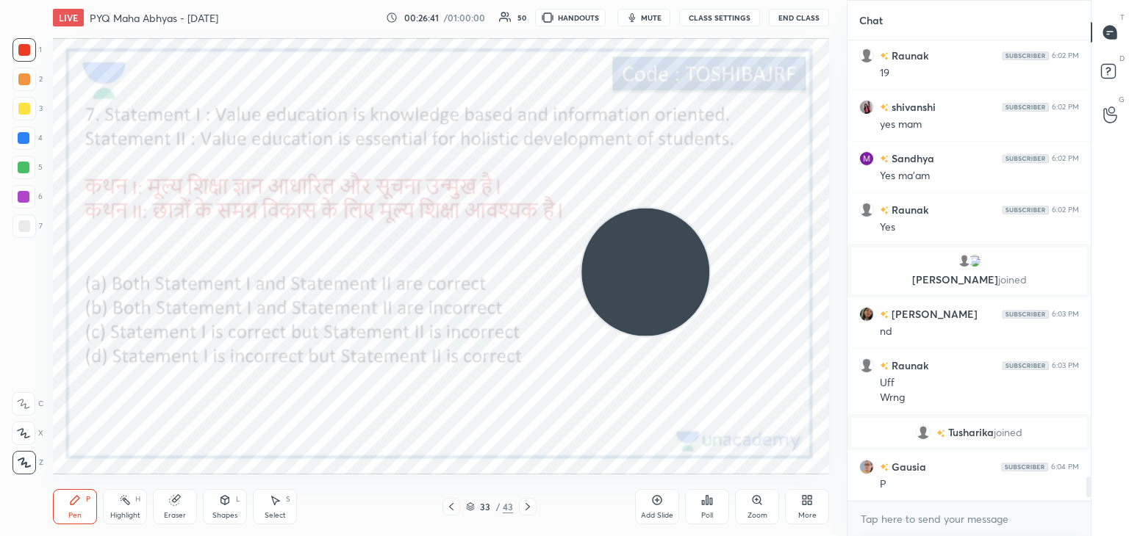
click at [705, 500] on icon at bounding box center [707, 501] width 12 height 12
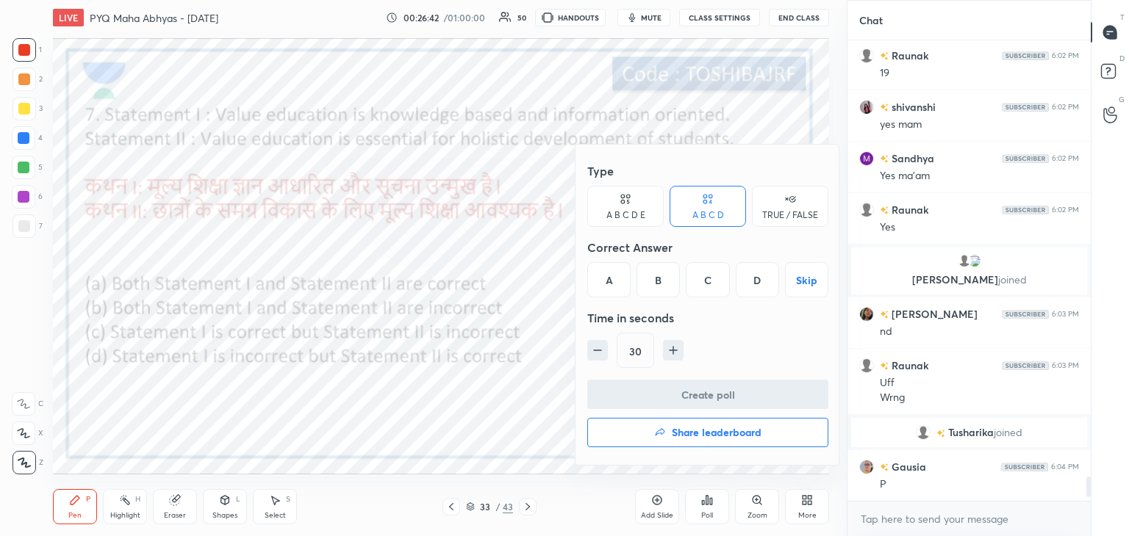
click at [755, 287] on div "D" at bounding box center [757, 279] width 43 height 35
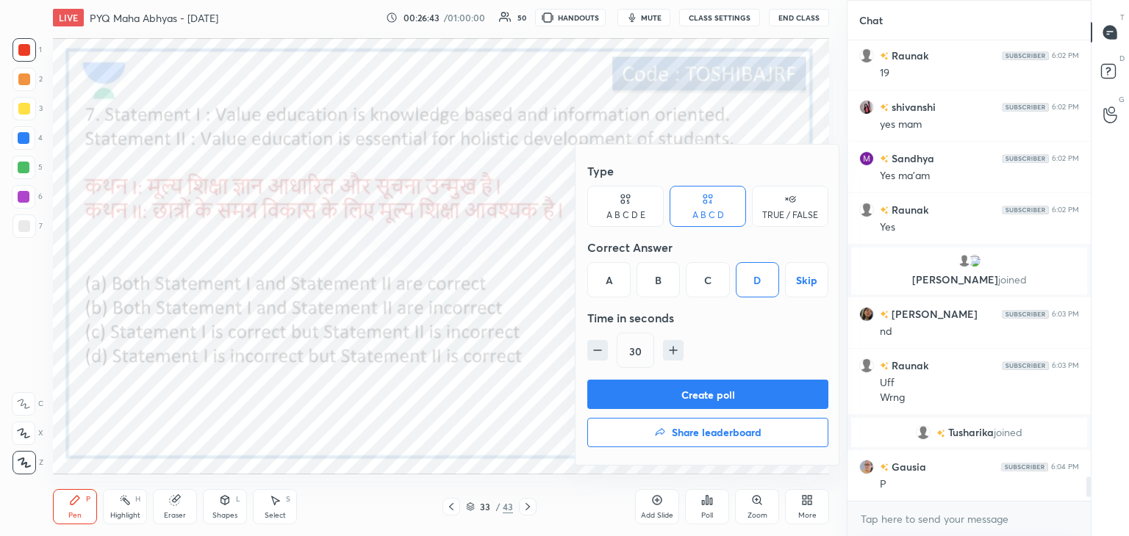
click at [715, 394] on button "Create poll" at bounding box center [707, 394] width 241 height 29
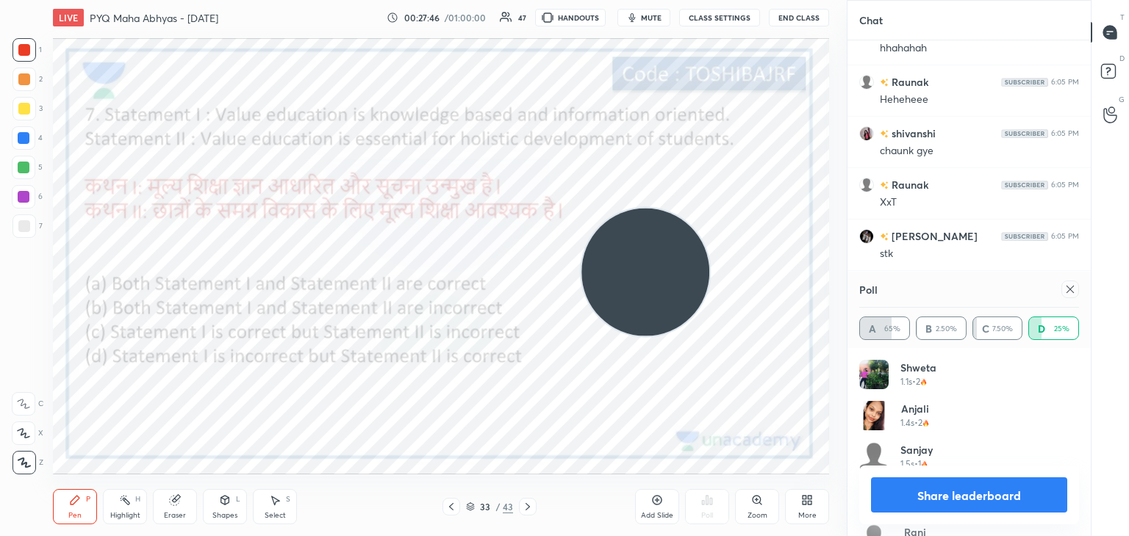
scroll to position [9357, 0]
click at [185, 503] on div "Eraser" at bounding box center [175, 506] width 44 height 35
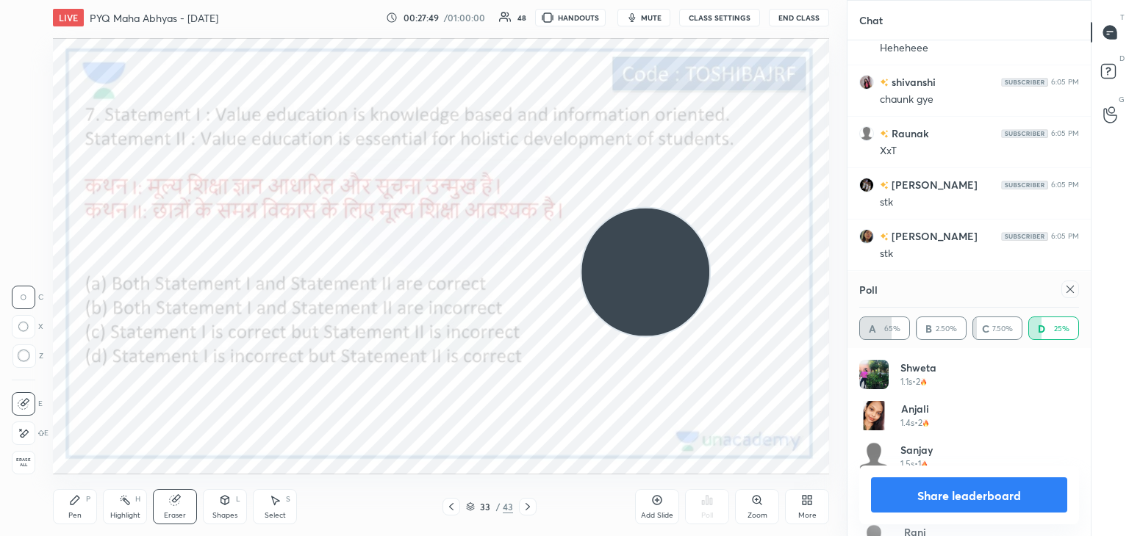
click at [21, 461] on span "Erase all" at bounding box center [23, 463] width 22 height 10
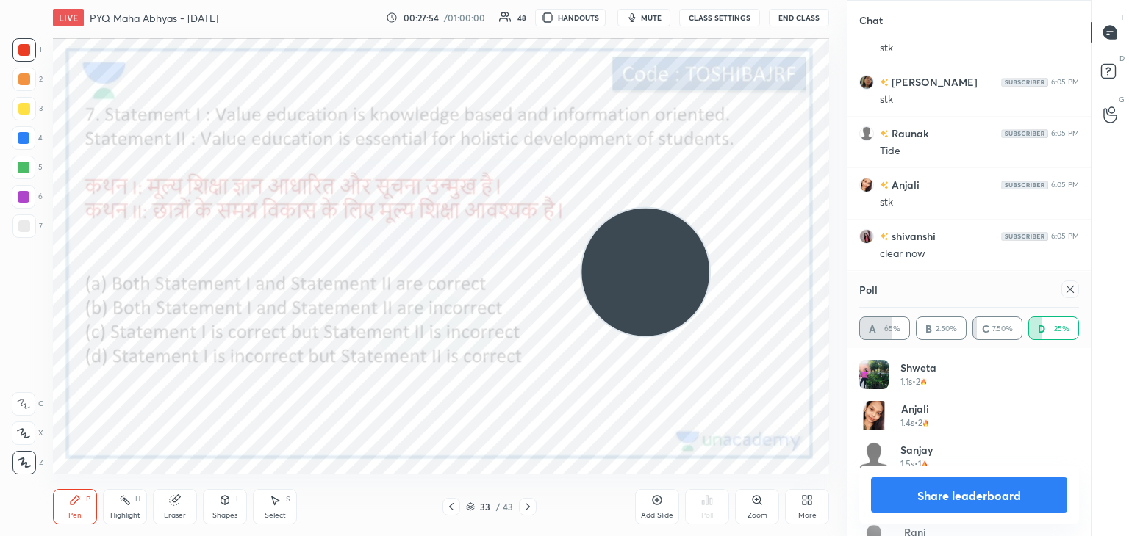
scroll to position [9563, 0]
click at [1068, 290] on icon at bounding box center [1070, 290] width 12 height 12
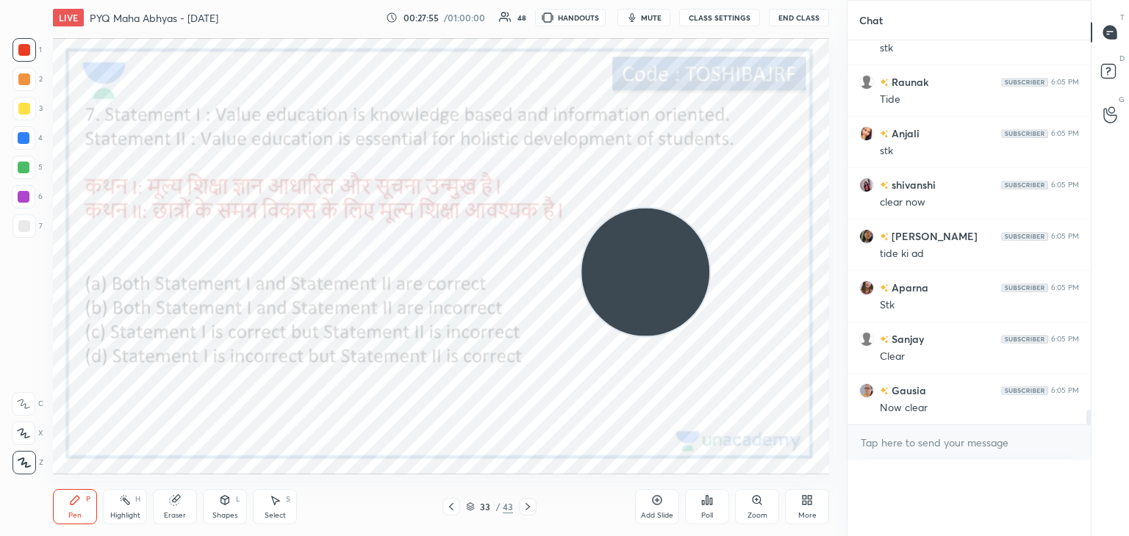
scroll to position [282, 239]
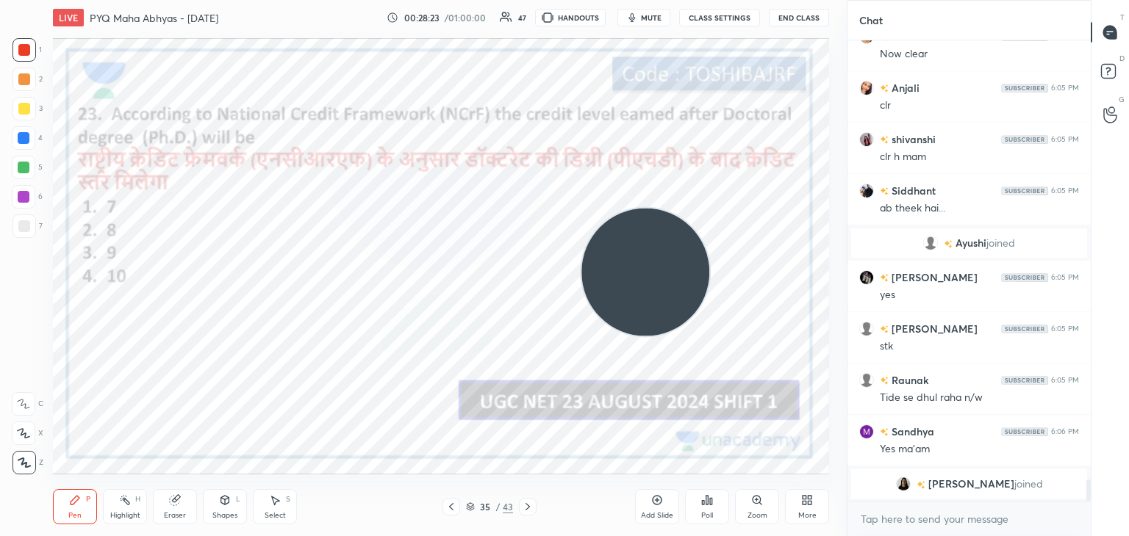
click at [702, 507] on div "Poll" at bounding box center [707, 506] width 44 height 35
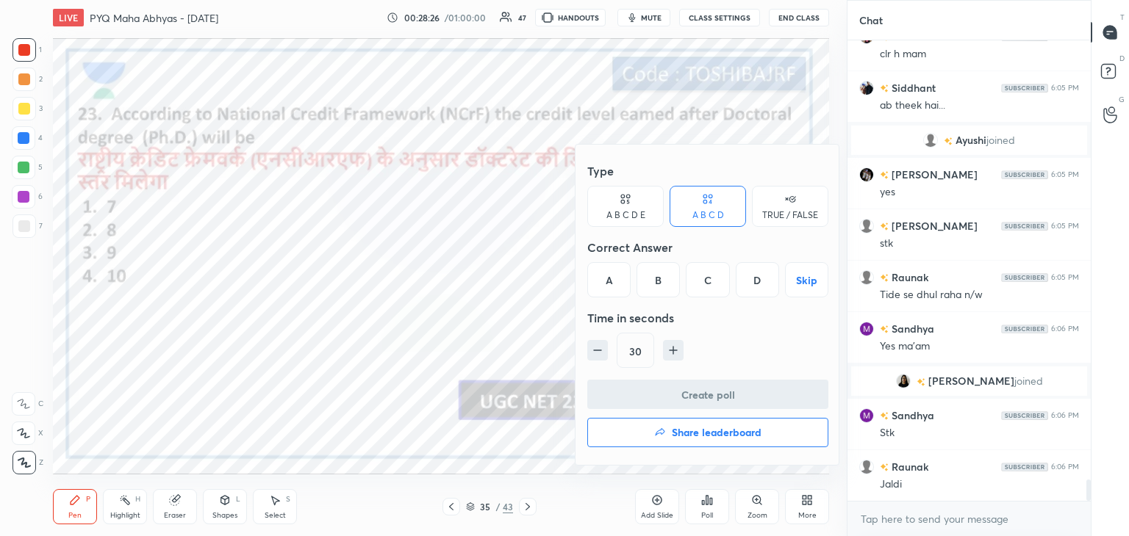
click at [664, 280] on div "B" at bounding box center [657, 279] width 43 height 35
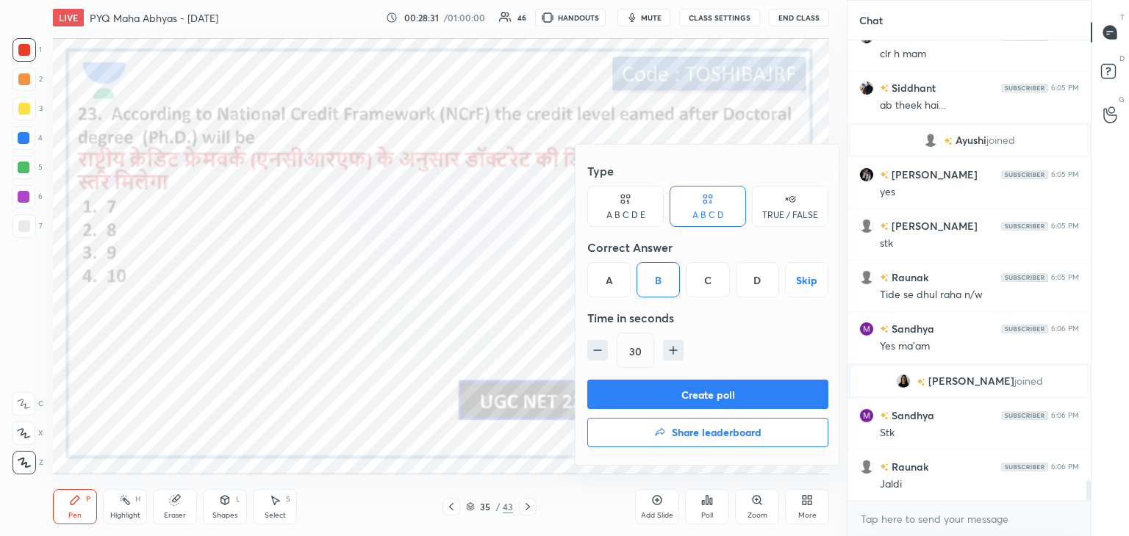
click at [689, 389] on button "Create poll" at bounding box center [707, 394] width 241 height 29
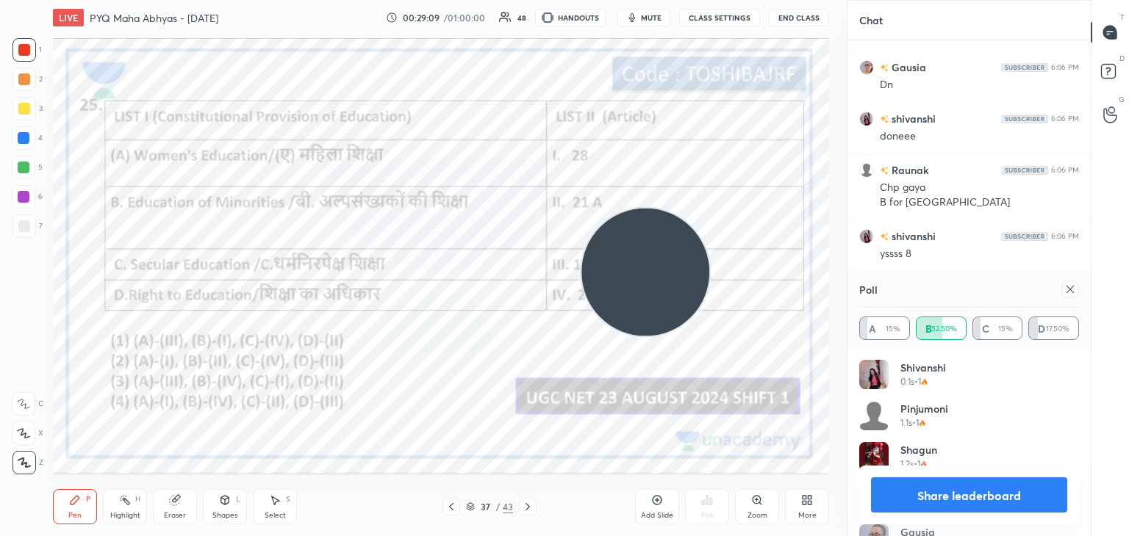
scroll to position [10082, 0]
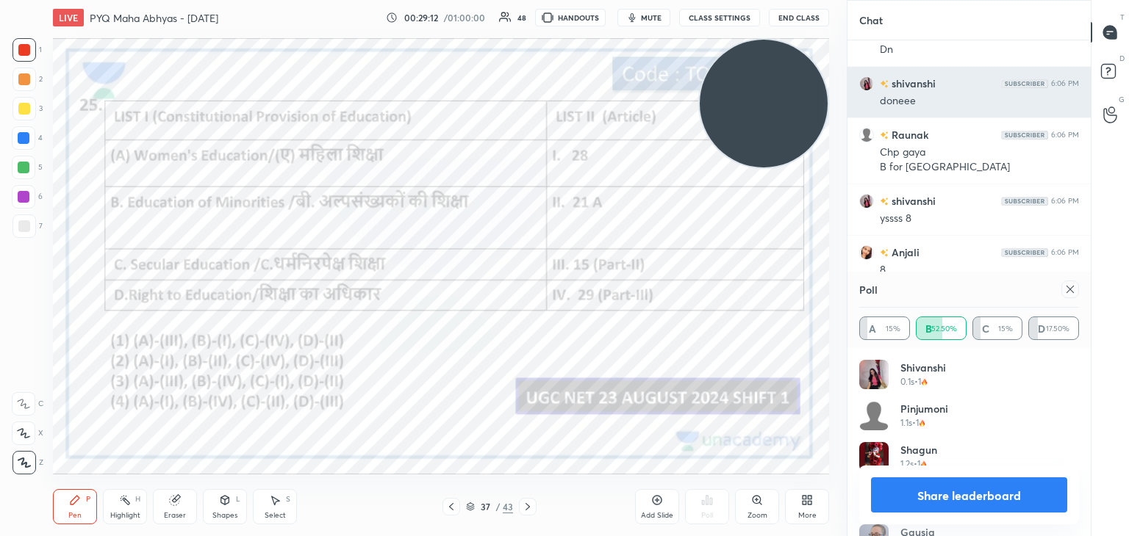
drag, startPoint x: 661, startPoint y: 252, endPoint x: 852, endPoint y: 68, distance: 265.0
click at [852, 68] on div "1 2 3 4 5 6 7 C X Z C X Z E E Erase all H H LIVE PYQ Maha Abhyas - [DATE] 00:29…" at bounding box center [564, 268] width 1129 height 536
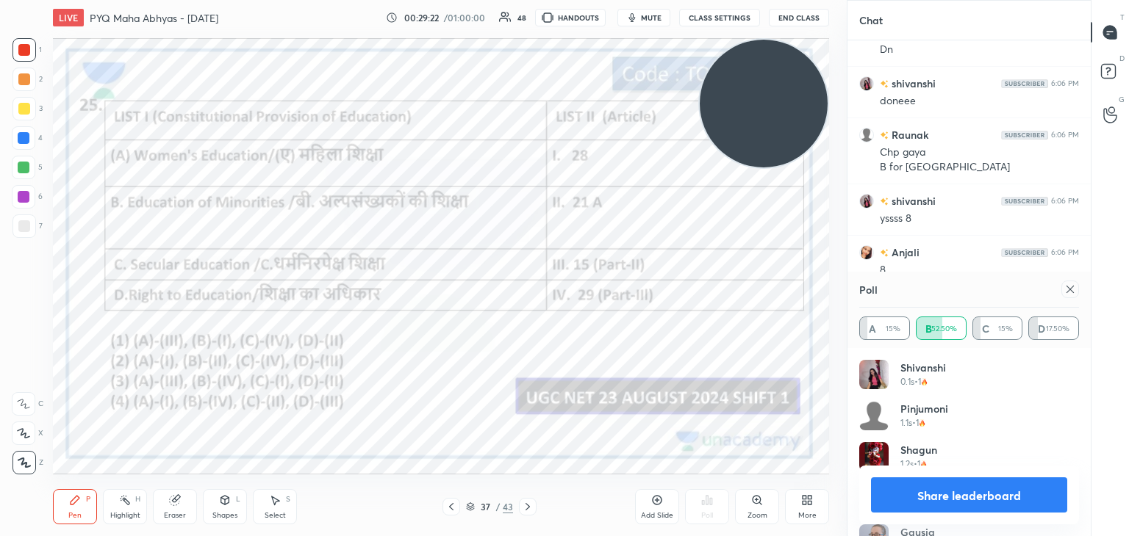
click at [1088, 285] on div "Poll A 15% B 52.50% C 15% D 17.50%" at bounding box center [968, 310] width 243 height 76
click at [1073, 295] on icon at bounding box center [1070, 290] width 12 height 12
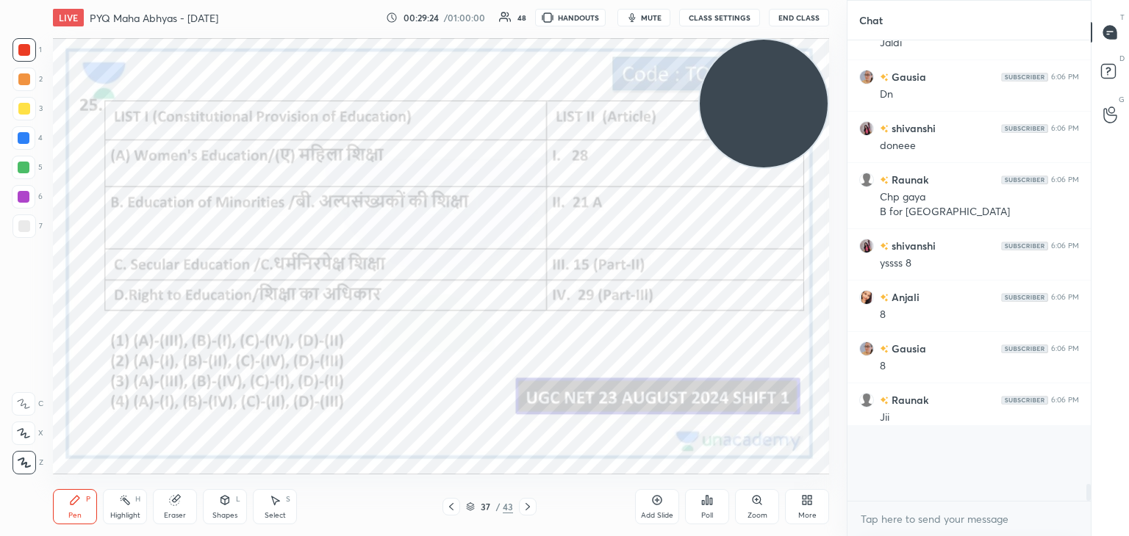
scroll to position [450, 239]
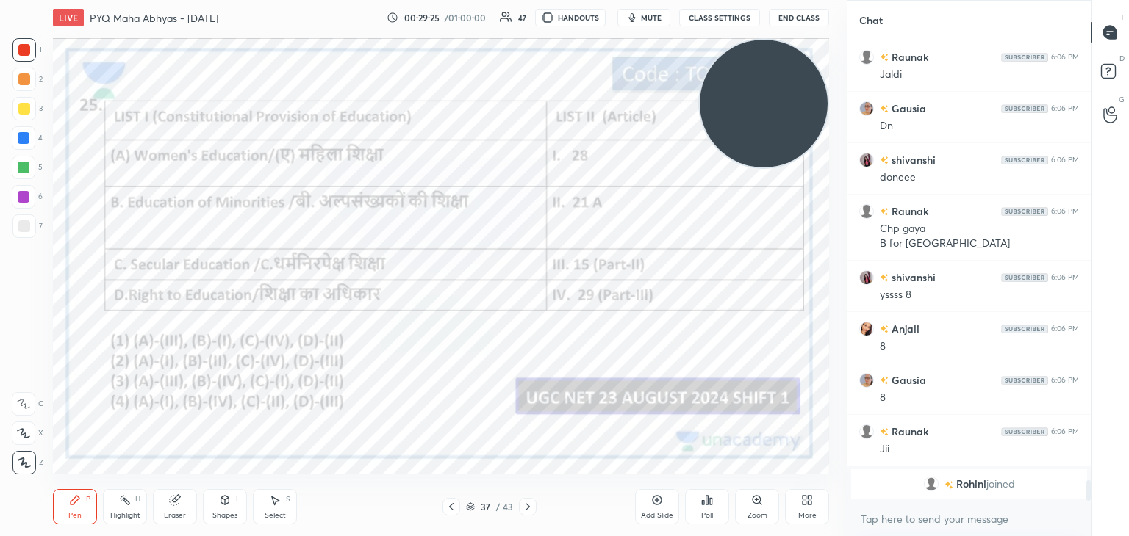
click at [696, 507] on div "Poll" at bounding box center [707, 506] width 44 height 35
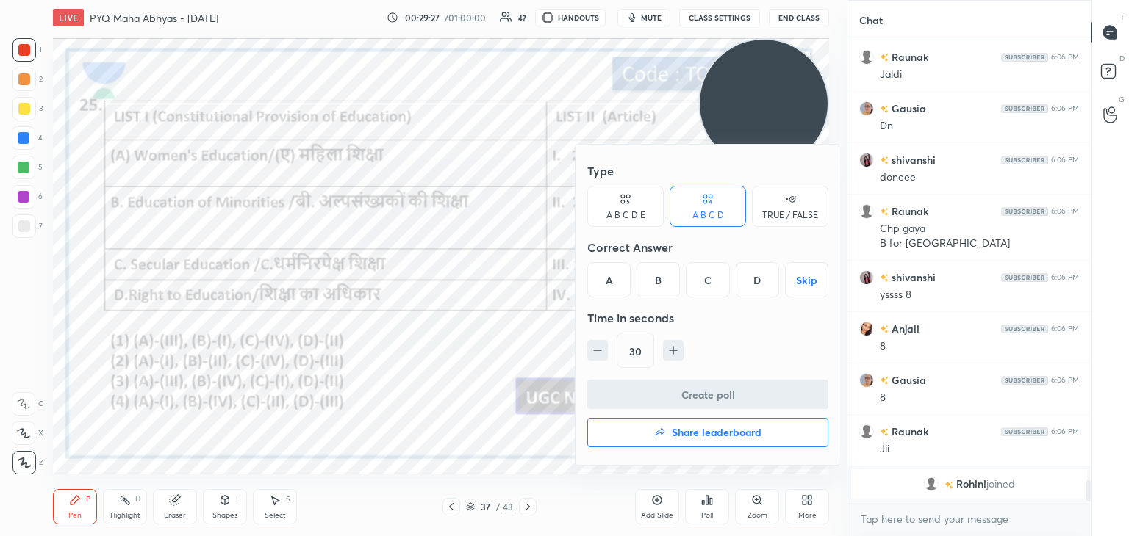
click at [700, 272] on div "C" at bounding box center [707, 279] width 43 height 35
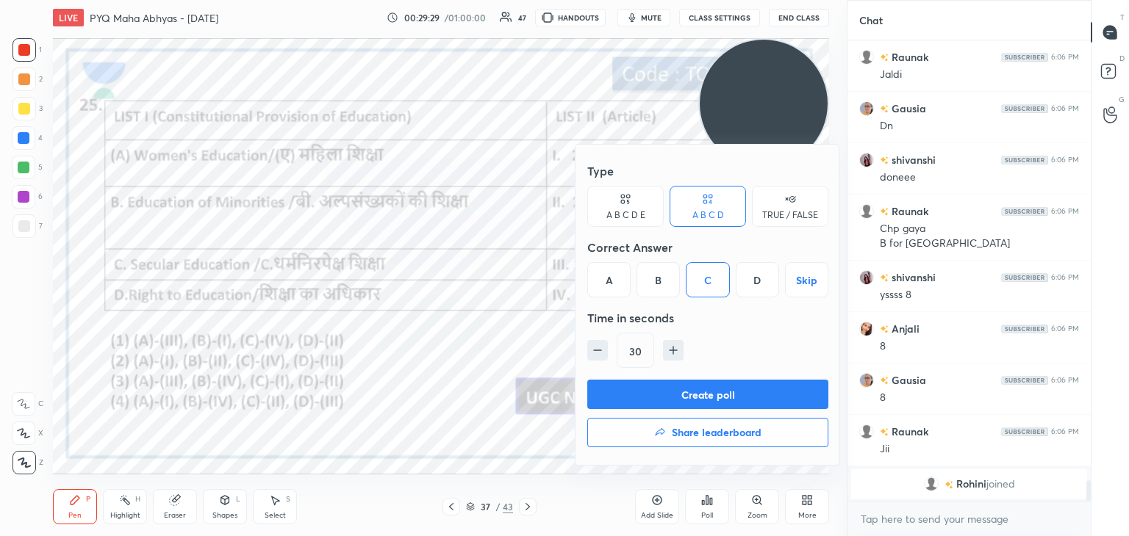
click at [678, 389] on button "Create poll" at bounding box center [707, 394] width 241 height 29
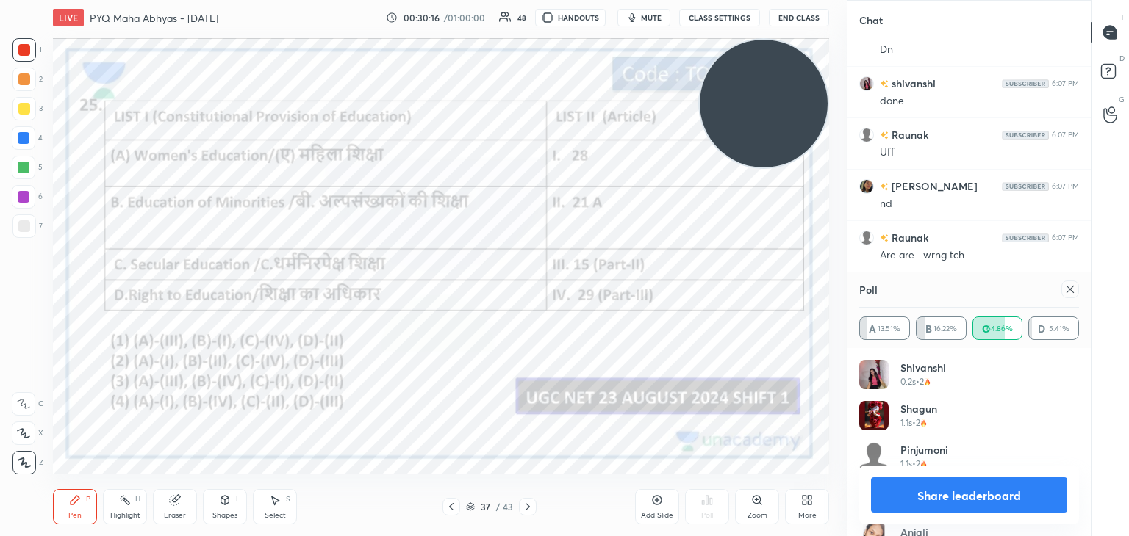
click at [653, 503] on icon at bounding box center [657, 501] width 12 height 12
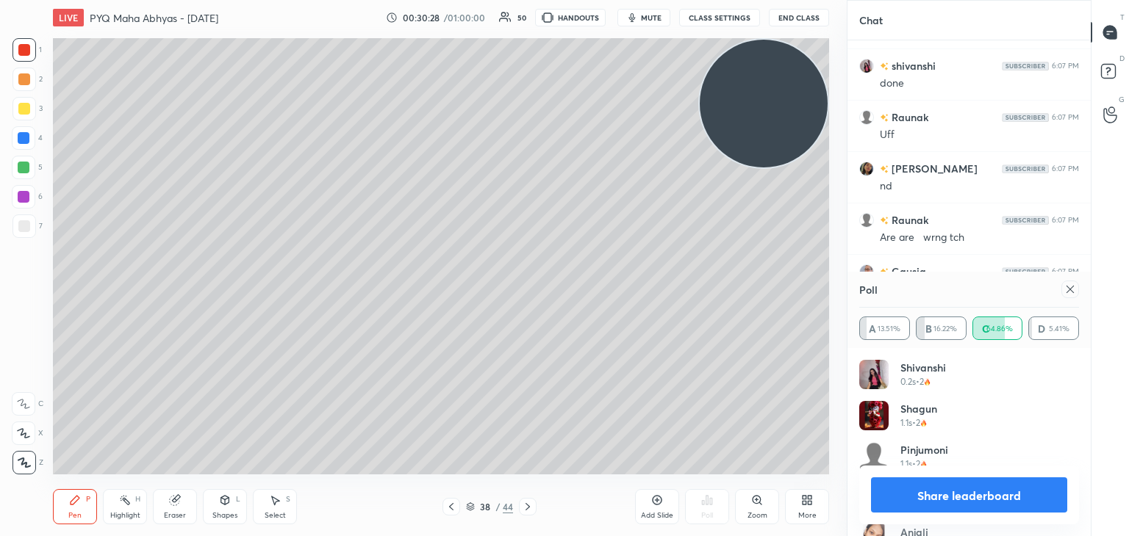
click at [25, 225] on div at bounding box center [24, 226] width 12 height 12
click at [1063, 292] on div at bounding box center [1070, 290] width 18 height 18
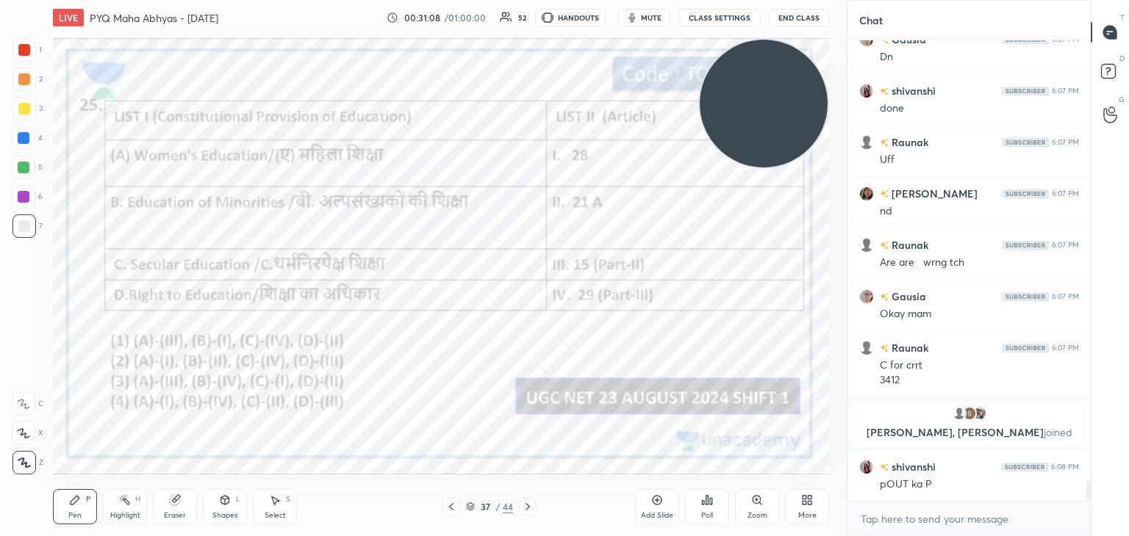
scroll to position [10243, 0]
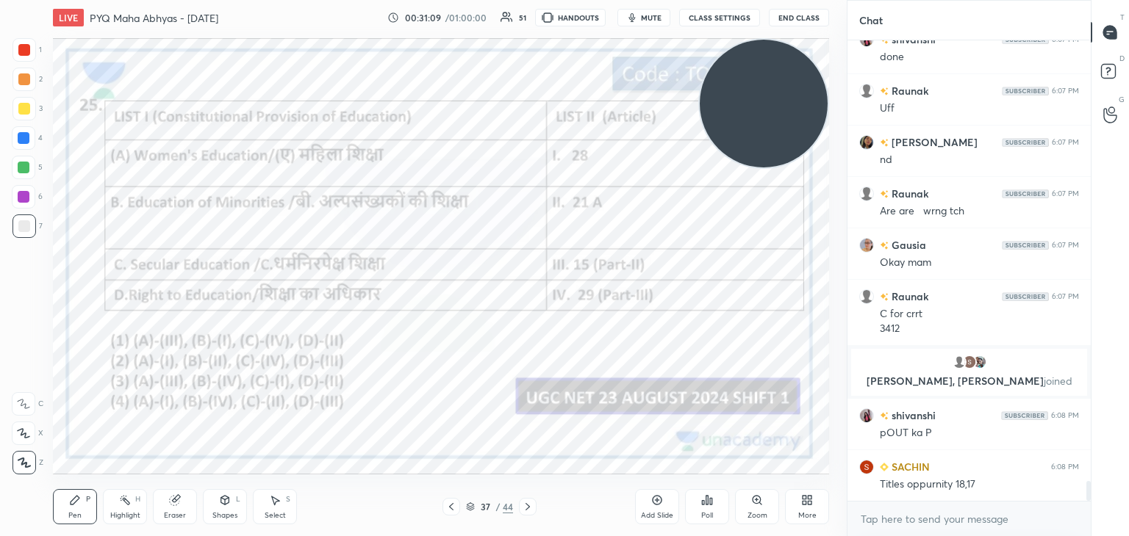
click at [29, 57] on div at bounding box center [24, 50] width 24 height 24
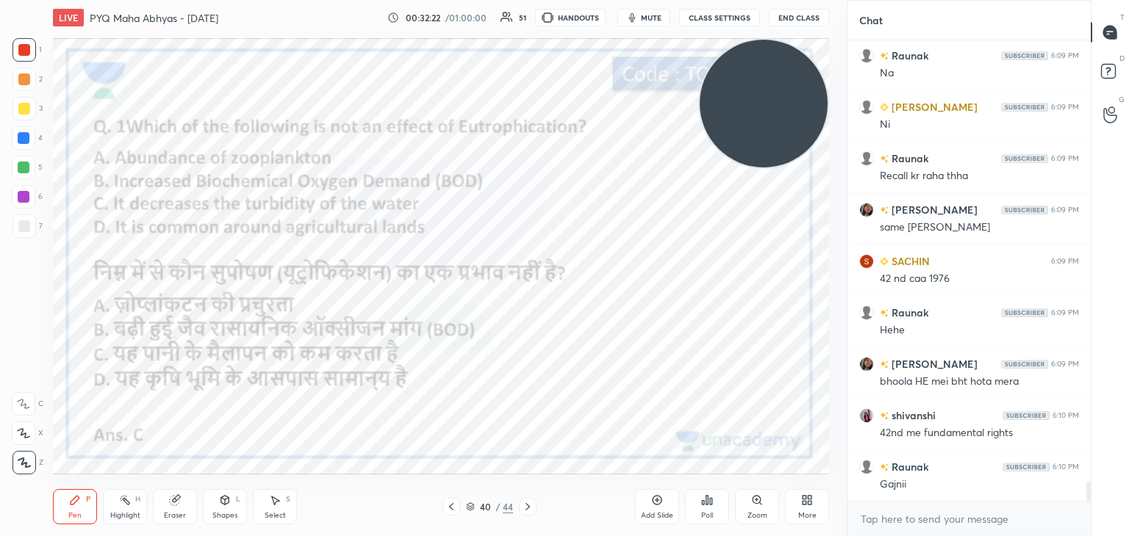
scroll to position [10809, 0]
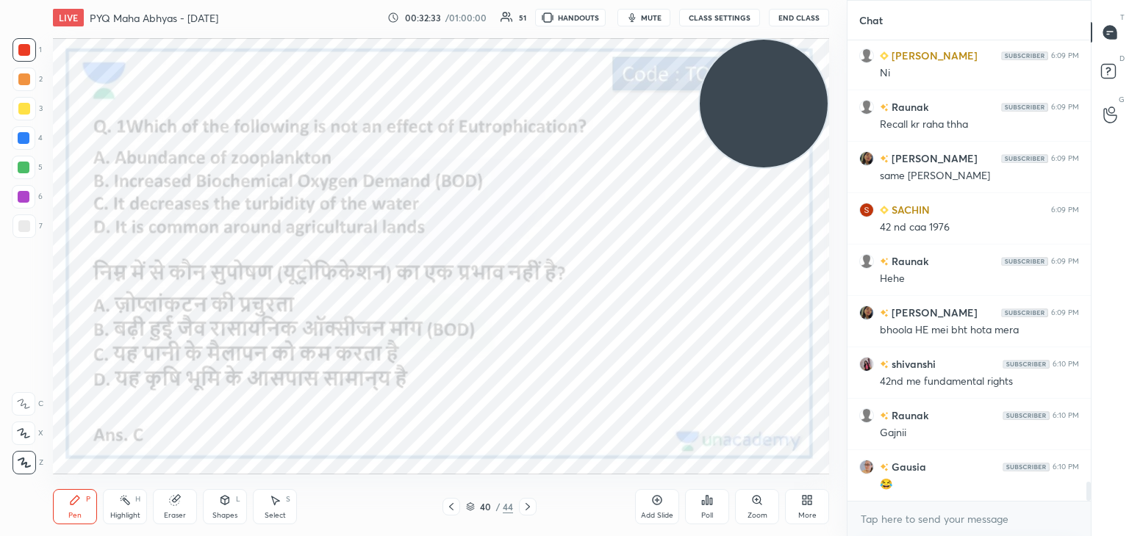
click at [701, 494] on div "Poll" at bounding box center [707, 506] width 44 height 35
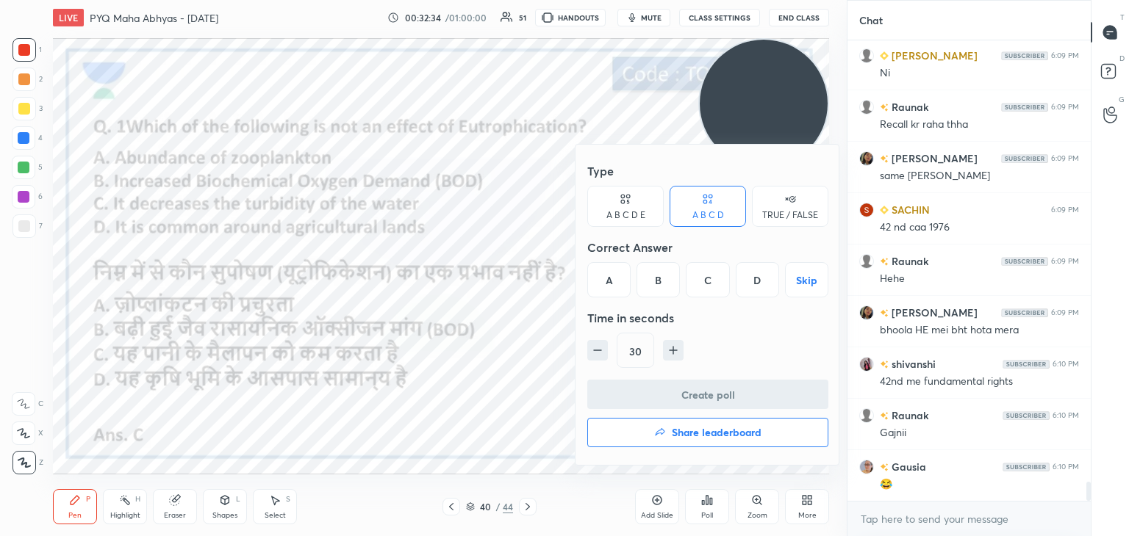
click at [717, 295] on div "C" at bounding box center [707, 279] width 43 height 35
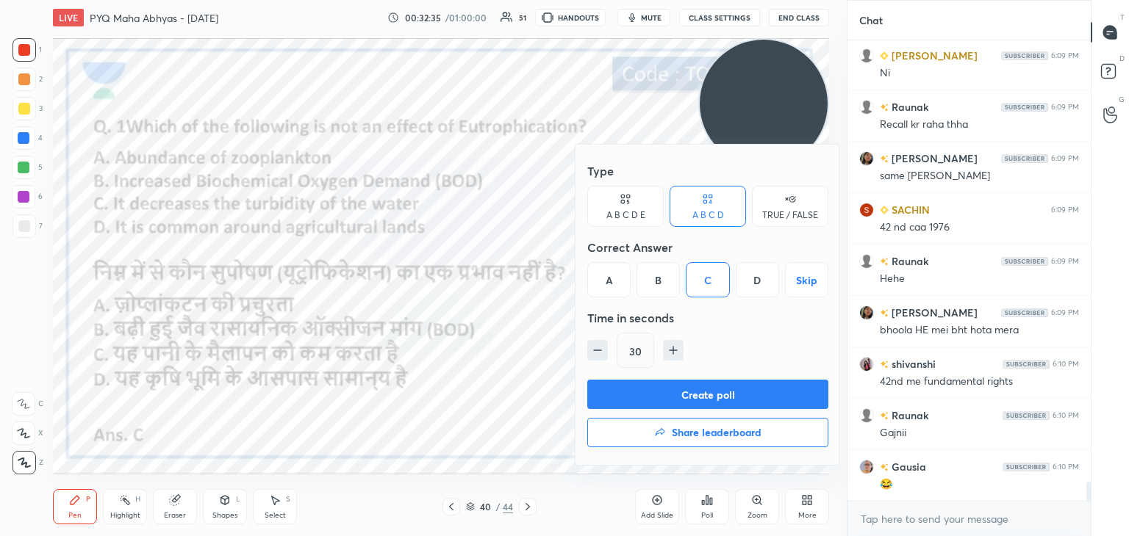
click at [702, 391] on button "Create poll" at bounding box center [707, 394] width 241 height 29
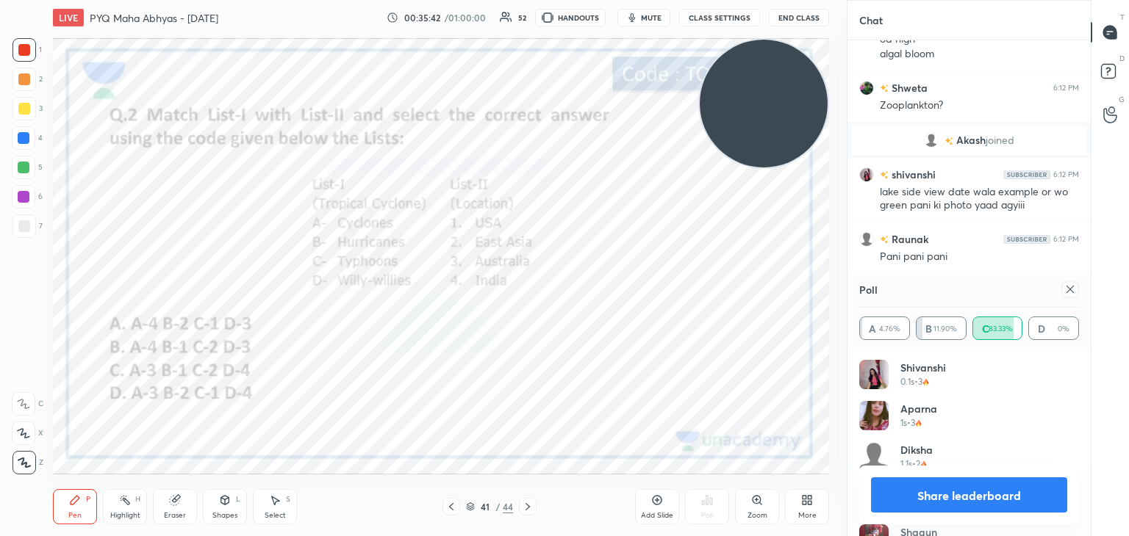
scroll to position [351, 239]
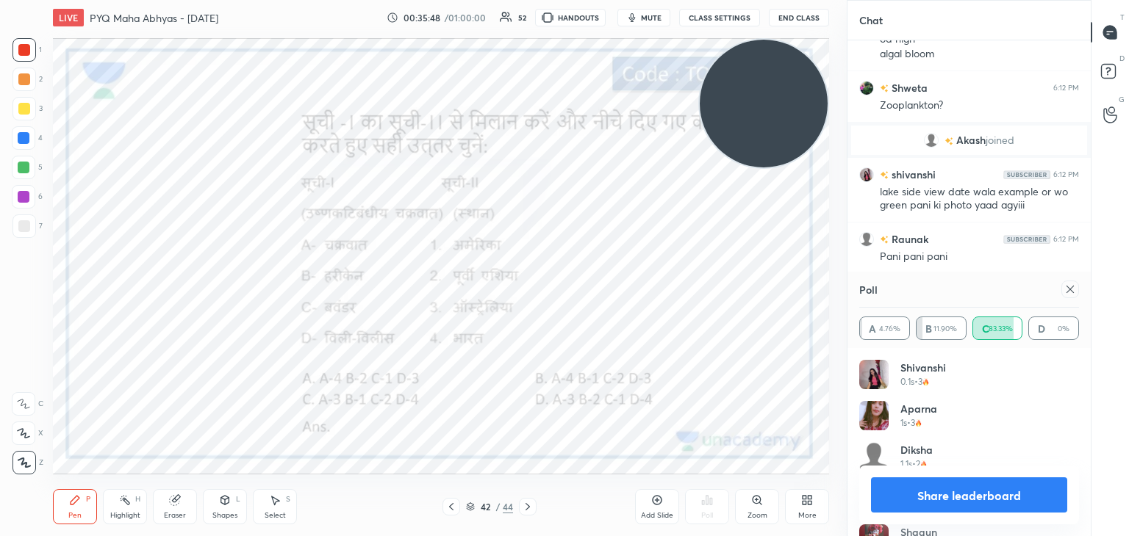
click at [1072, 292] on icon at bounding box center [1069, 289] width 7 height 7
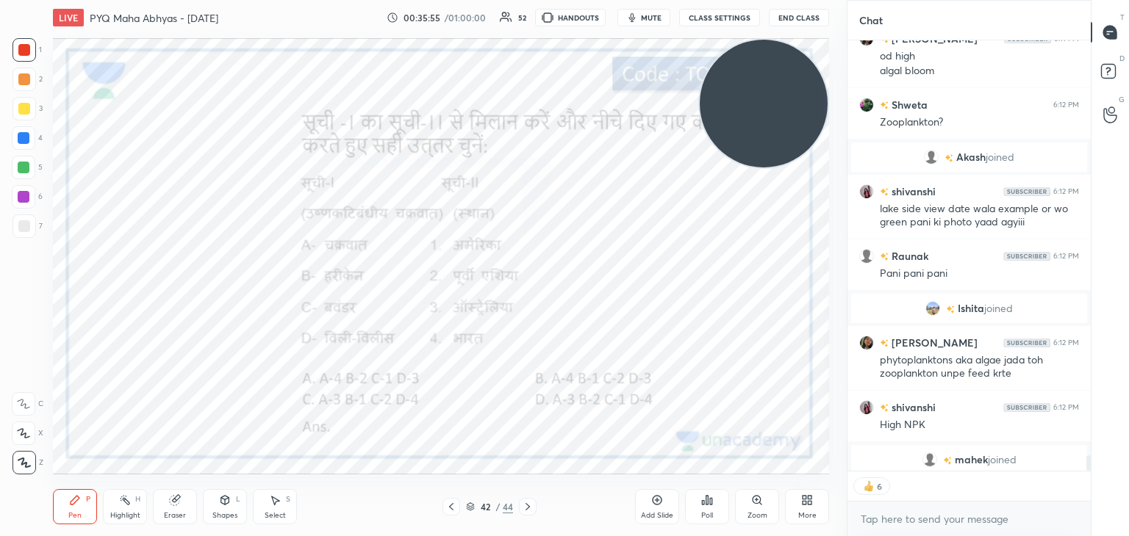
scroll to position [11736, 0]
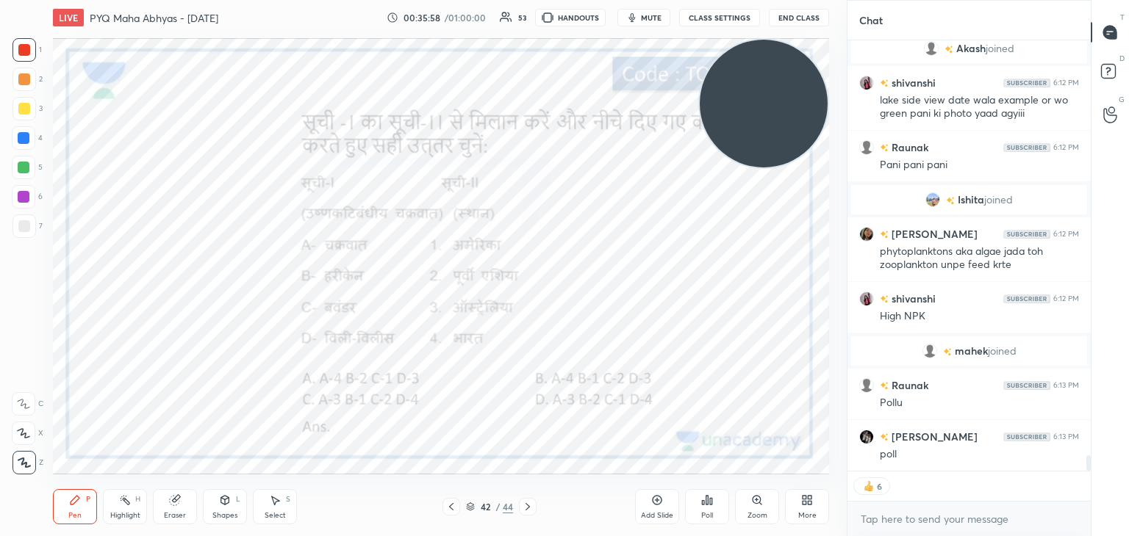
click at [712, 502] on icon at bounding box center [707, 501] width 12 height 12
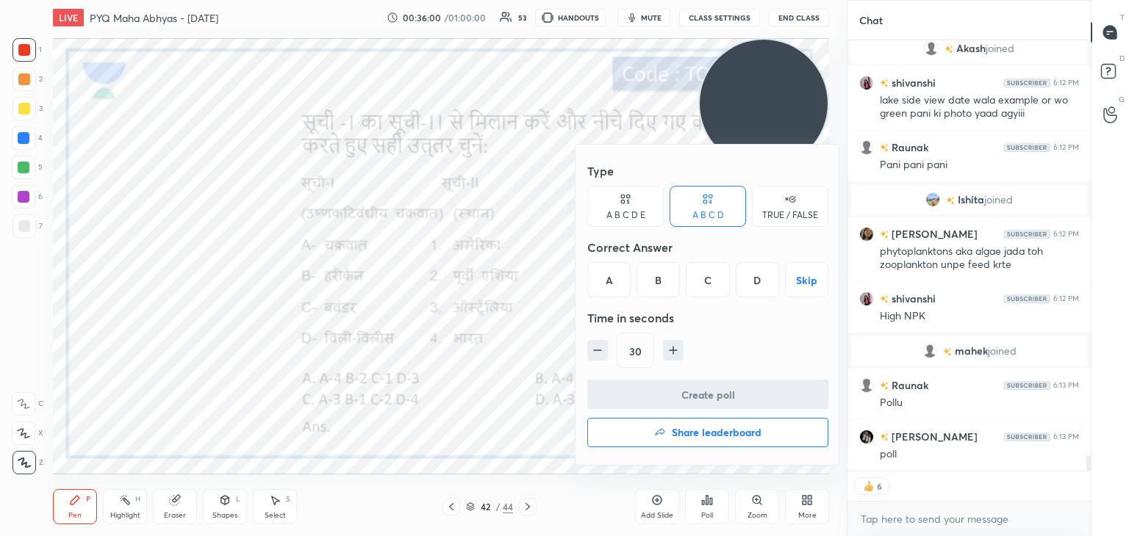
click at [510, 248] on div at bounding box center [564, 268] width 1129 height 536
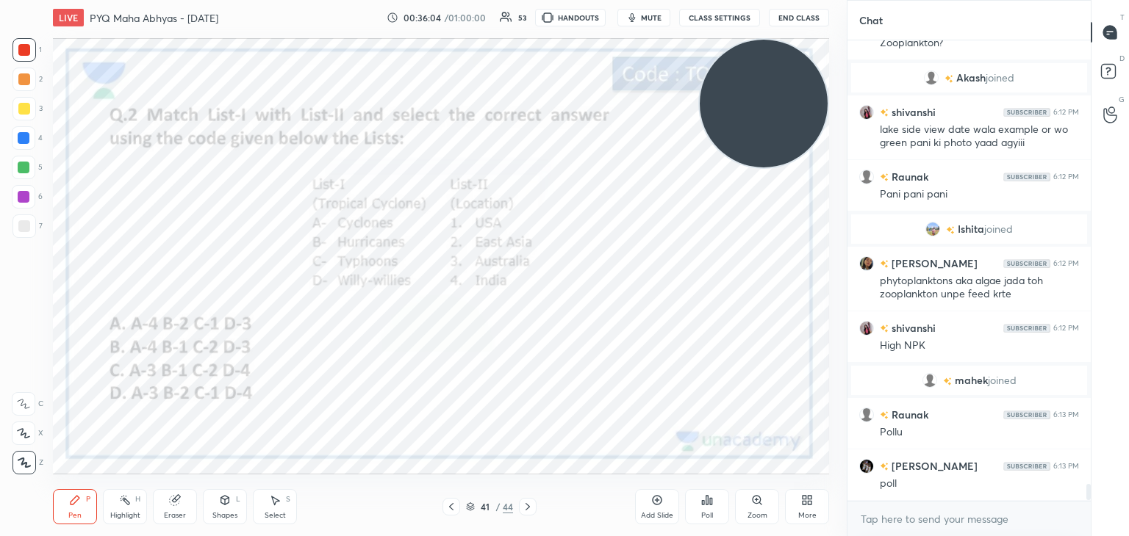
scroll to position [456, 239]
click at [700, 522] on div "Poll" at bounding box center [707, 506] width 44 height 35
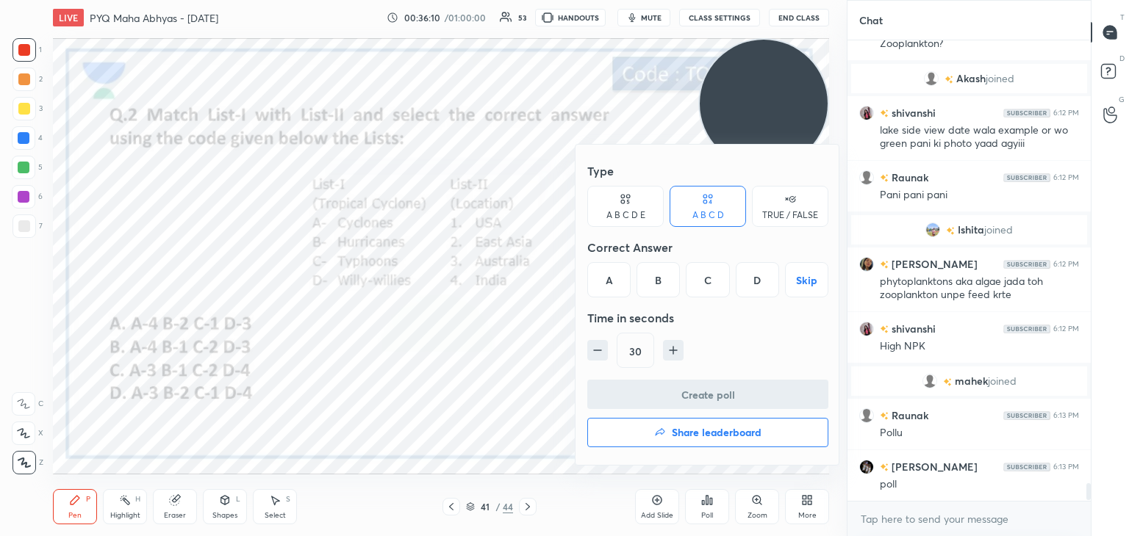
click at [665, 283] on div "B" at bounding box center [657, 279] width 43 height 35
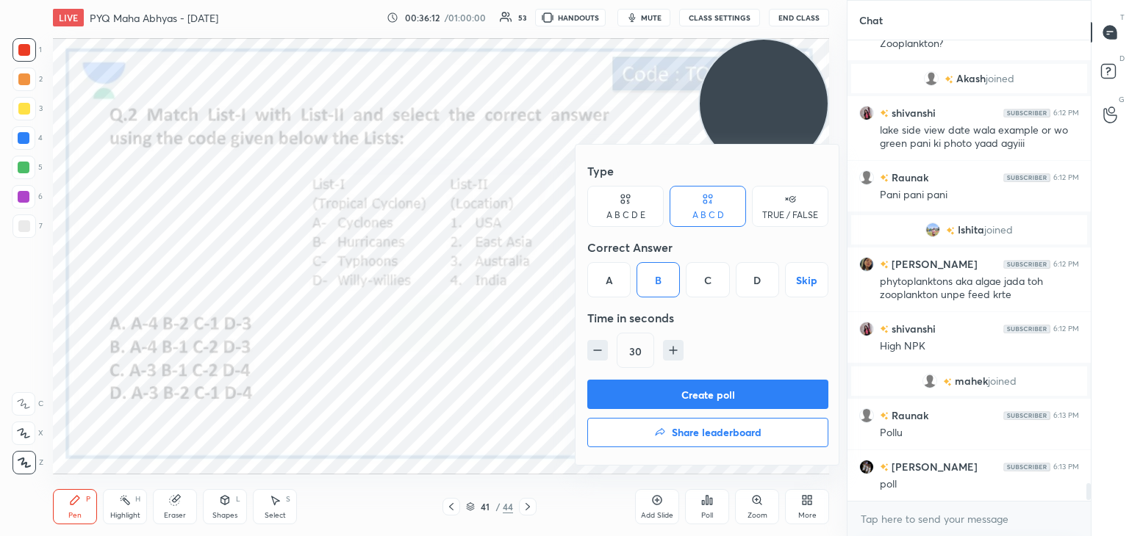
click at [651, 392] on button "Create poll" at bounding box center [707, 394] width 241 height 29
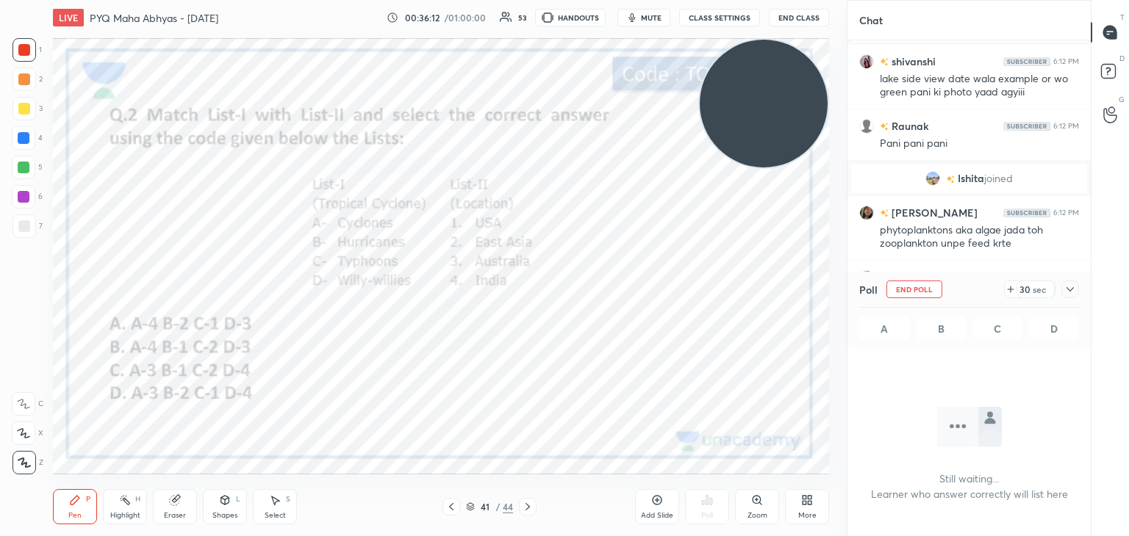
scroll to position [388, 239]
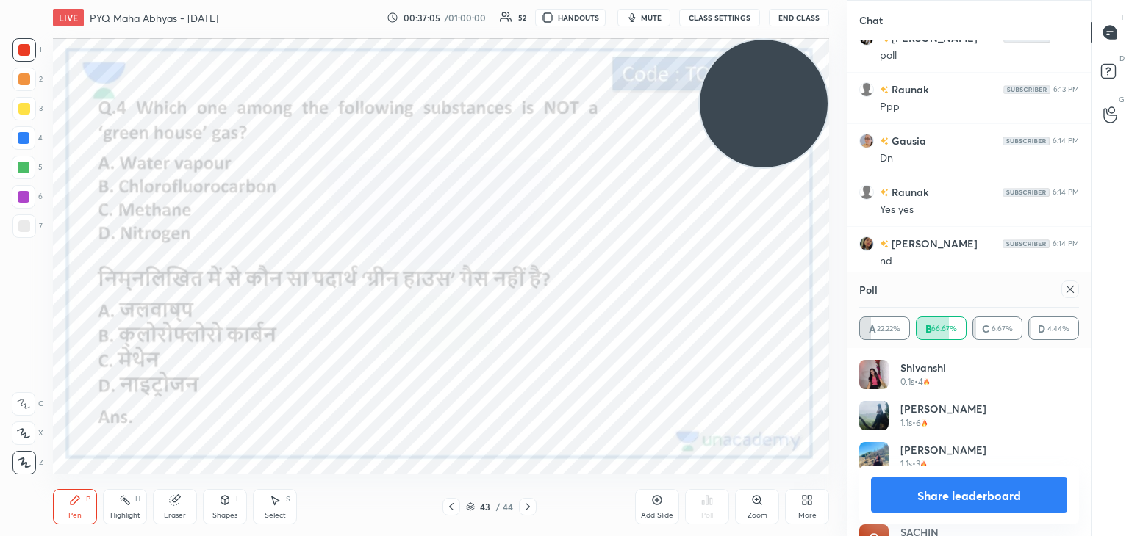
click at [1068, 292] on icon at bounding box center [1070, 290] width 12 height 12
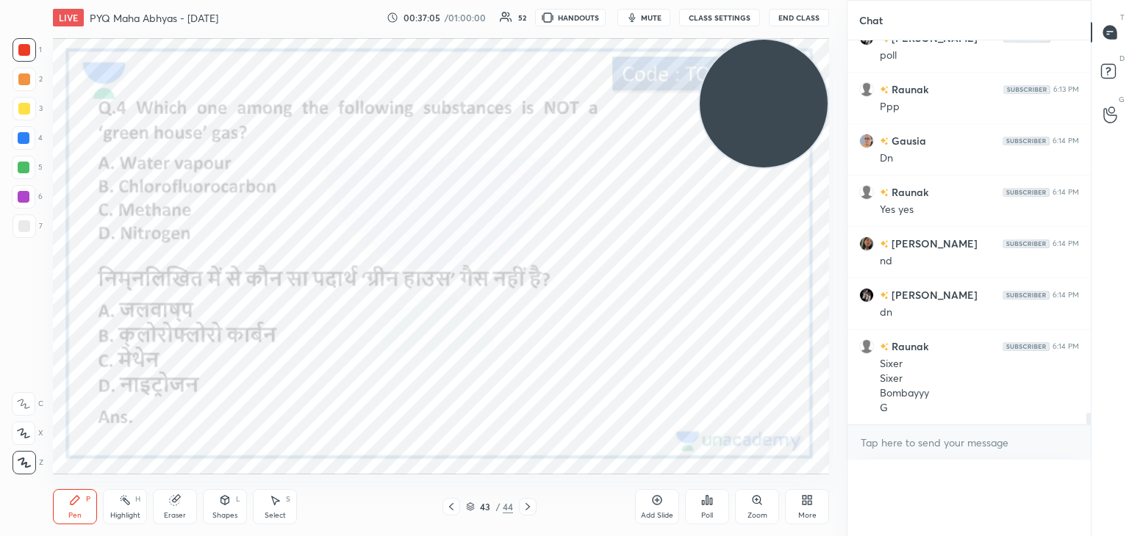
scroll to position [65, 215]
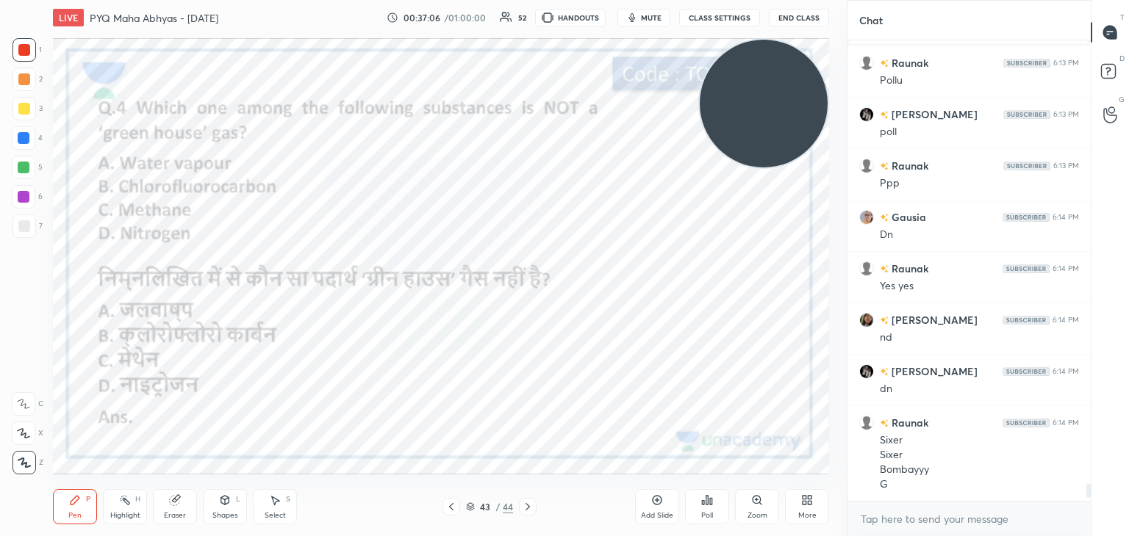
click at [705, 506] on icon at bounding box center [707, 501] width 12 height 12
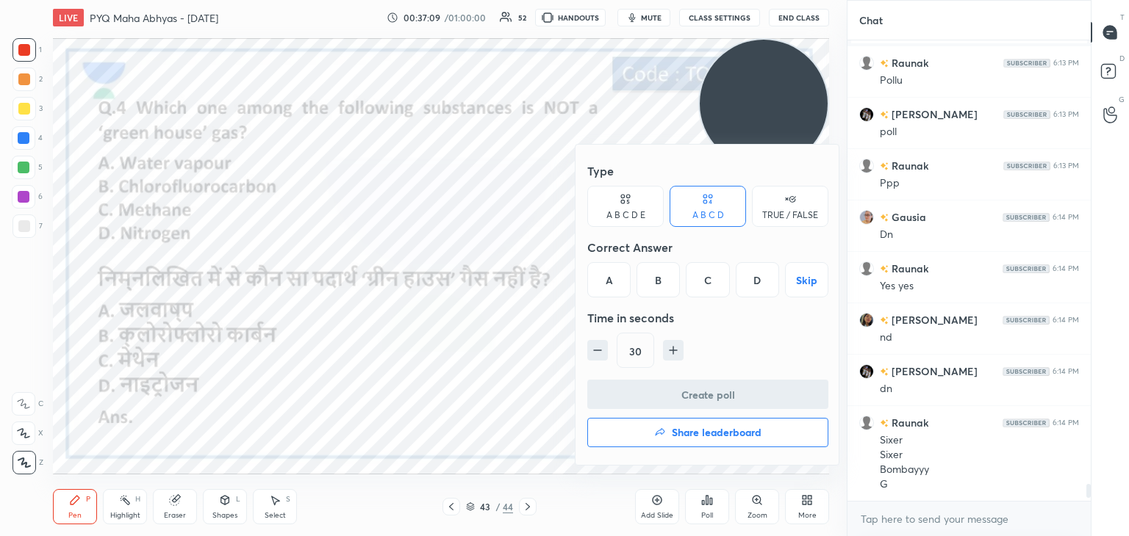
click at [755, 282] on div "D" at bounding box center [757, 279] width 43 height 35
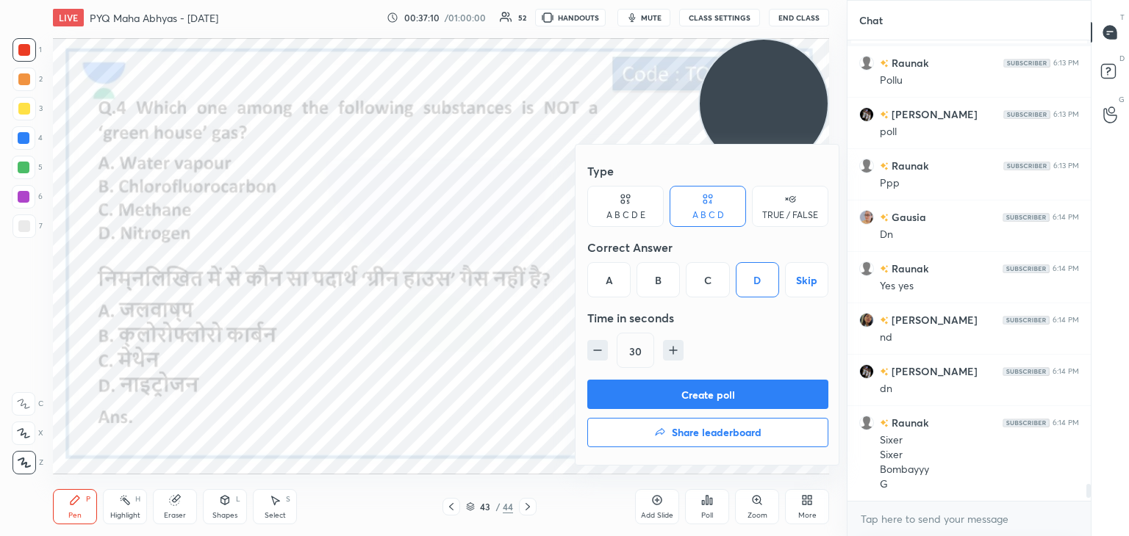
click at [712, 396] on button "Create poll" at bounding box center [707, 394] width 241 height 29
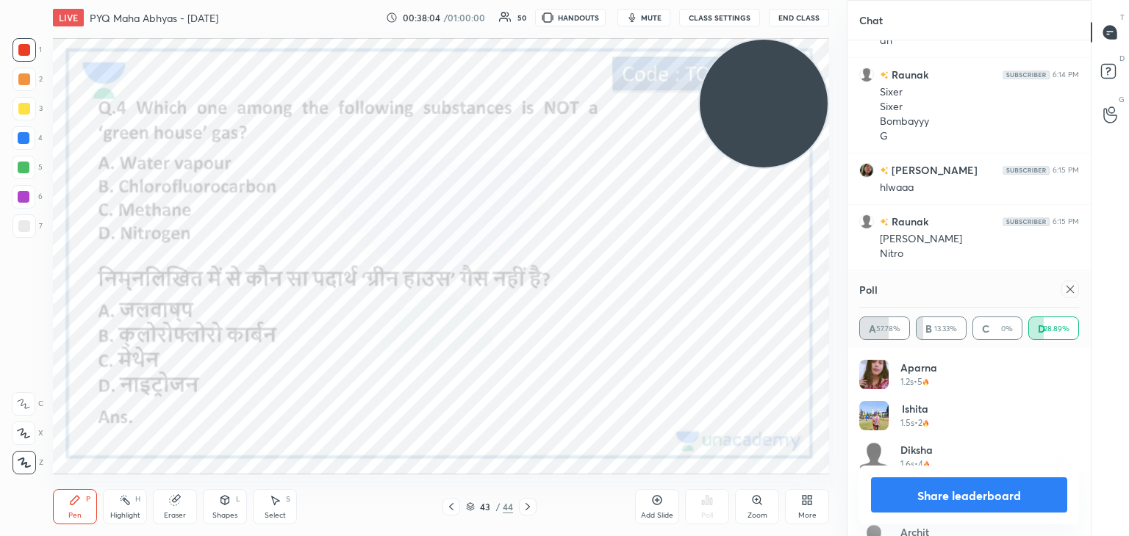
click at [1070, 292] on icon at bounding box center [1070, 290] width 12 height 12
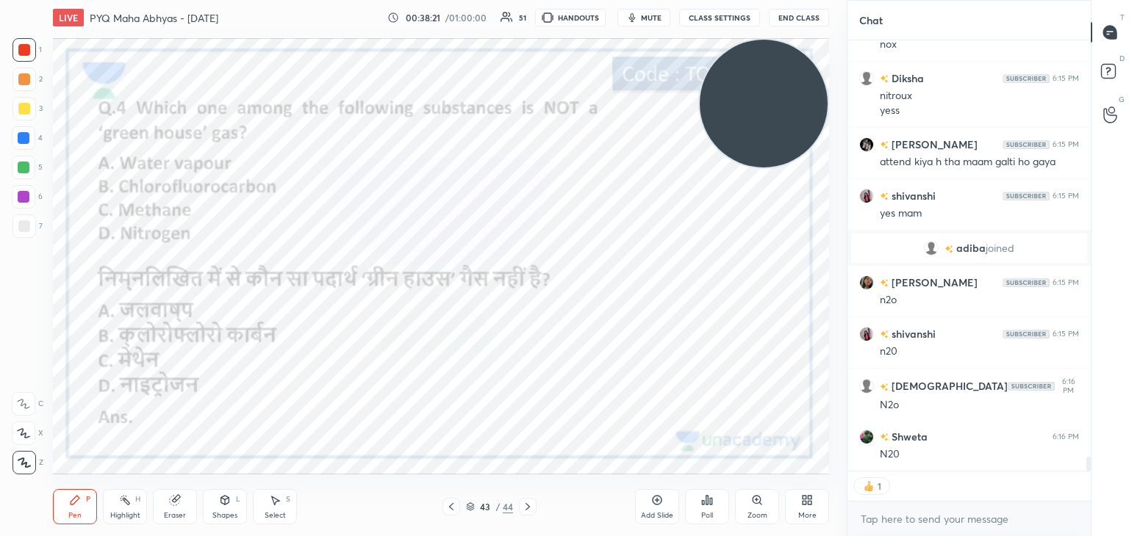
scroll to position [12592, 0]
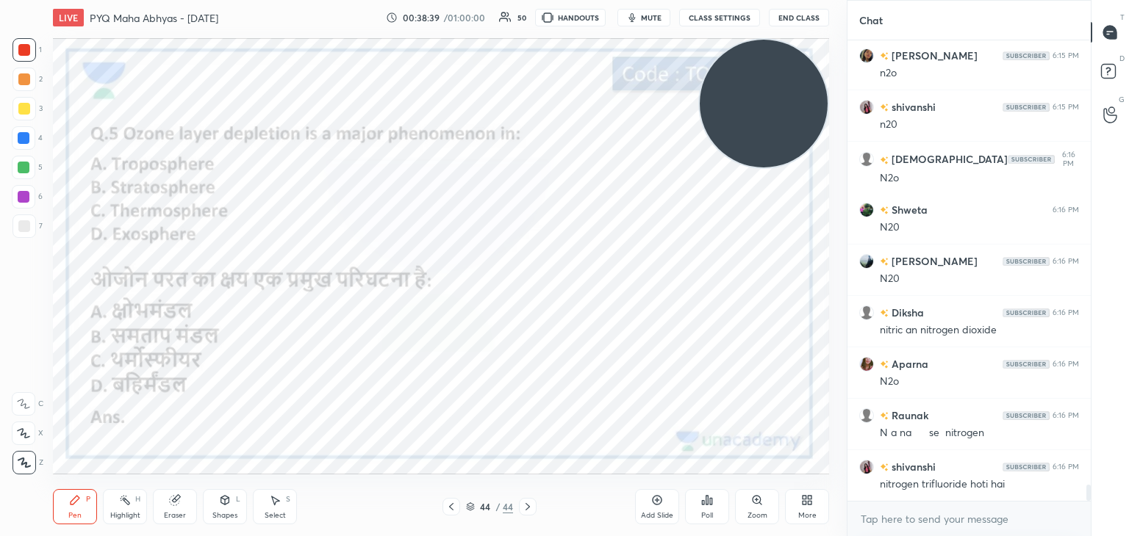
click at [701, 499] on icon at bounding box center [707, 501] width 12 height 12
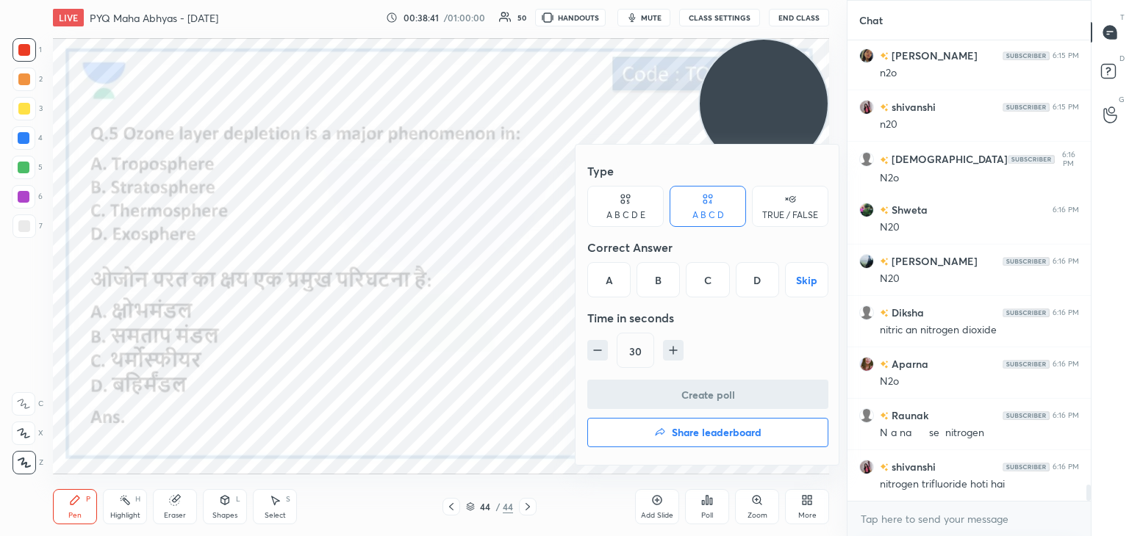
click at [650, 291] on div "B" at bounding box center [657, 279] width 43 height 35
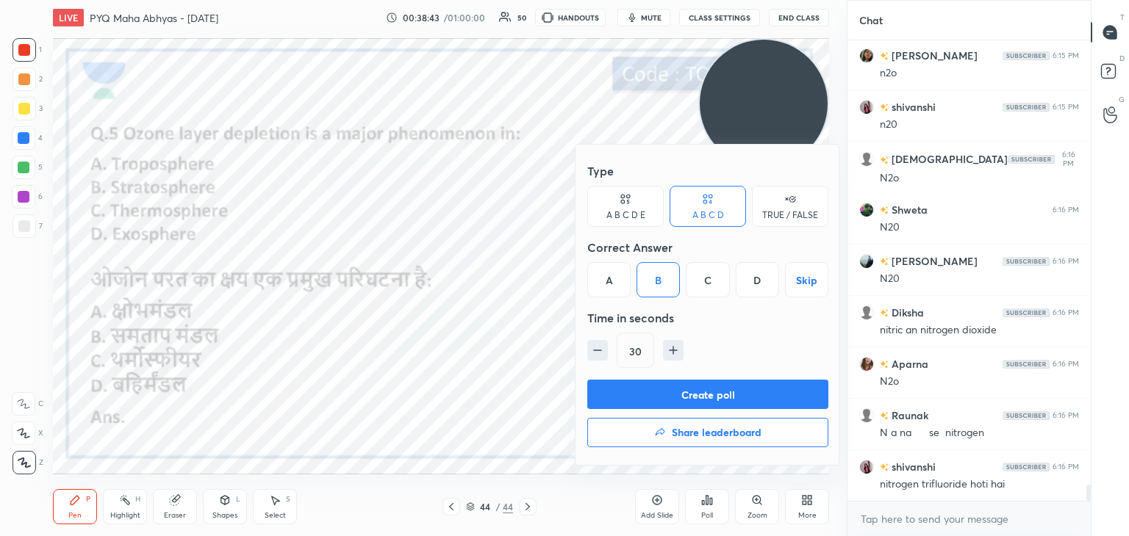
click at [647, 400] on button "Create poll" at bounding box center [707, 394] width 241 height 29
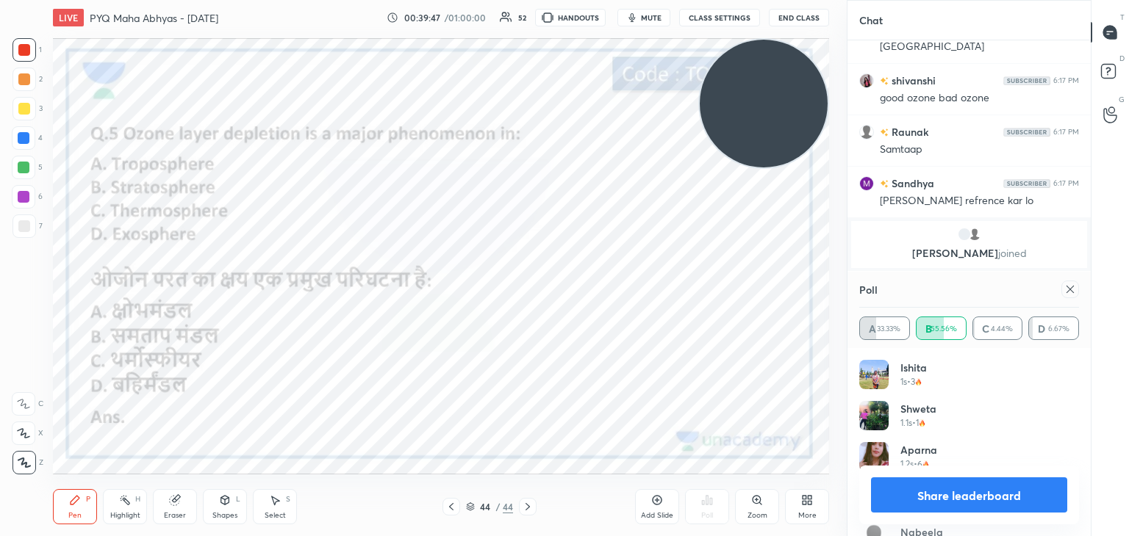
scroll to position [13143, 0]
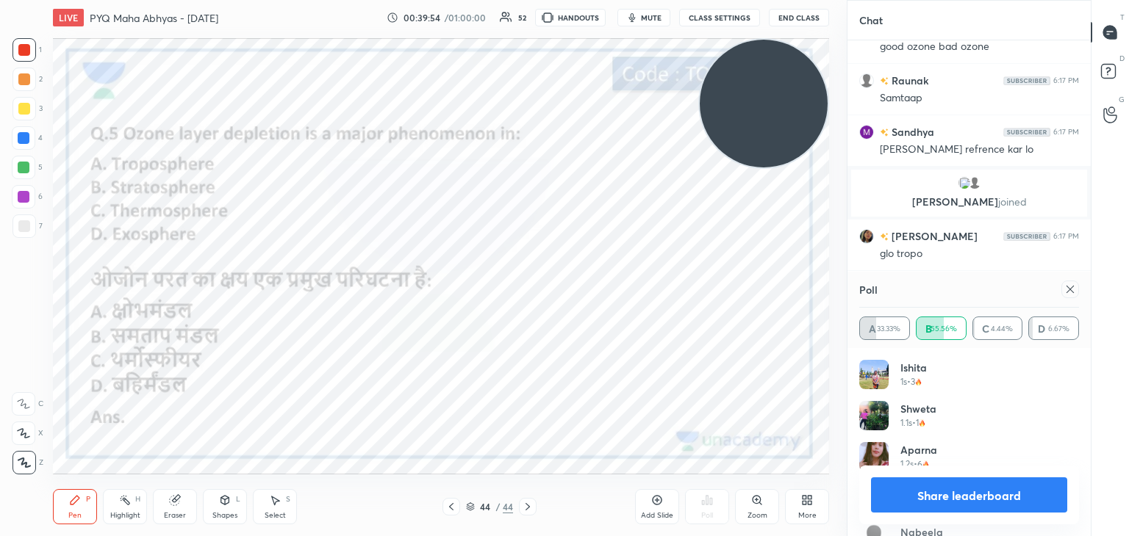
click at [1073, 292] on icon at bounding box center [1070, 290] width 12 height 12
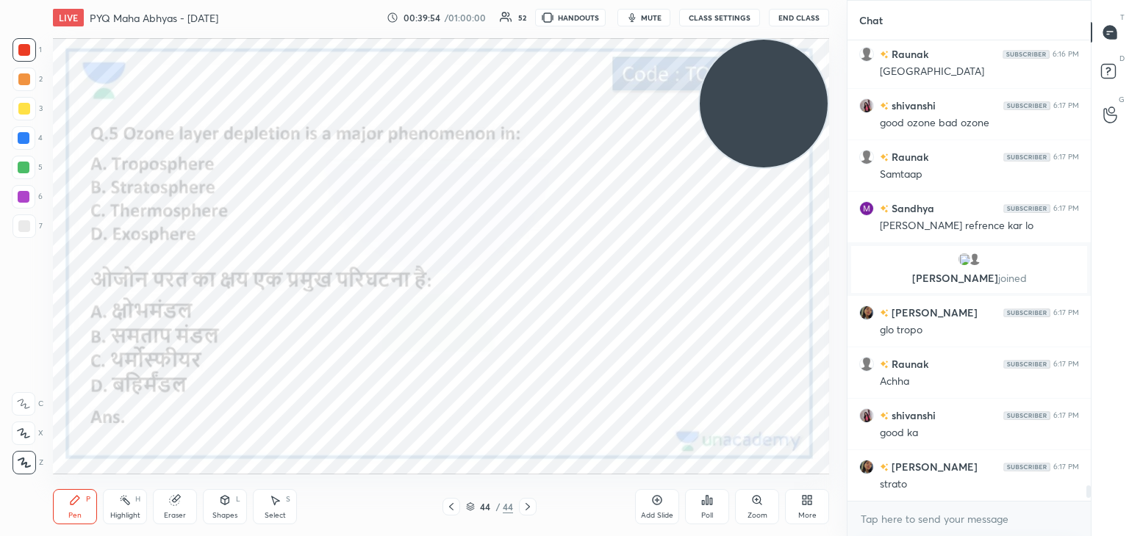
scroll to position [13066, 0]
click at [710, 504] on icon at bounding box center [711, 501] width 2 height 7
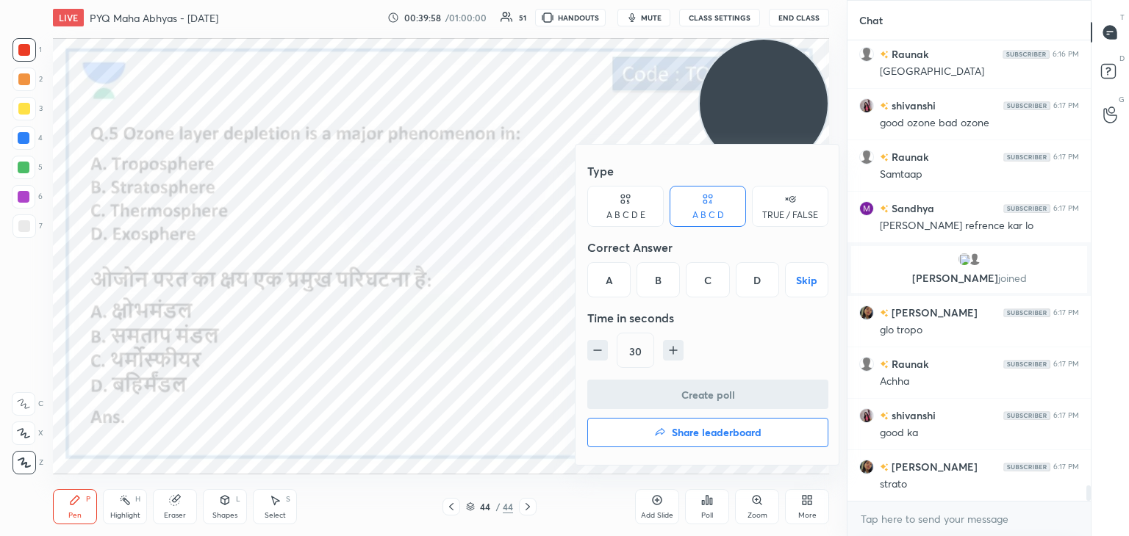
scroll to position [13118, 0]
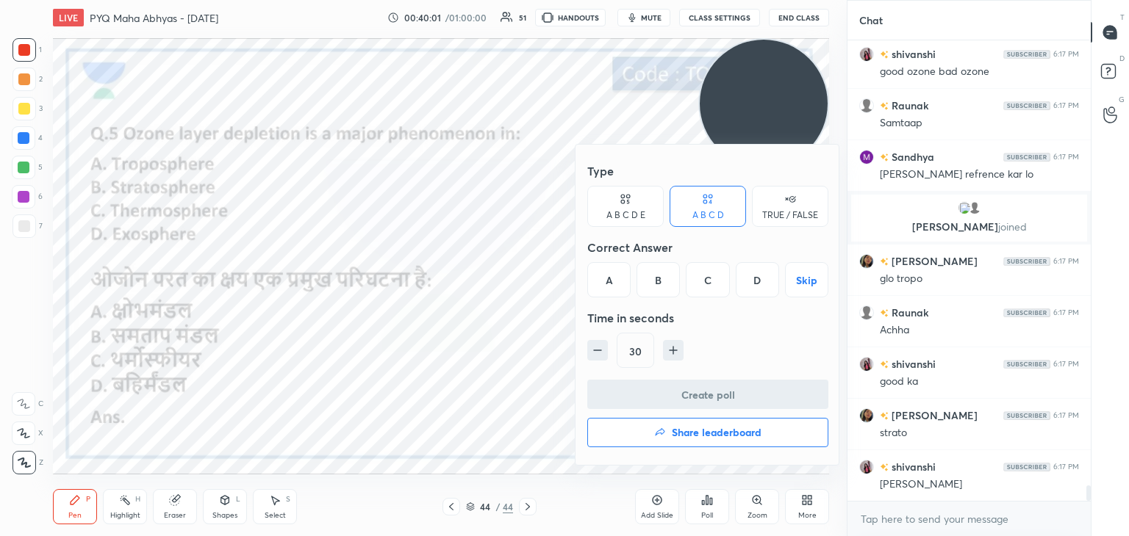
click at [705, 438] on h4 "Share leaderboard" at bounding box center [717, 433] width 90 height 10
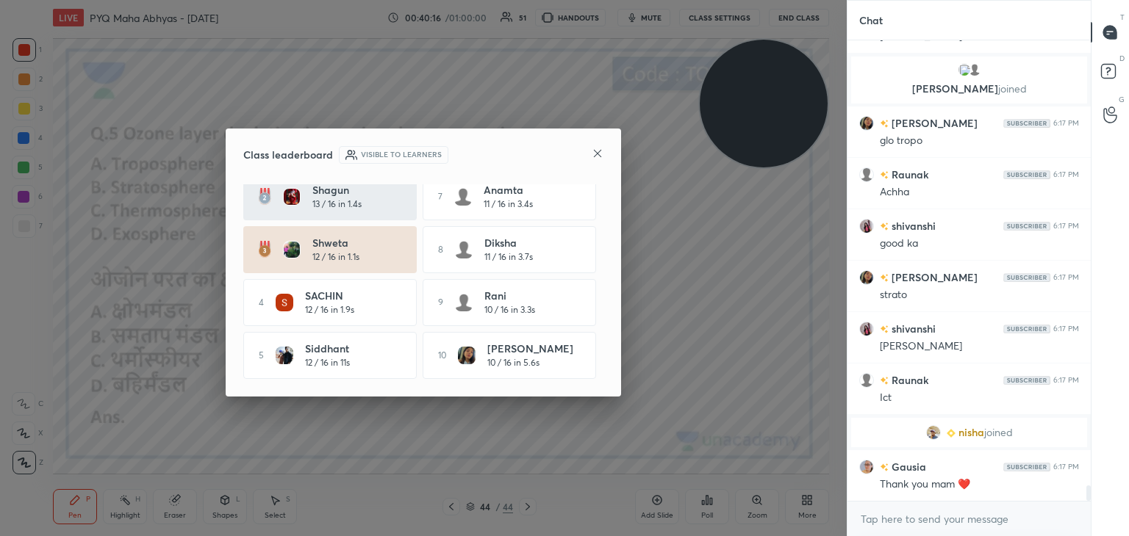
scroll to position [68, 0]
click at [594, 154] on icon at bounding box center [598, 154] width 12 height 12
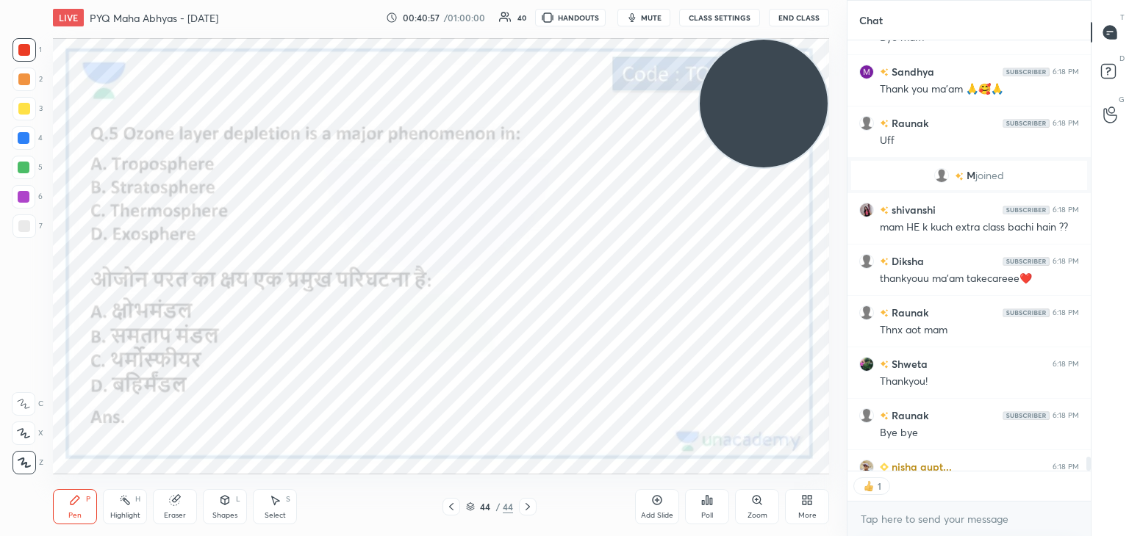
scroll to position [5, 4]
click at [657, 517] on div "Add Slide" at bounding box center [657, 515] width 32 height 7
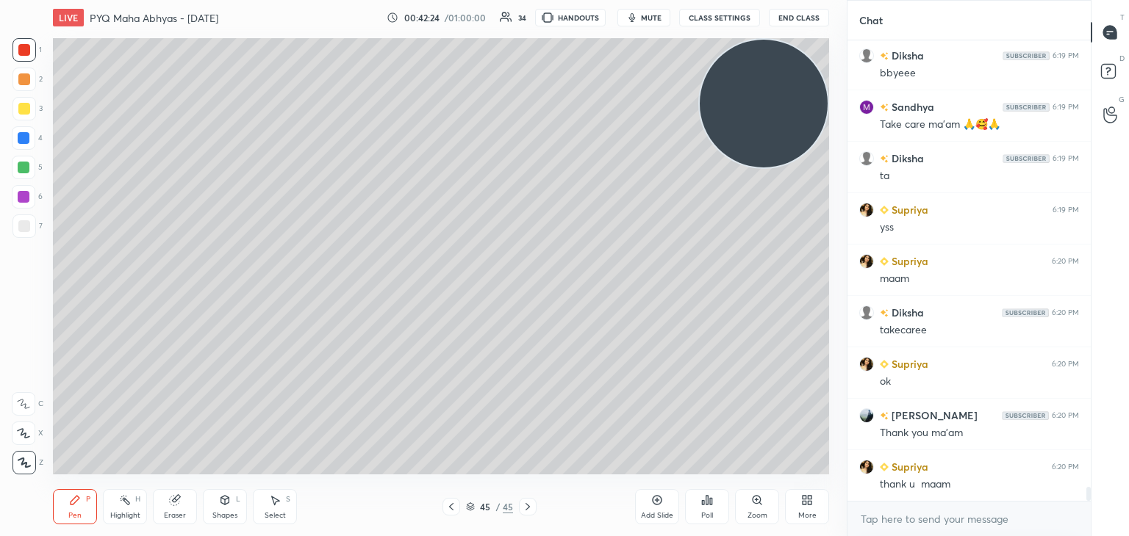
scroll to position [14751, 0]
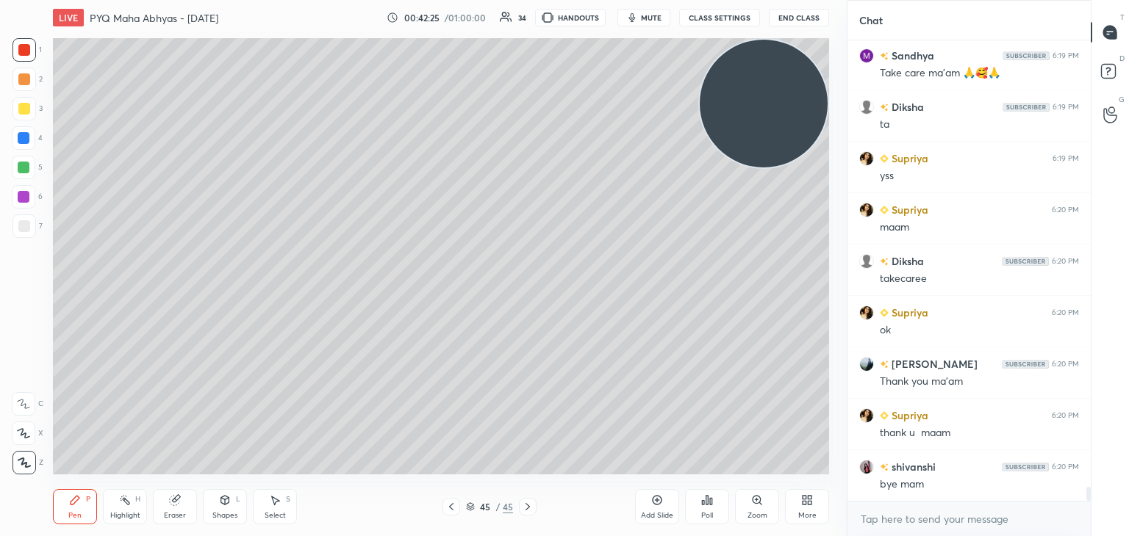
click at [783, 14] on button "End Class" at bounding box center [799, 18] width 60 height 18
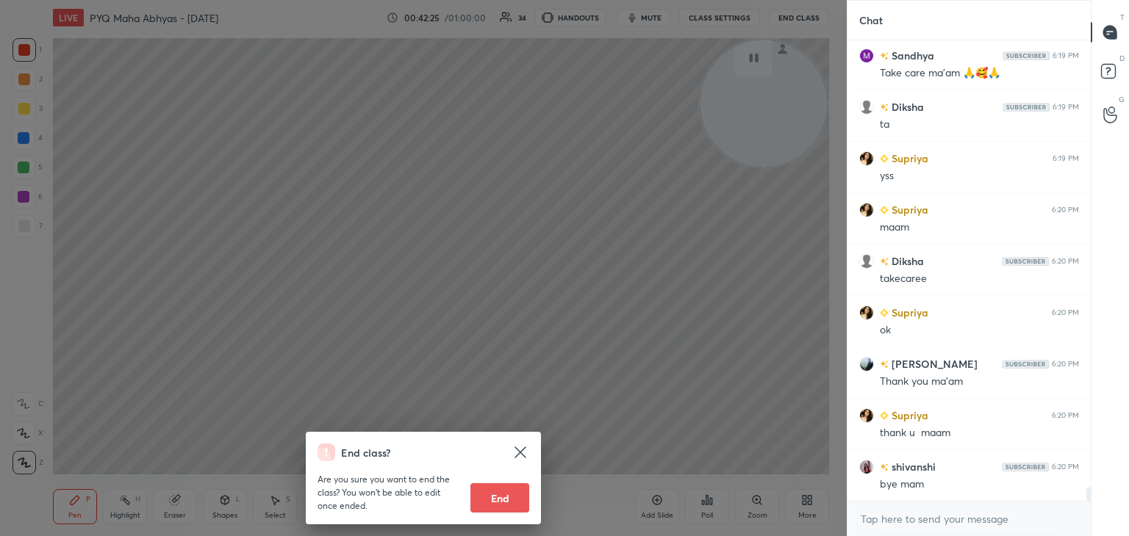
scroll to position [14837, 0]
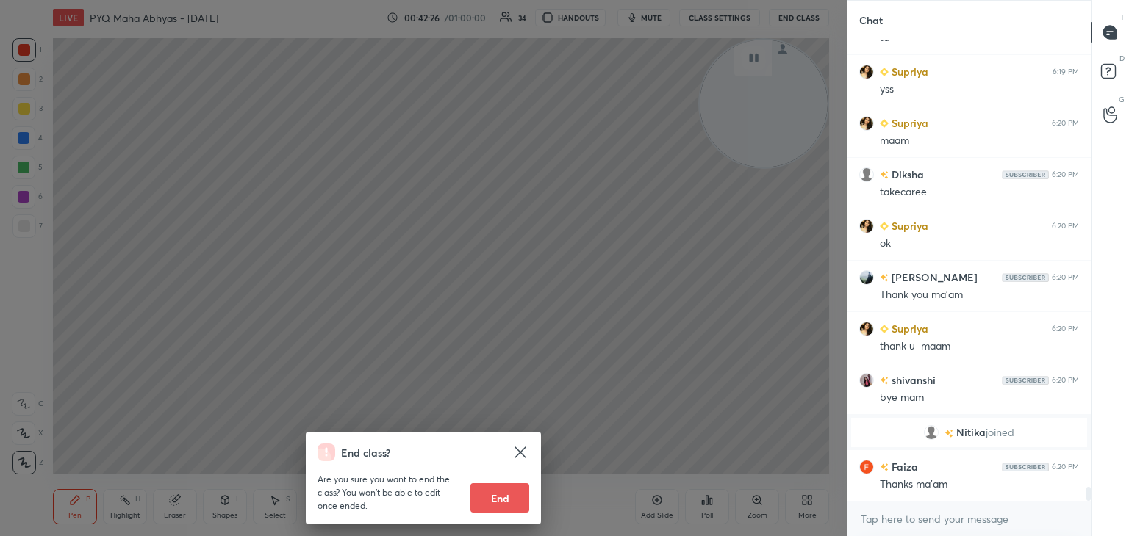
click at [477, 503] on button "End" at bounding box center [499, 498] width 59 height 29
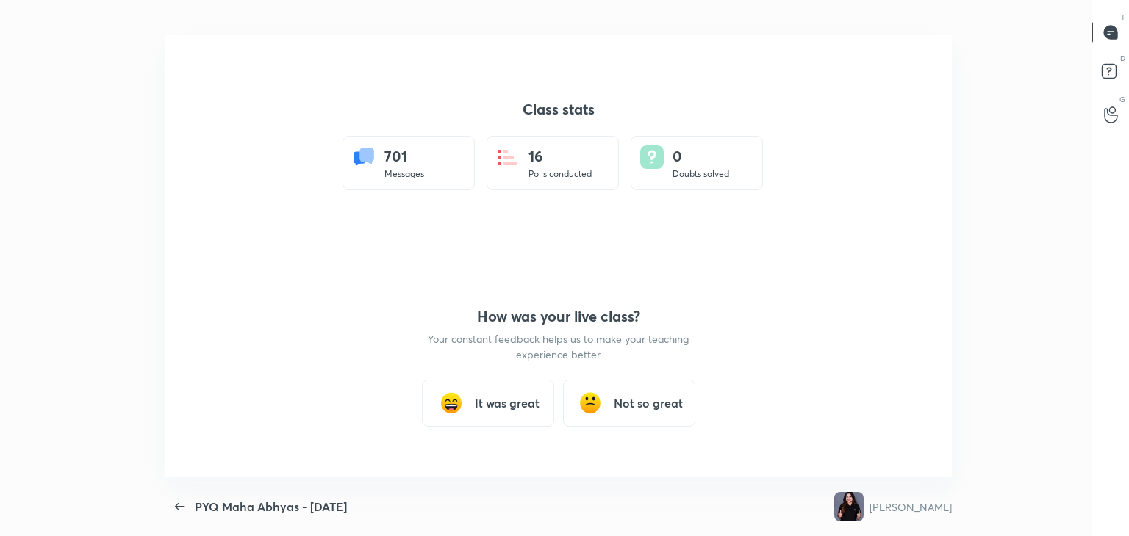
scroll to position [0, 0]
type textarea "x"
